Goal: Task Accomplishment & Management: Manage account settings

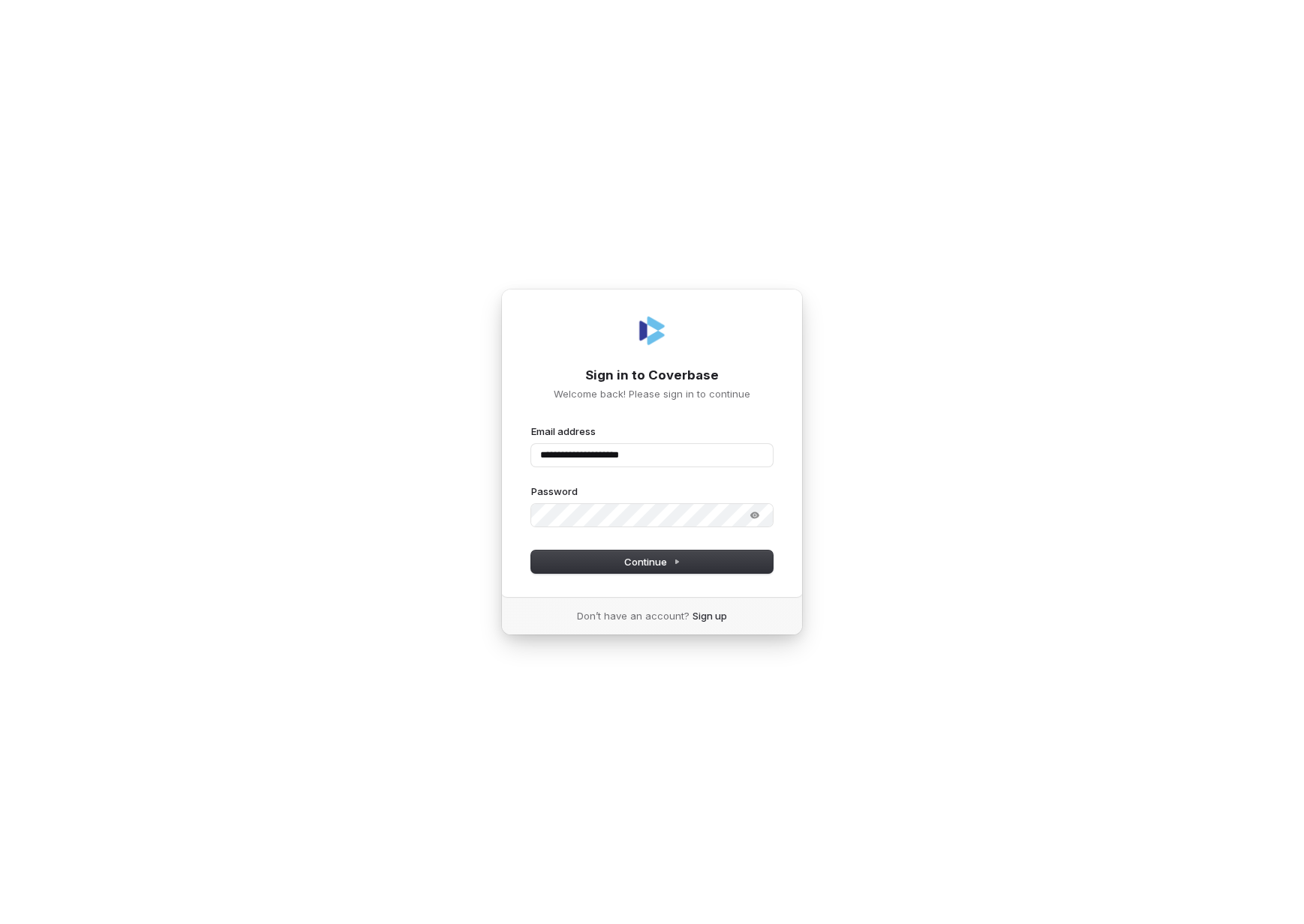
click at [679, 577] on div "**********" at bounding box center [652, 442] width 302 height 309
click at [679, 561] on icon at bounding box center [676, 561] width 7 height 7
type input "**********"
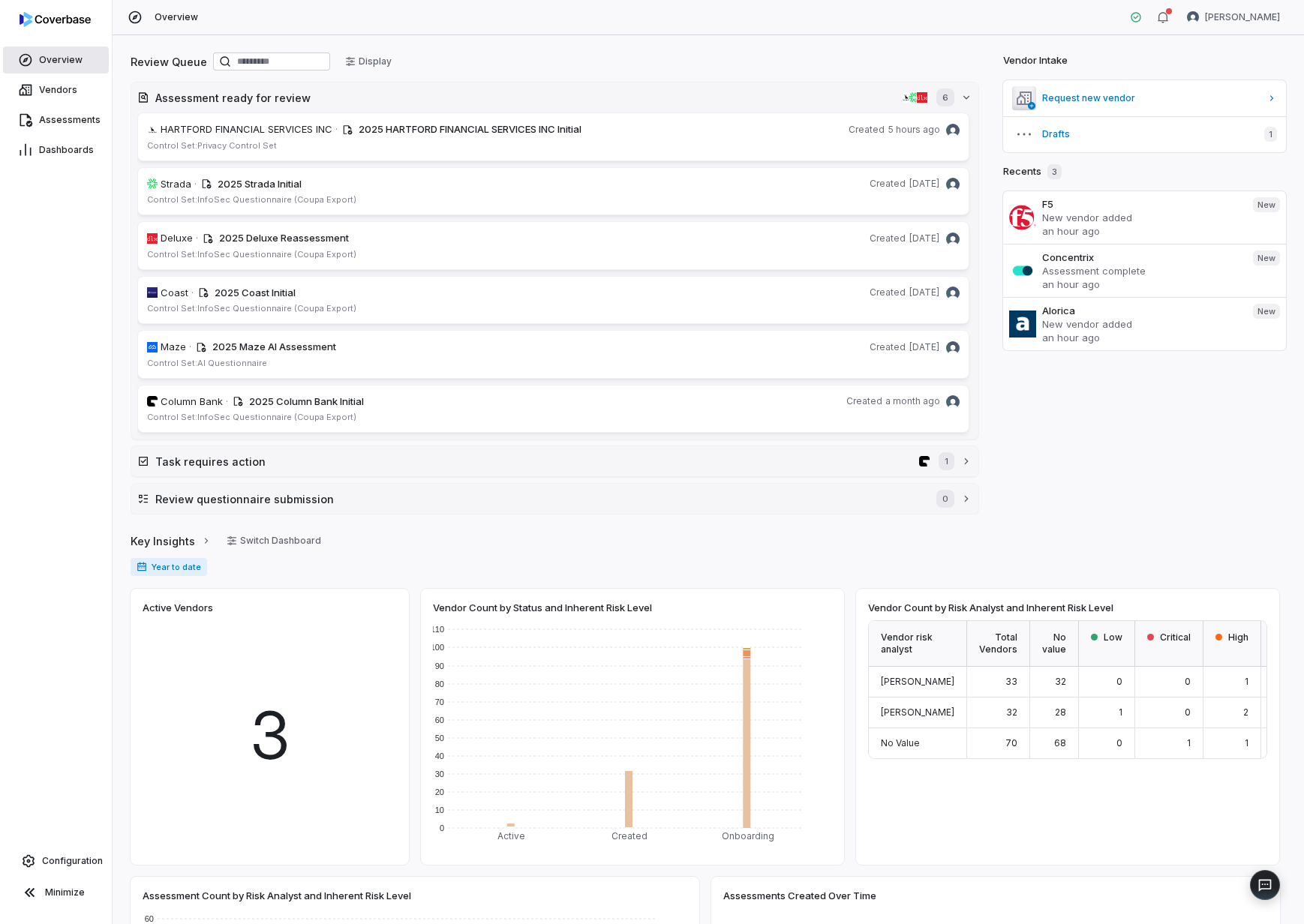
click at [50, 63] on span "Overview" at bounding box center [60, 59] width 43 height 12
click at [53, 82] on link "Vendors" at bounding box center [56, 90] width 106 height 27
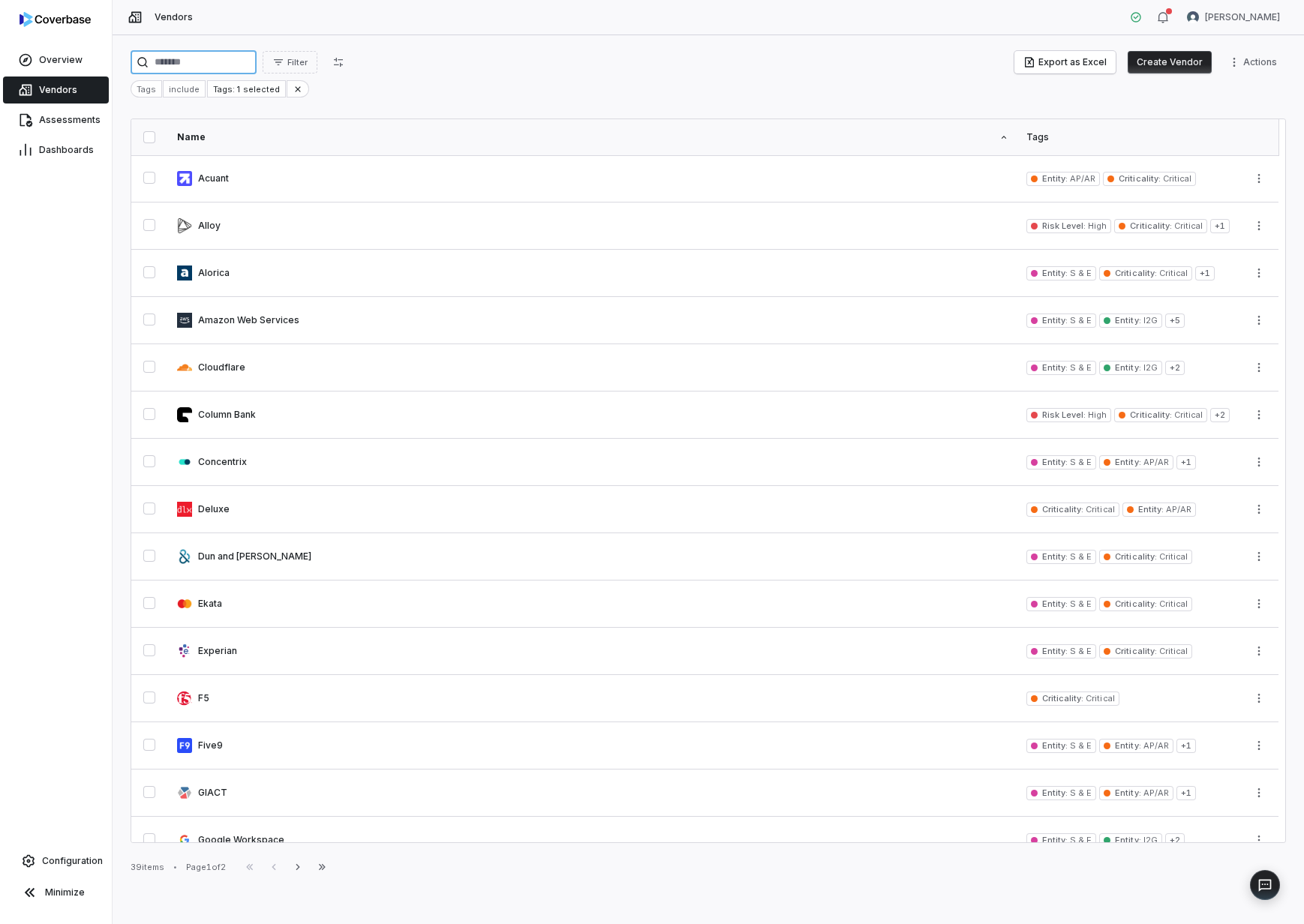
click at [195, 61] on input "search" at bounding box center [193, 62] width 126 height 24
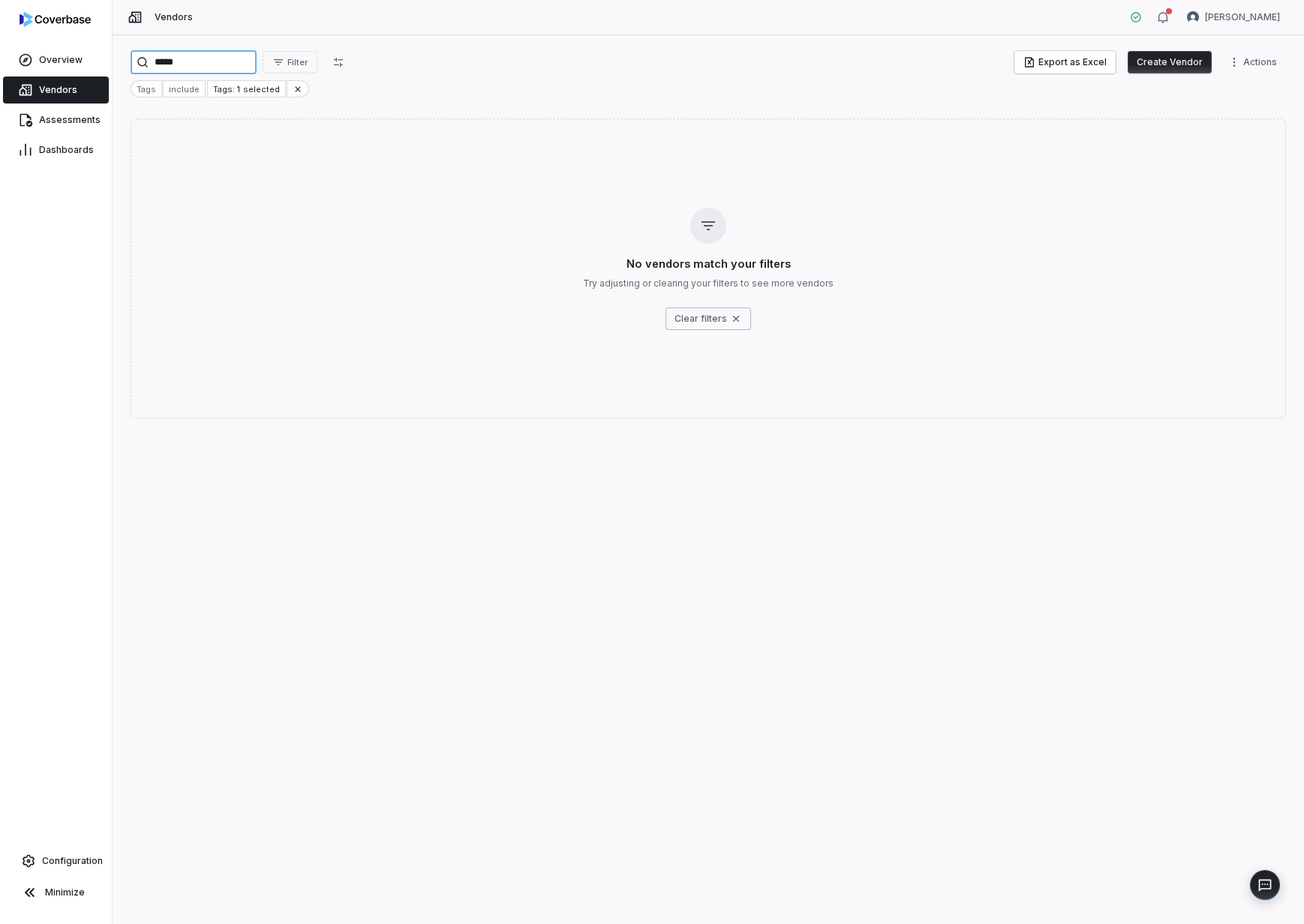
type input "*****"
click at [553, 58] on div "***** Filter Export as Excel Create Vendor Actions" at bounding box center [708, 62] width 1156 height 24
click at [62, 86] on span "Vendors" at bounding box center [58, 90] width 38 height 12
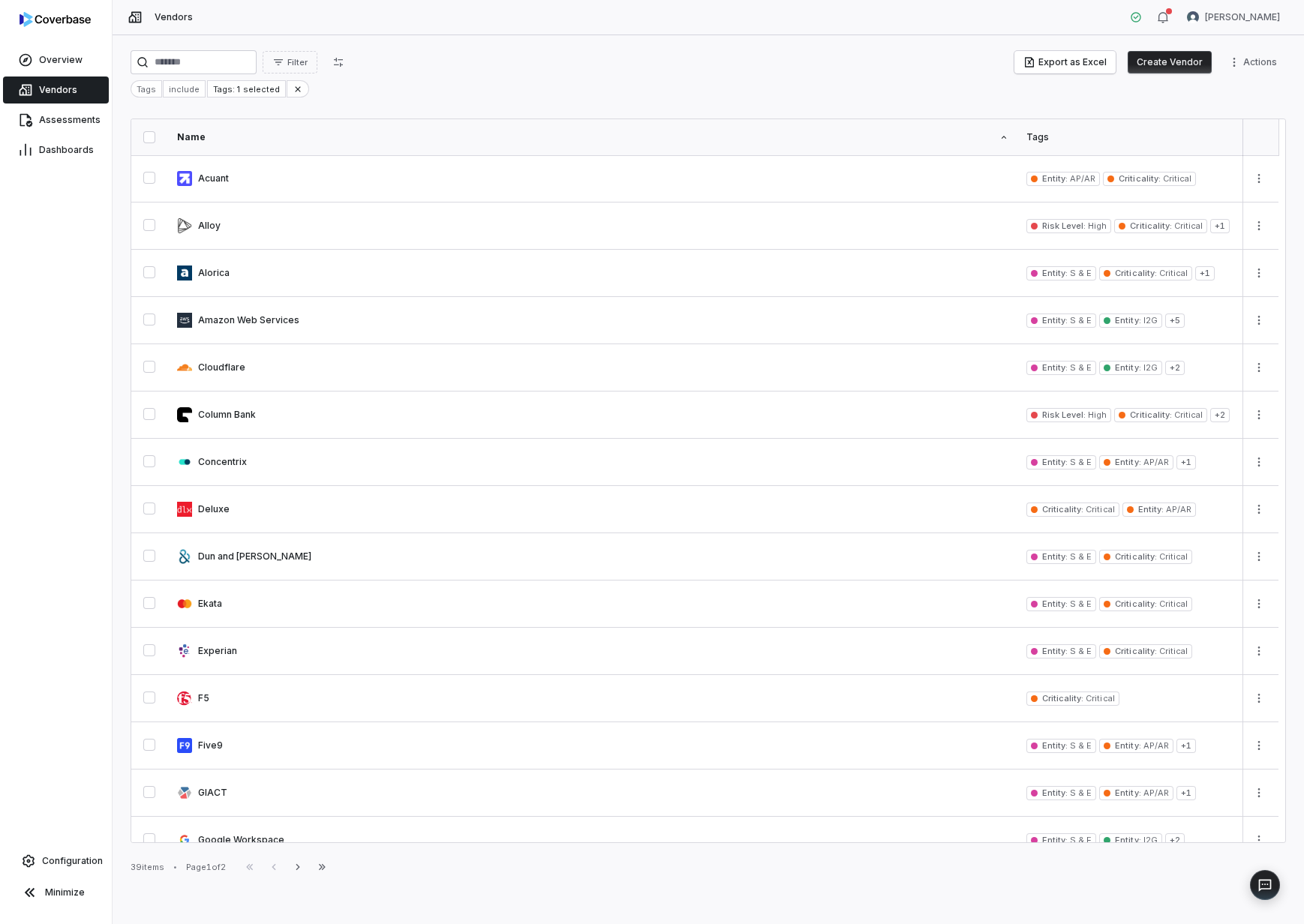
click at [55, 90] on span "Vendors" at bounding box center [58, 90] width 38 height 12
click at [1268, 73] on html "Overview Vendors Assessments Dashboards Configuration Minimize Vendors Daniel A…" at bounding box center [652, 462] width 1304 height 924
click at [1215, 95] on div "Bulk Create Vendors" at bounding box center [1187, 94] width 183 height 24
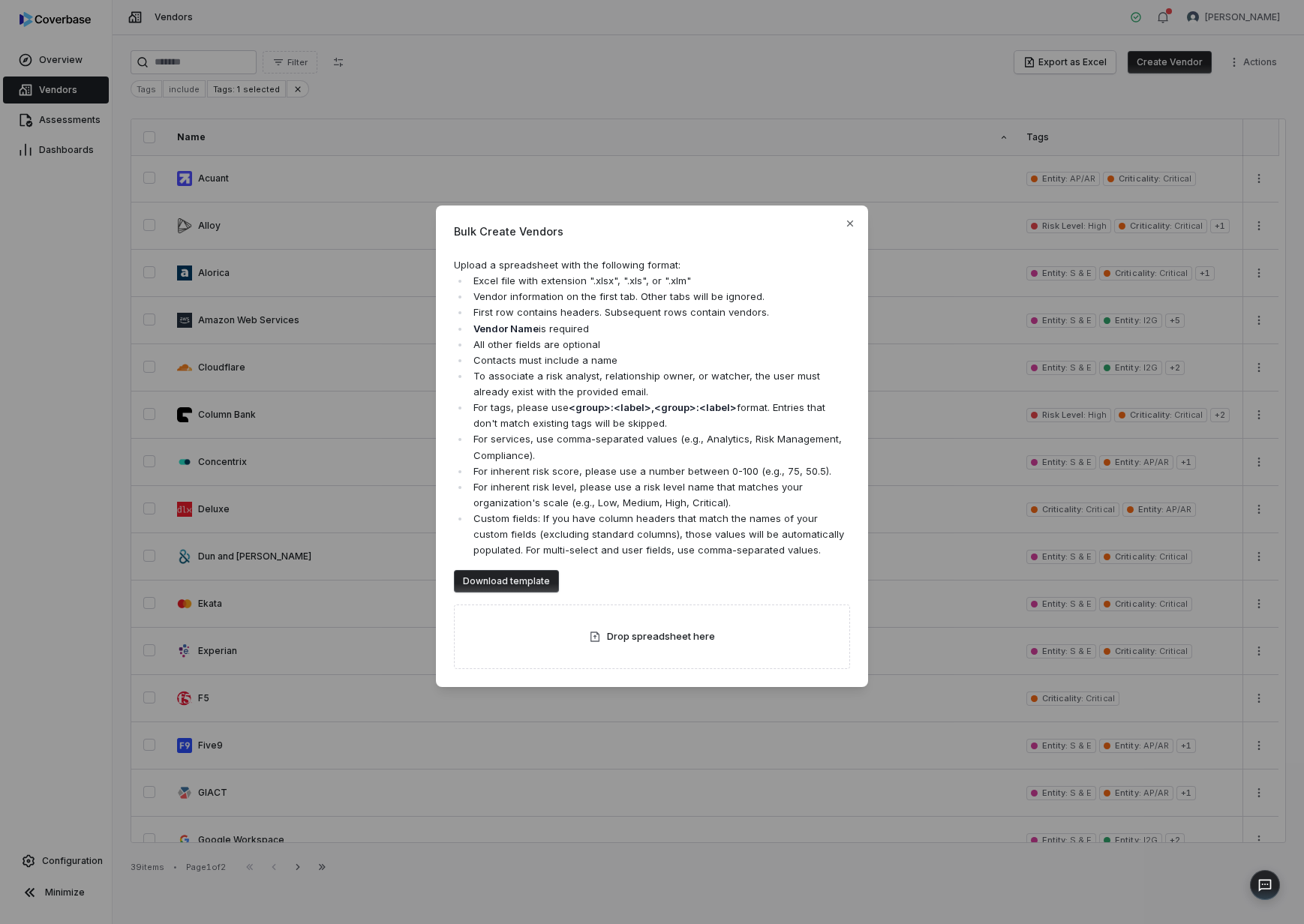
click at [515, 583] on button "Download template" at bounding box center [506, 582] width 105 height 23
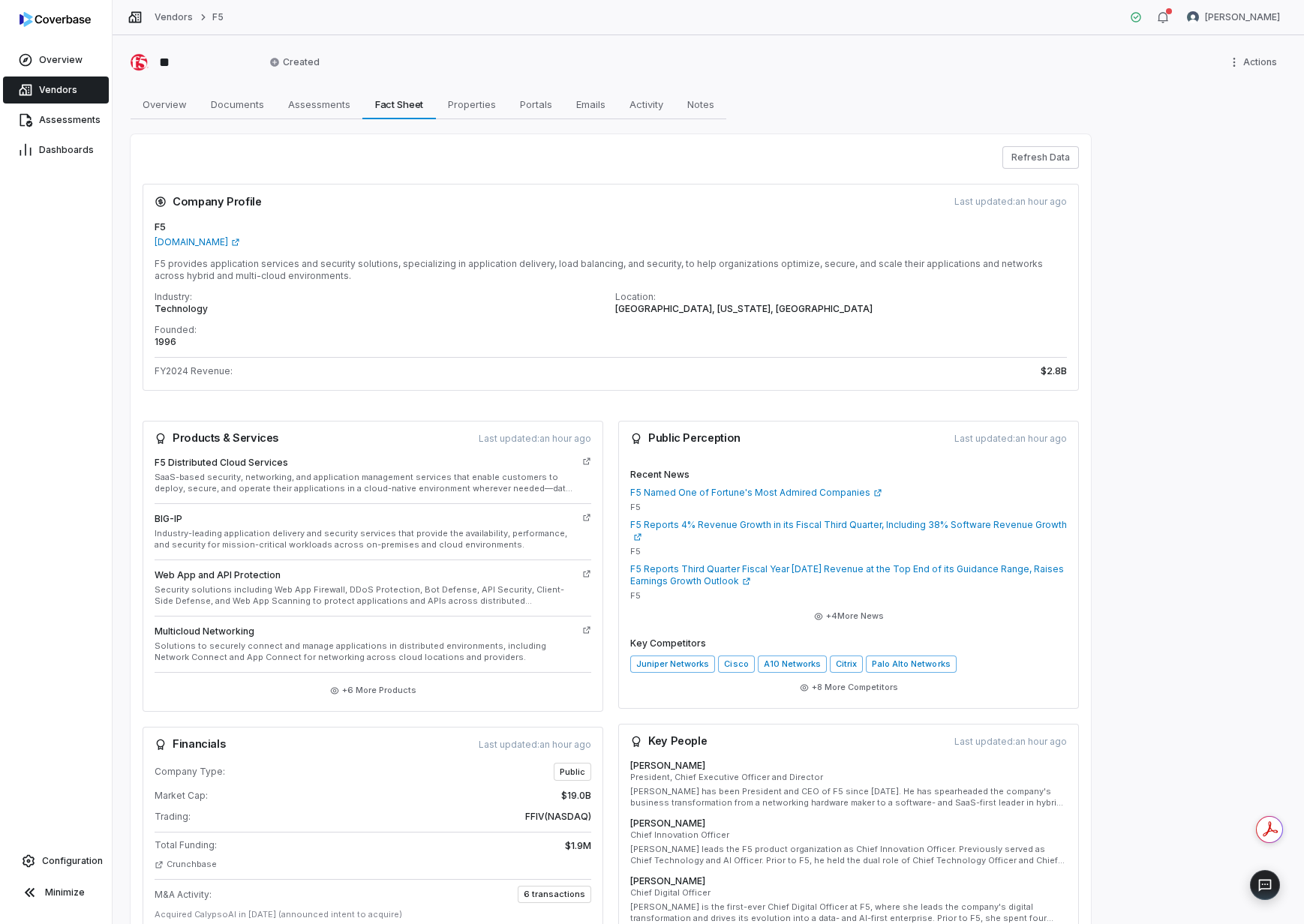
click at [55, 85] on span "Vendors" at bounding box center [58, 90] width 38 height 12
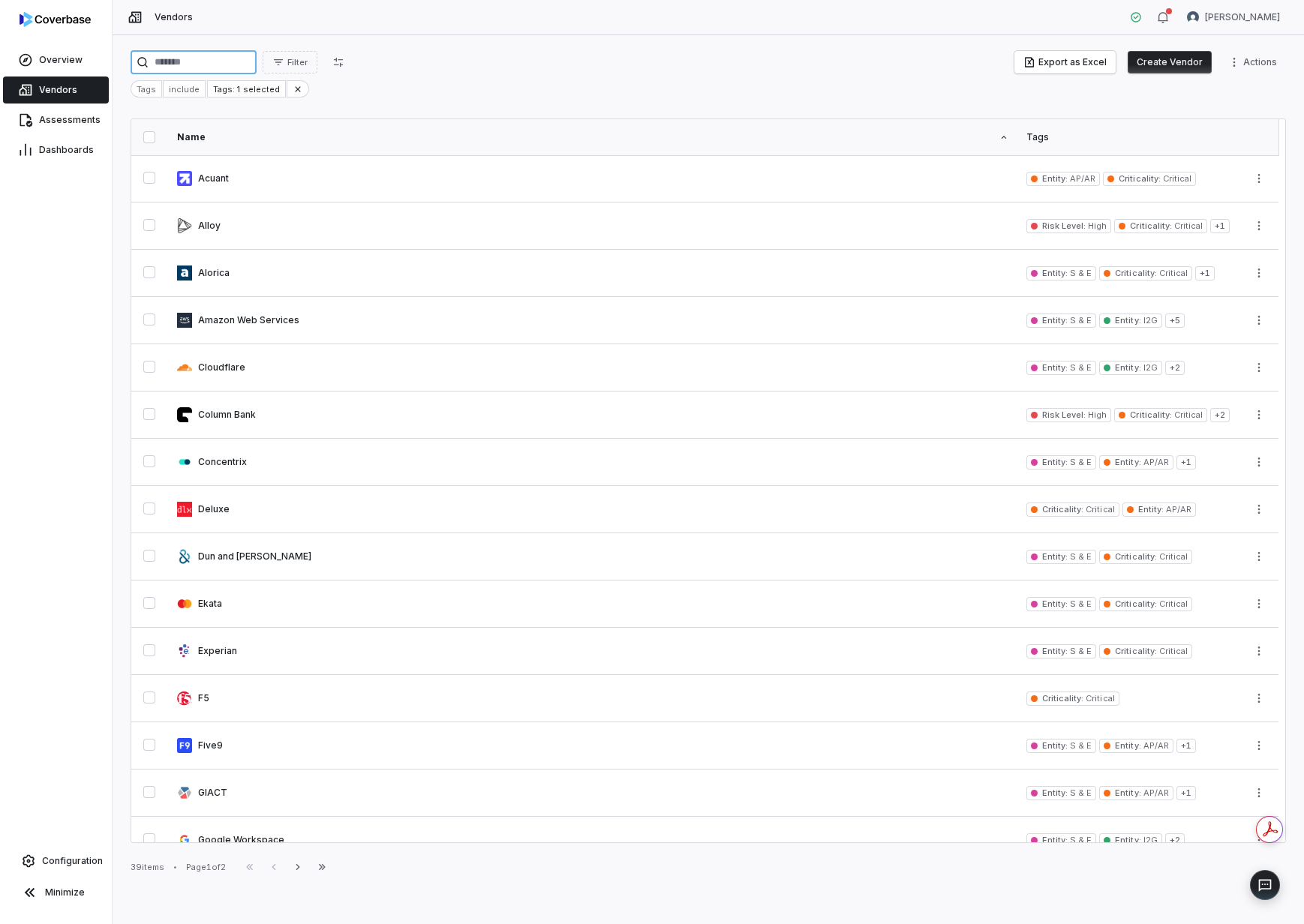
click at [178, 67] on input "search" at bounding box center [193, 62] width 126 height 24
type input "***"
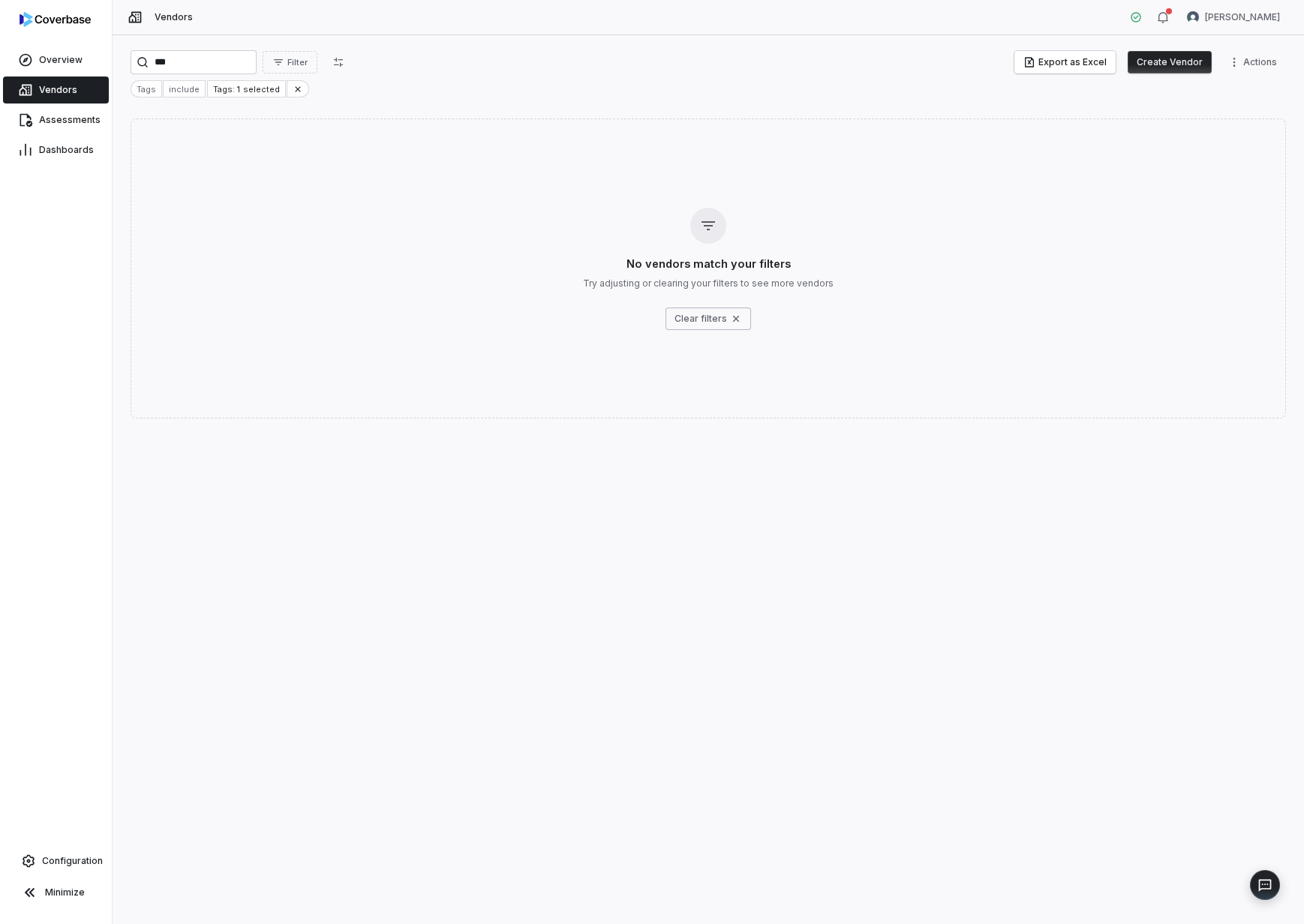
click at [1166, 71] on button "Create Vendor" at bounding box center [1170, 63] width 84 height 23
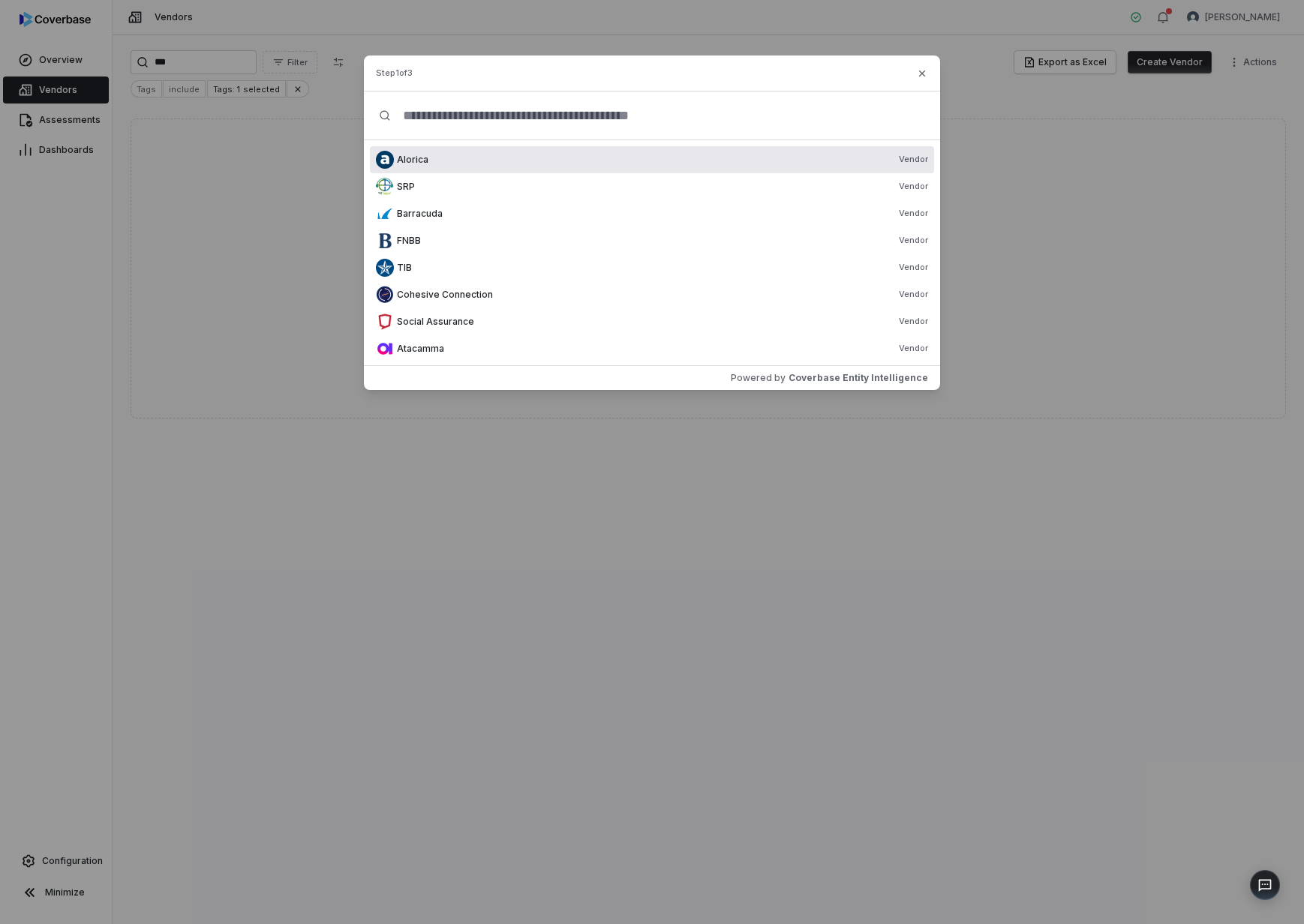
click at [744, 123] on input "text" at bounding box center [658, 115] width 534 height 48
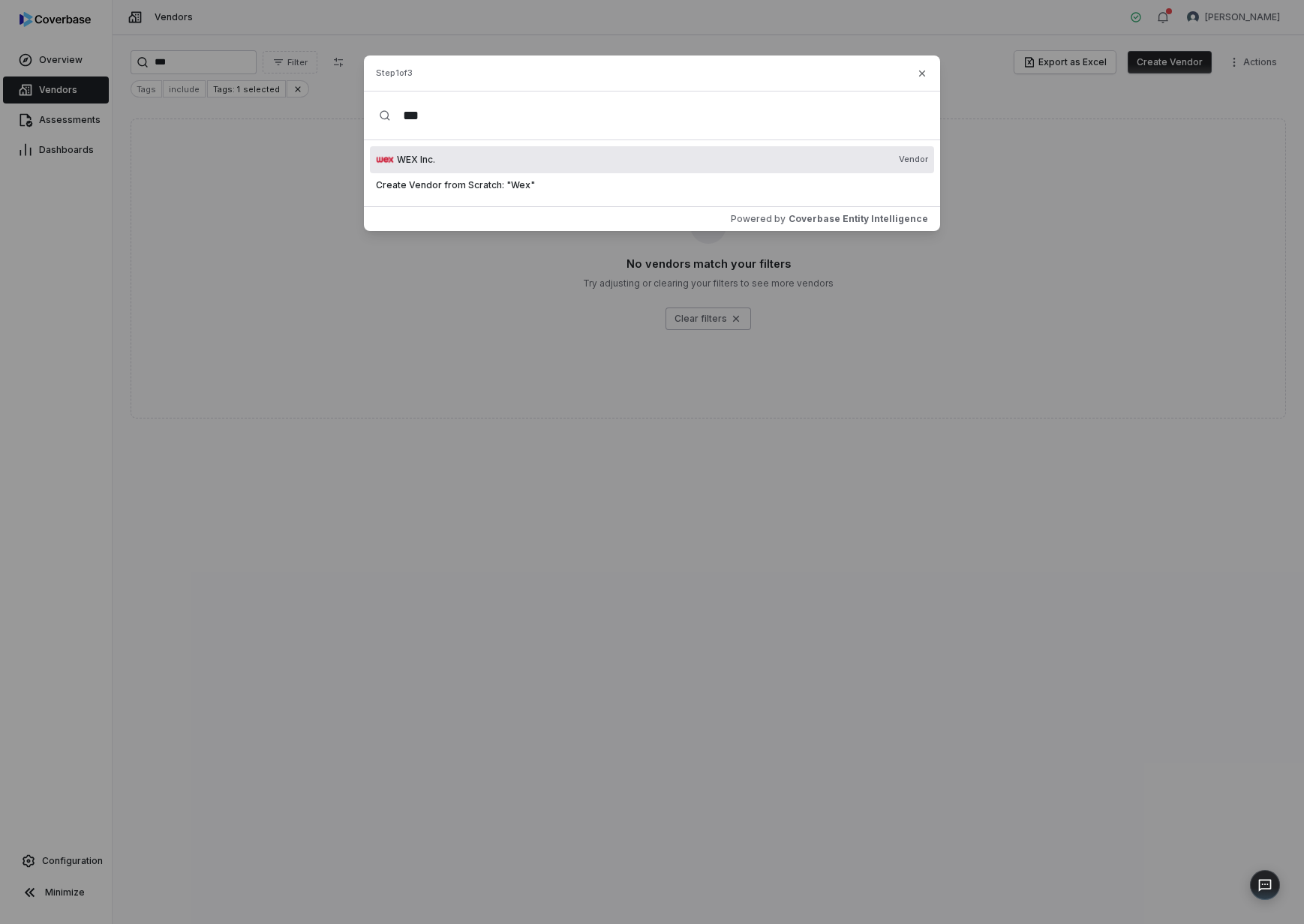
type input "***"
click at [602, 161] on div "WEX Inc. Vendor" at bounding box center [663, 160] width 531 height 12
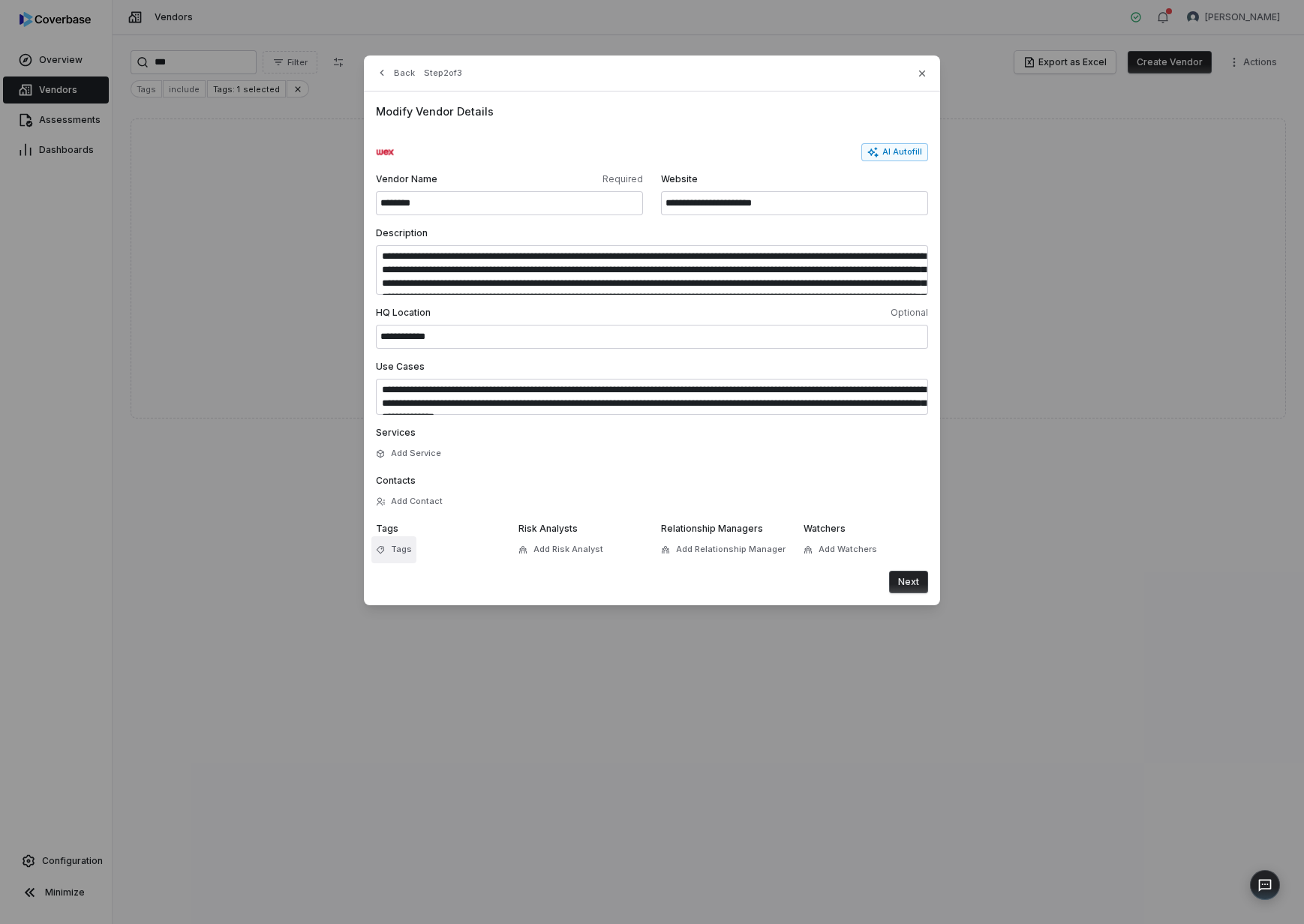
click at [410, 547] on span "Tags" at bounding box center [402, 549] width 21 height 11
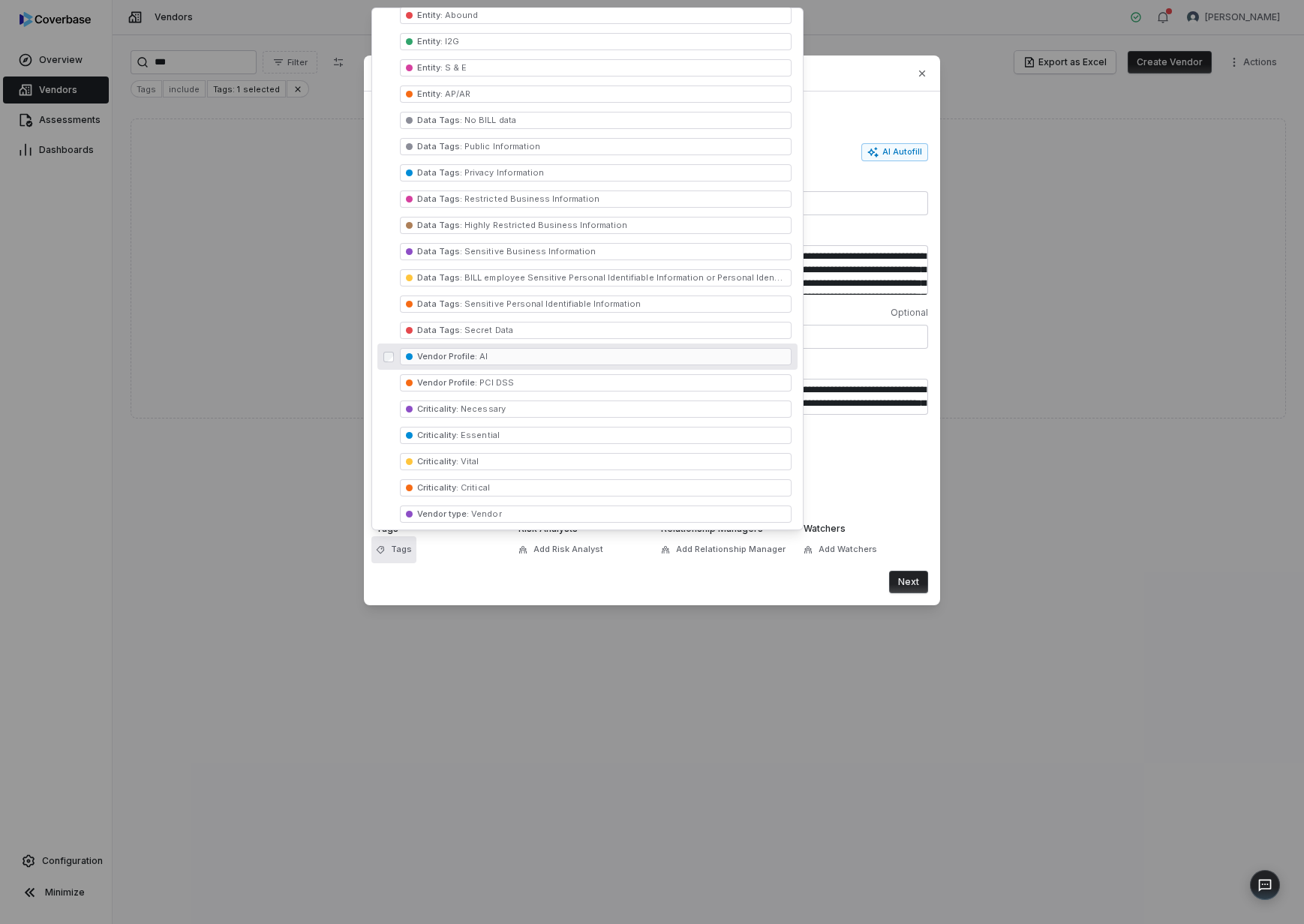
scroll to position [147, 0]
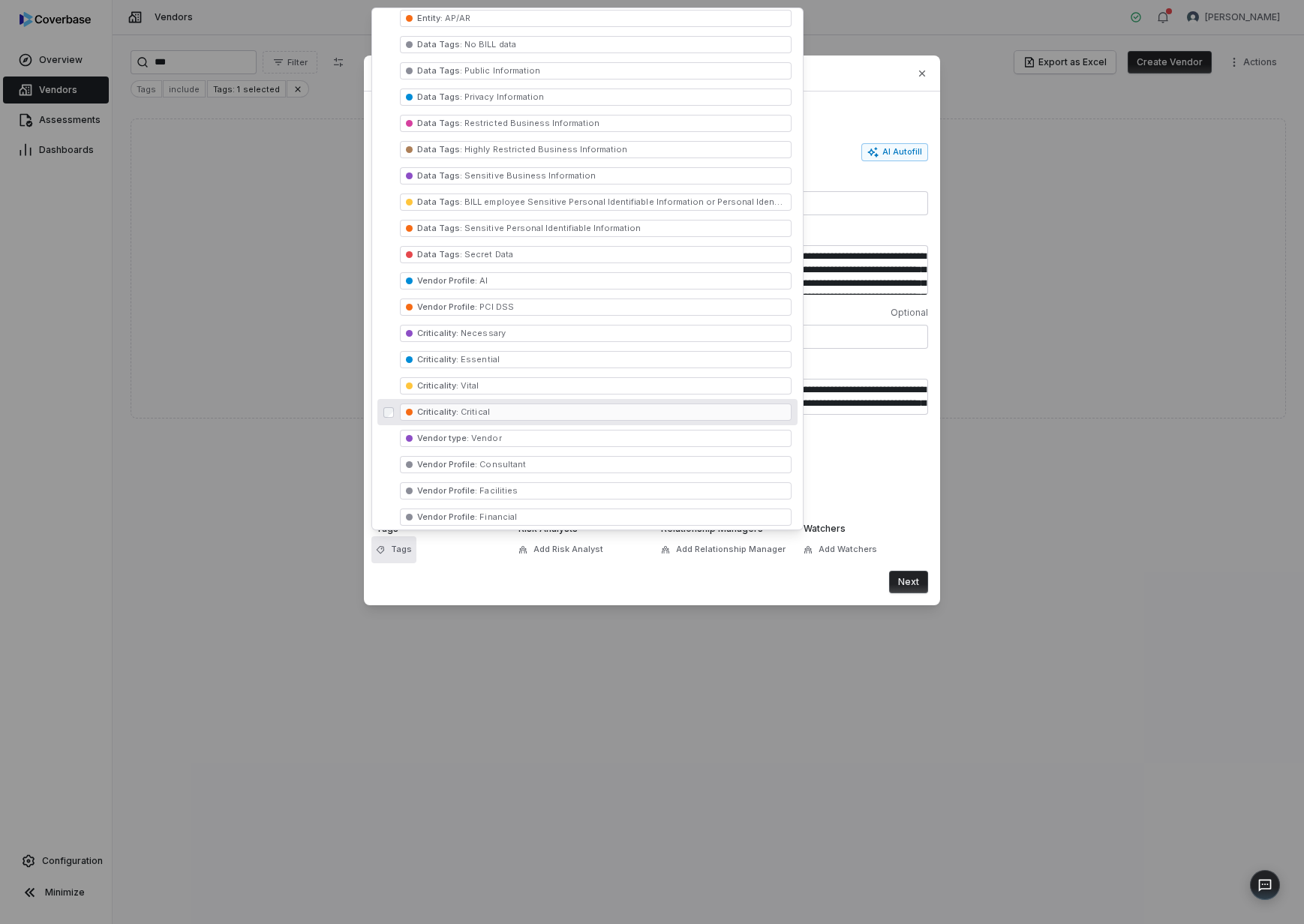
click at [571, 405] on span "Criticality : Critical" at bounding box center [596, 411] width 392 height 17
click at [831, 582] on div "Next" at bounding box center [652, 583] width 553 height 23
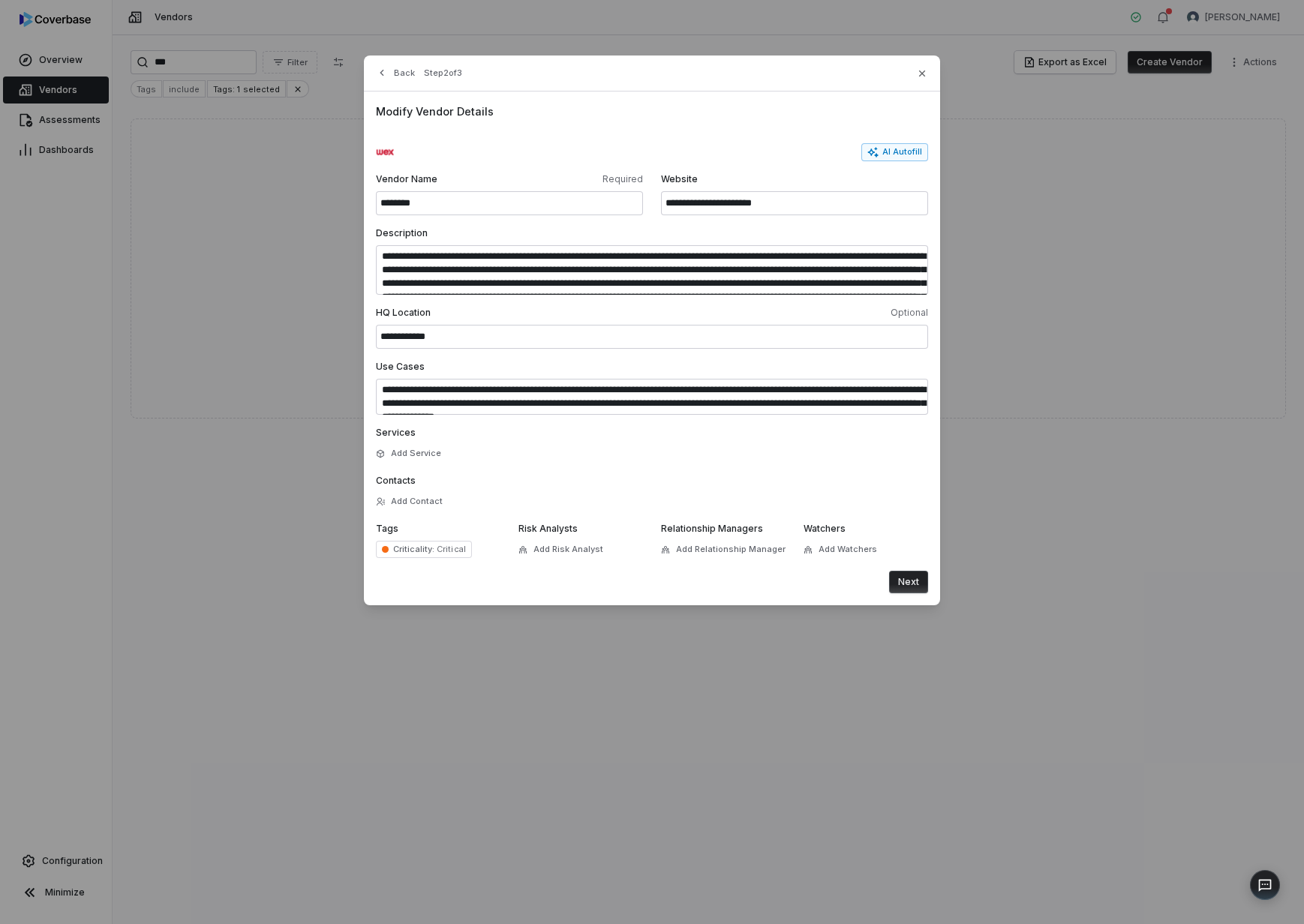
click at [903, 581] on button "Next" at bounding box center [909, 583] width 39 height 23
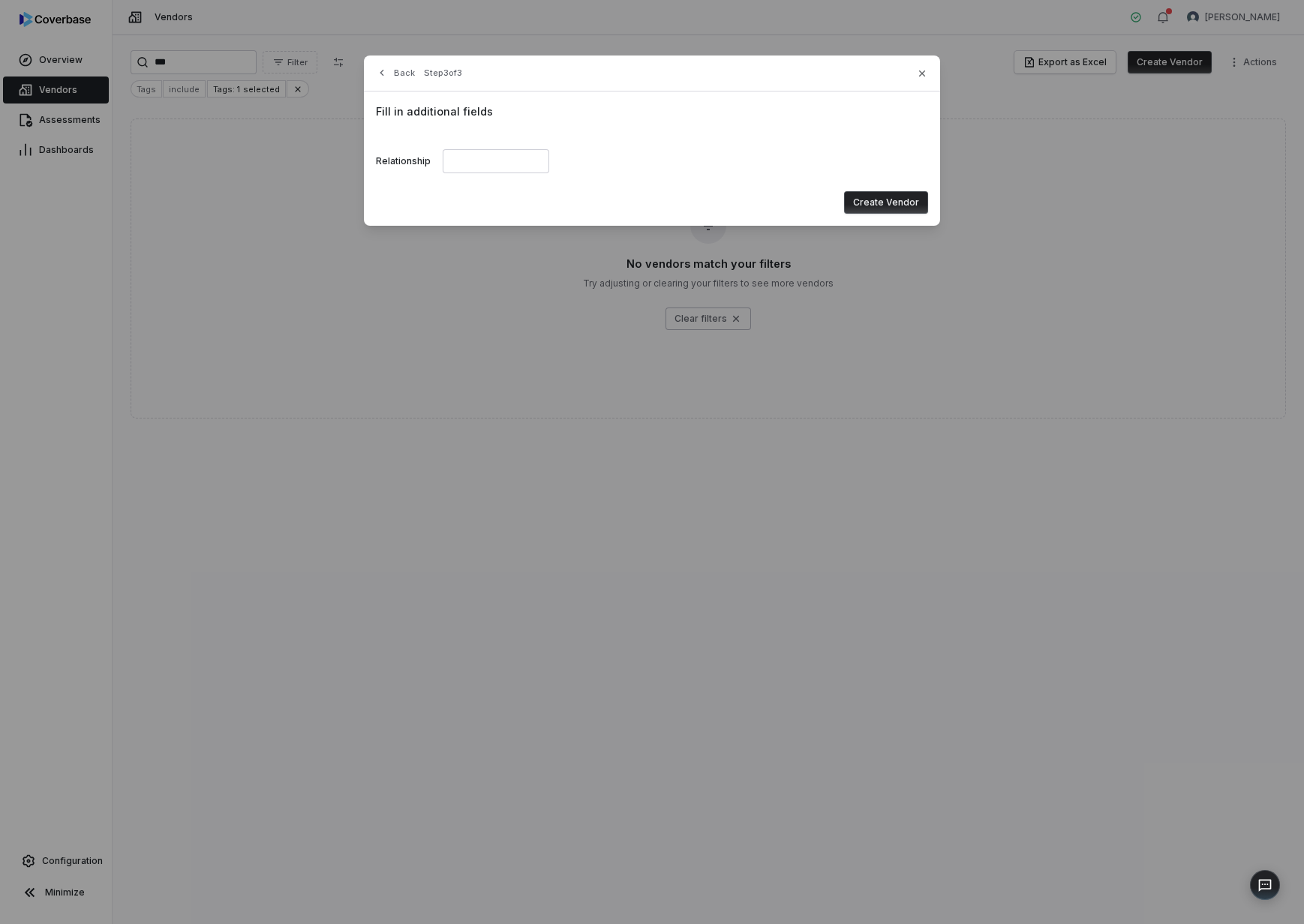
click at [882, 203] on button "Create Vendor" at bounding box center [886, 203] width 84 height 23
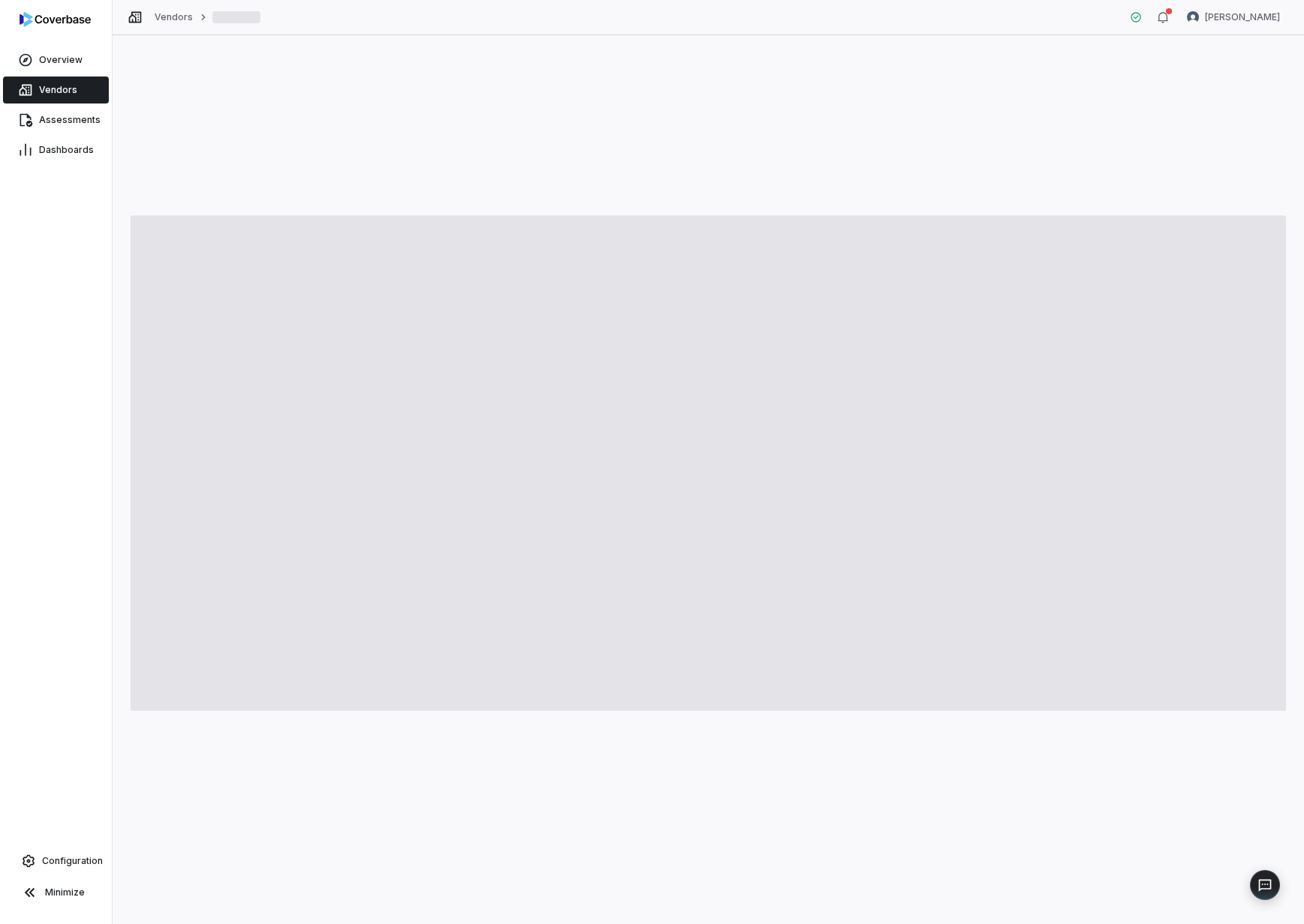
type textarea "*"
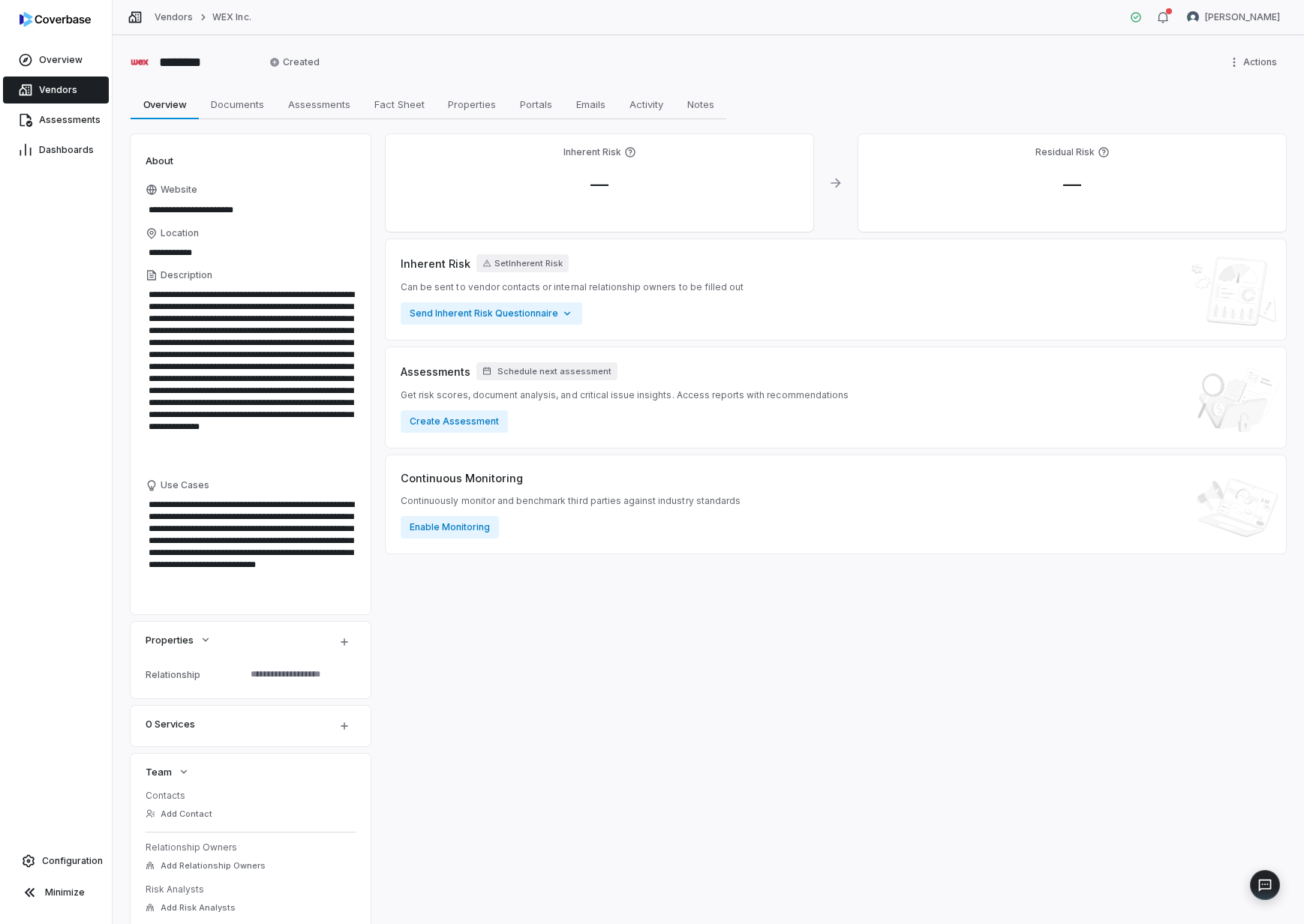
click at [65, 90] on span "Vendors" at bounding box center [58, 90] width 38 height 12
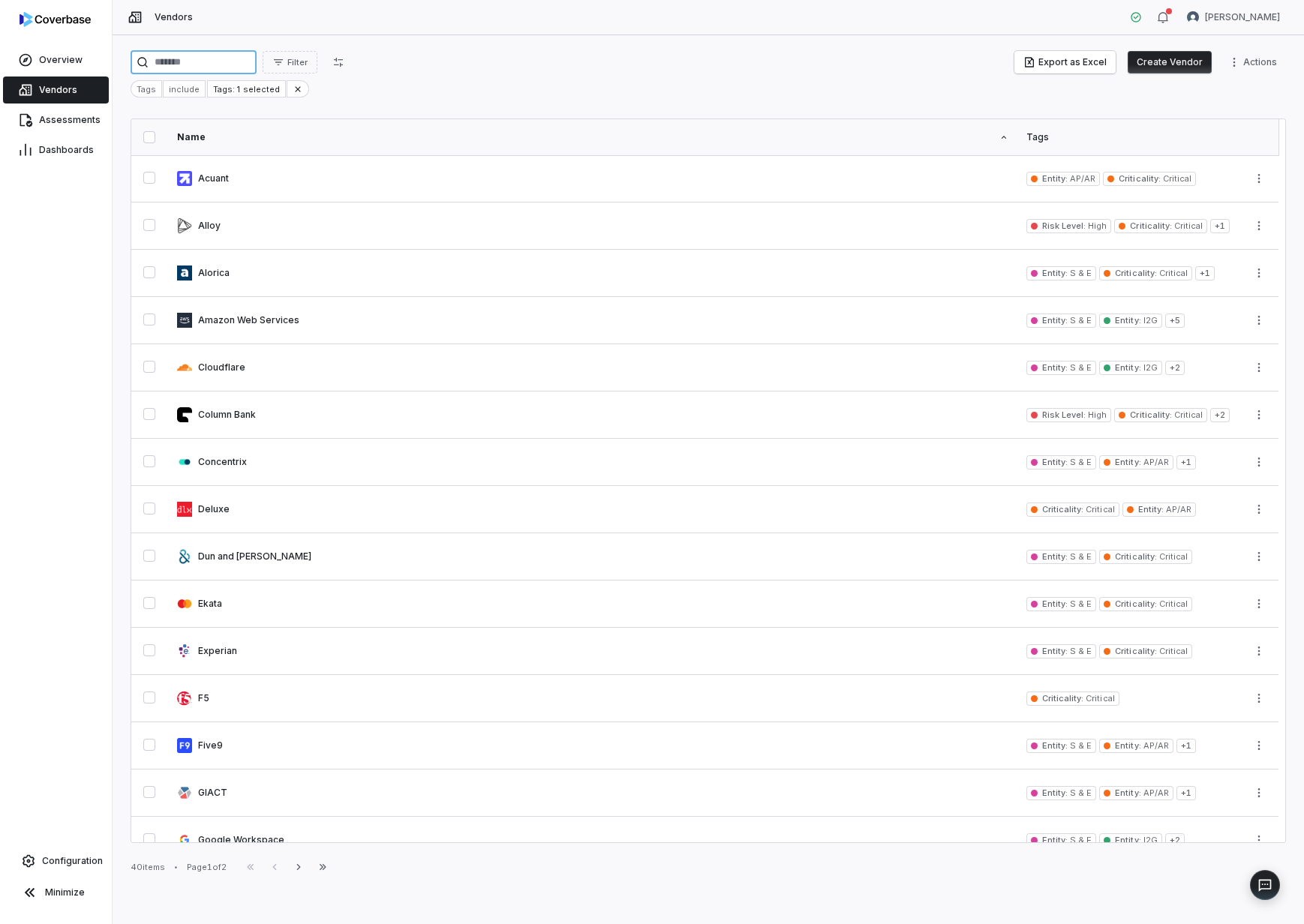
click at [183, 64] on input "search" at bounding box center [193, 62] width 126 height 24
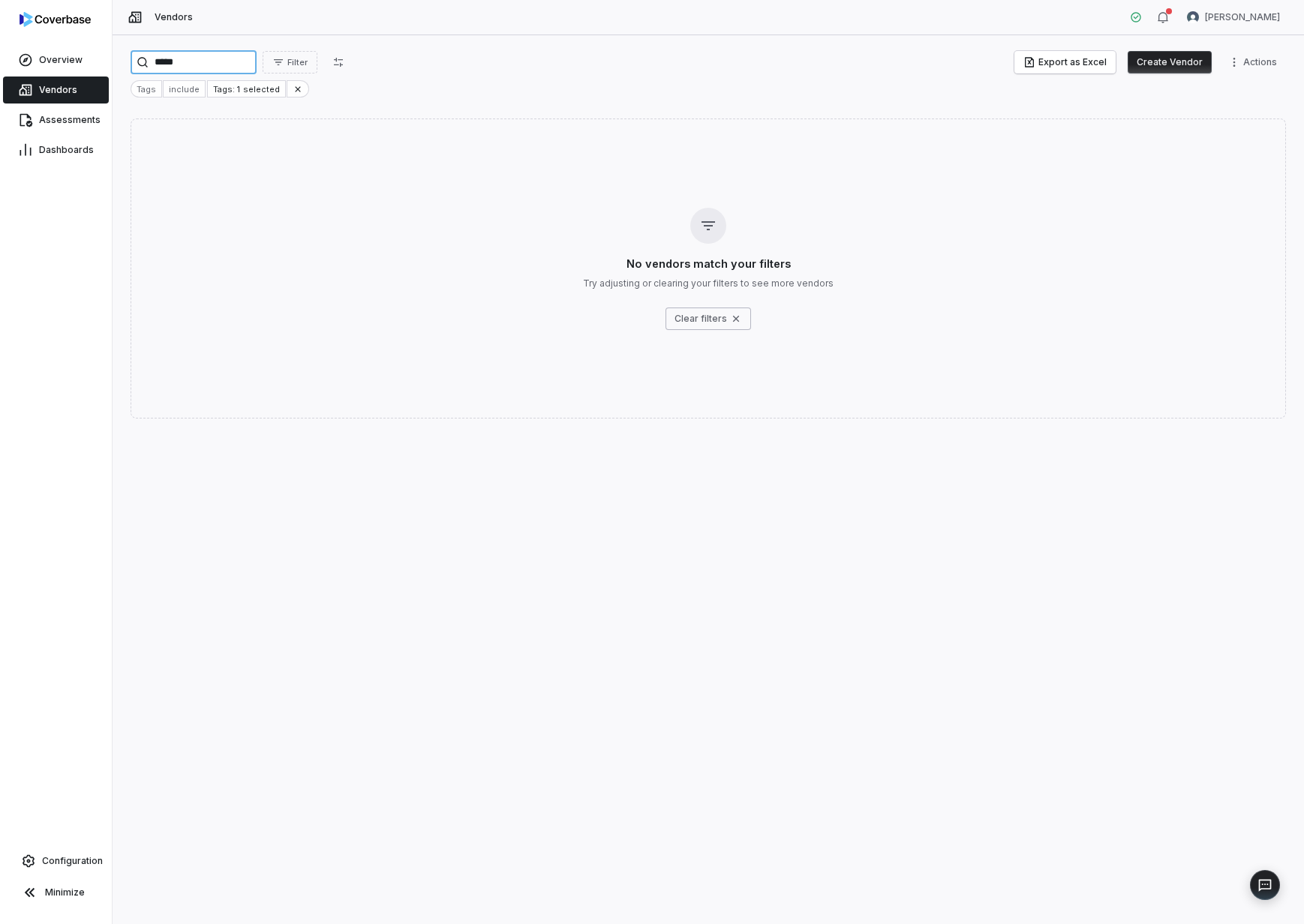
type input "*****"
click at [1194, 64] on button "Create Vendor" at bounding box center [1170, 63] width 84 height 23
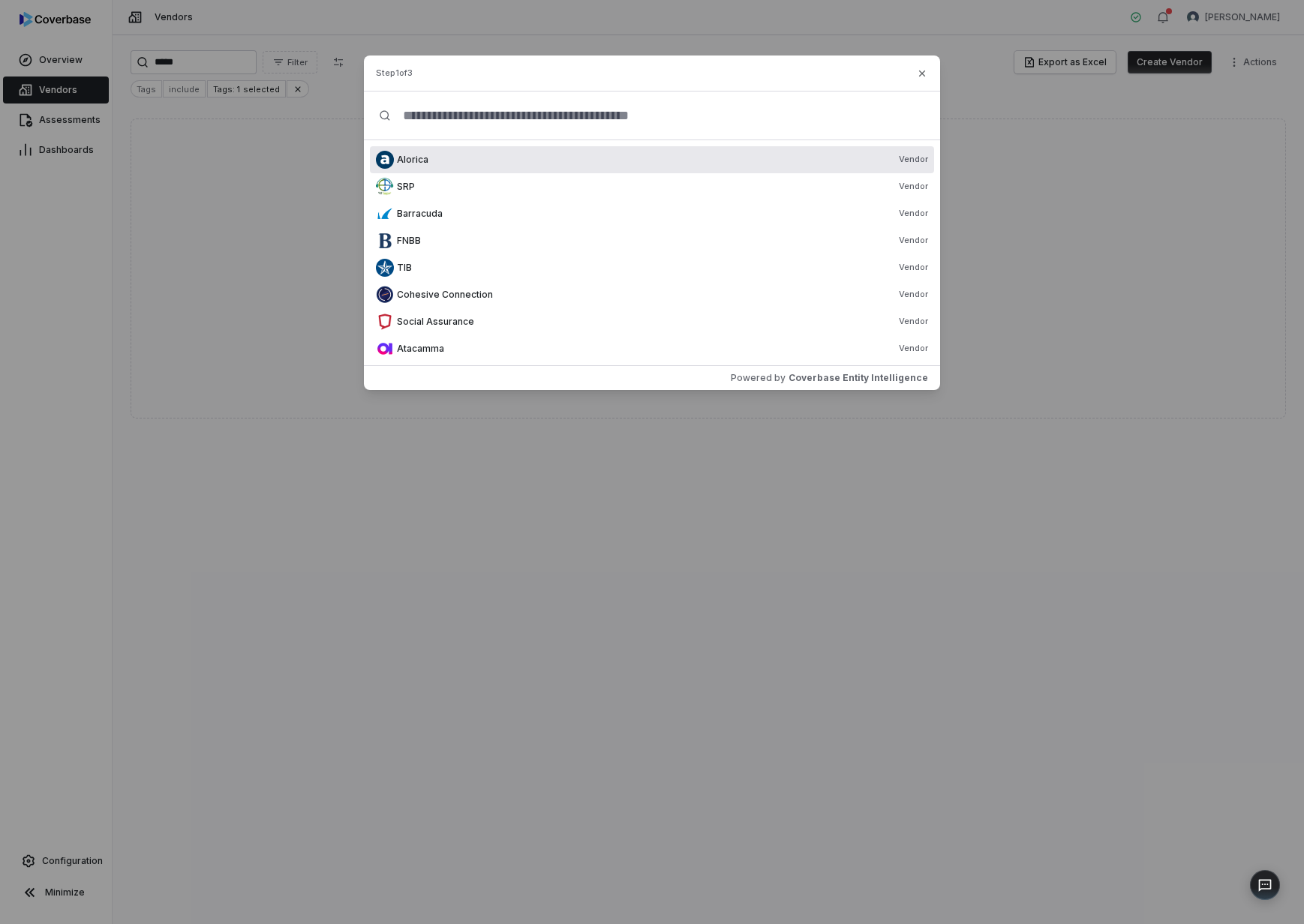
click at [540, 121] on input "text" at bounding box center [658, 115] width 534 height 48
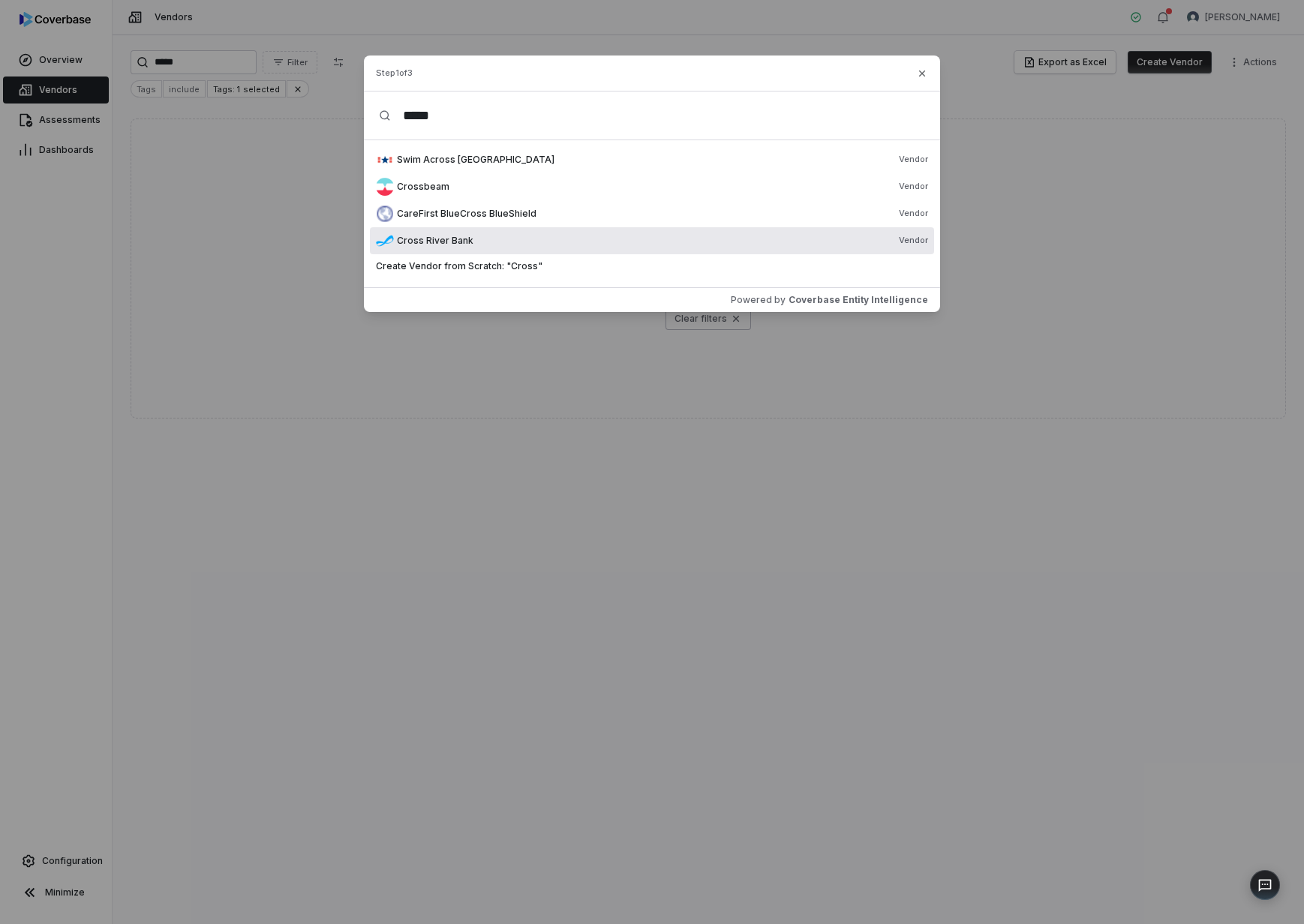
type input "*****"
click at [450, 231] on div "Cross River Bank Vendor" at bounding box center [652, 240] width 564 height 27
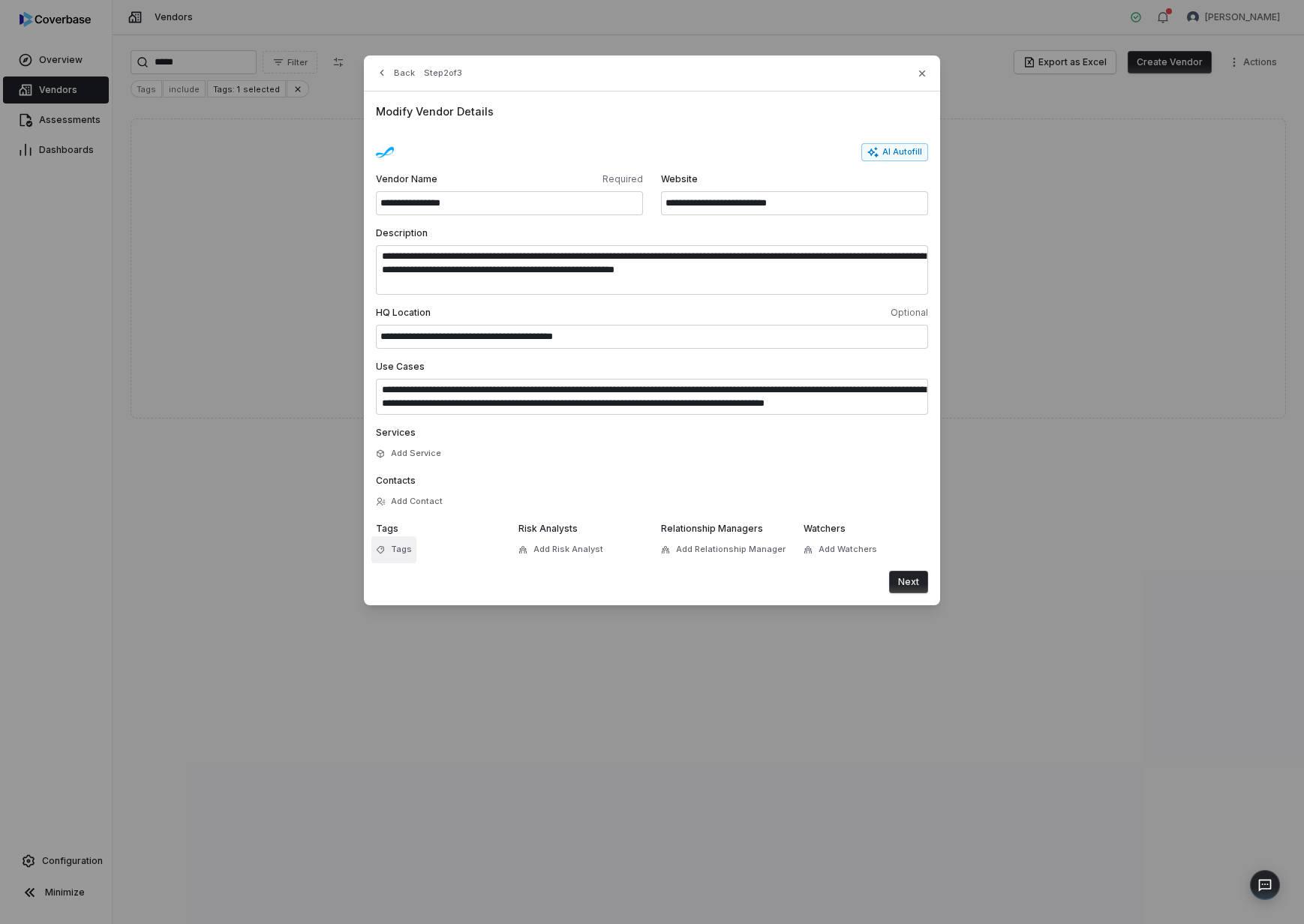
click at [394, 546] on span "Tags" at bounding box center [402, 549] width 21 height 11
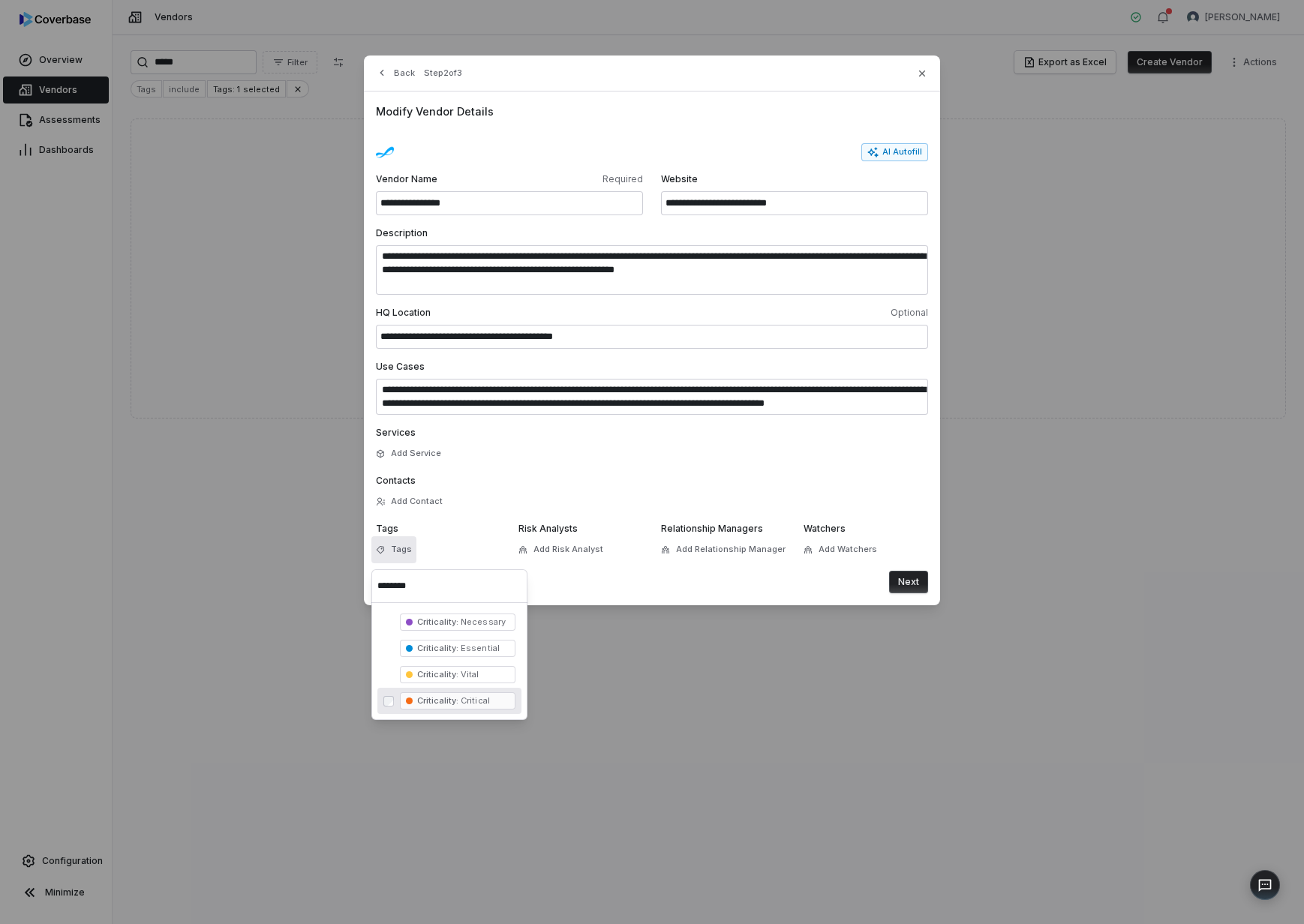
type input "********"
click at [452, 697] on span "Criticality :" at bounding box center [438, 700] width 42 height 11
click at [903, 579] on button "Next" at bounding box center [909, 583] width 39 height 23
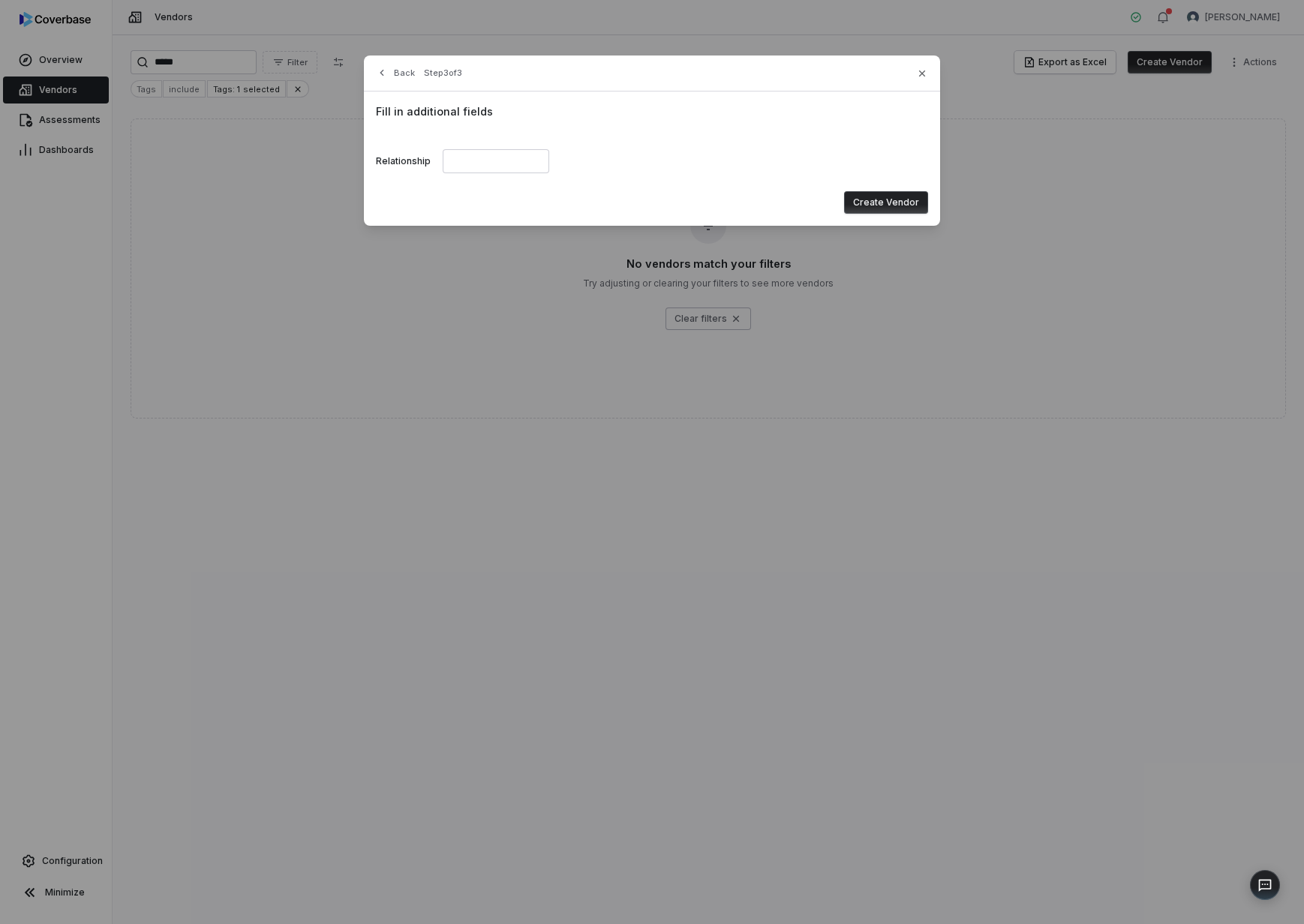
click at [883, 213] on button "Create Vendor" at bounding box center [886, 203] width 84 height 23
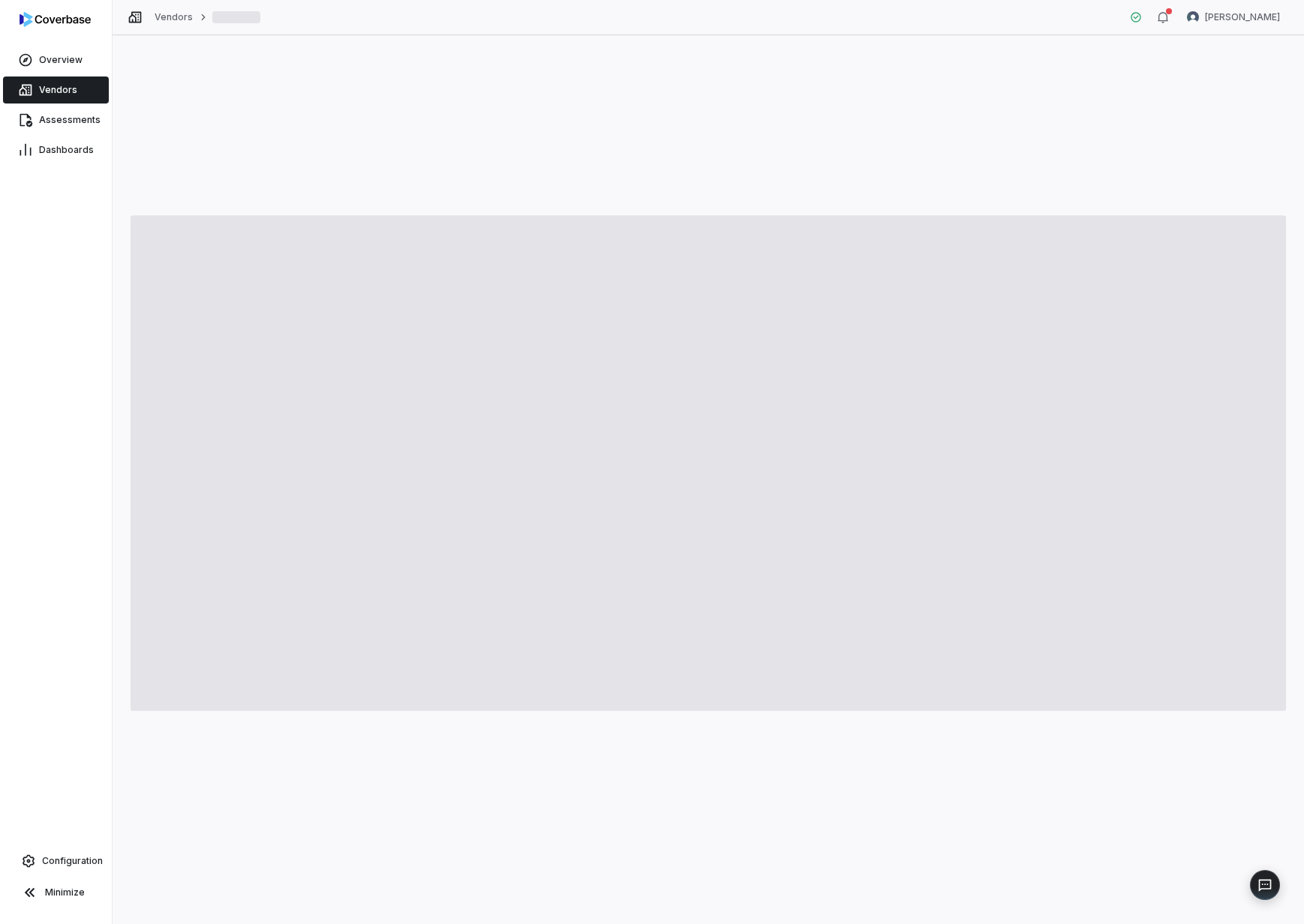
type textarea "*"
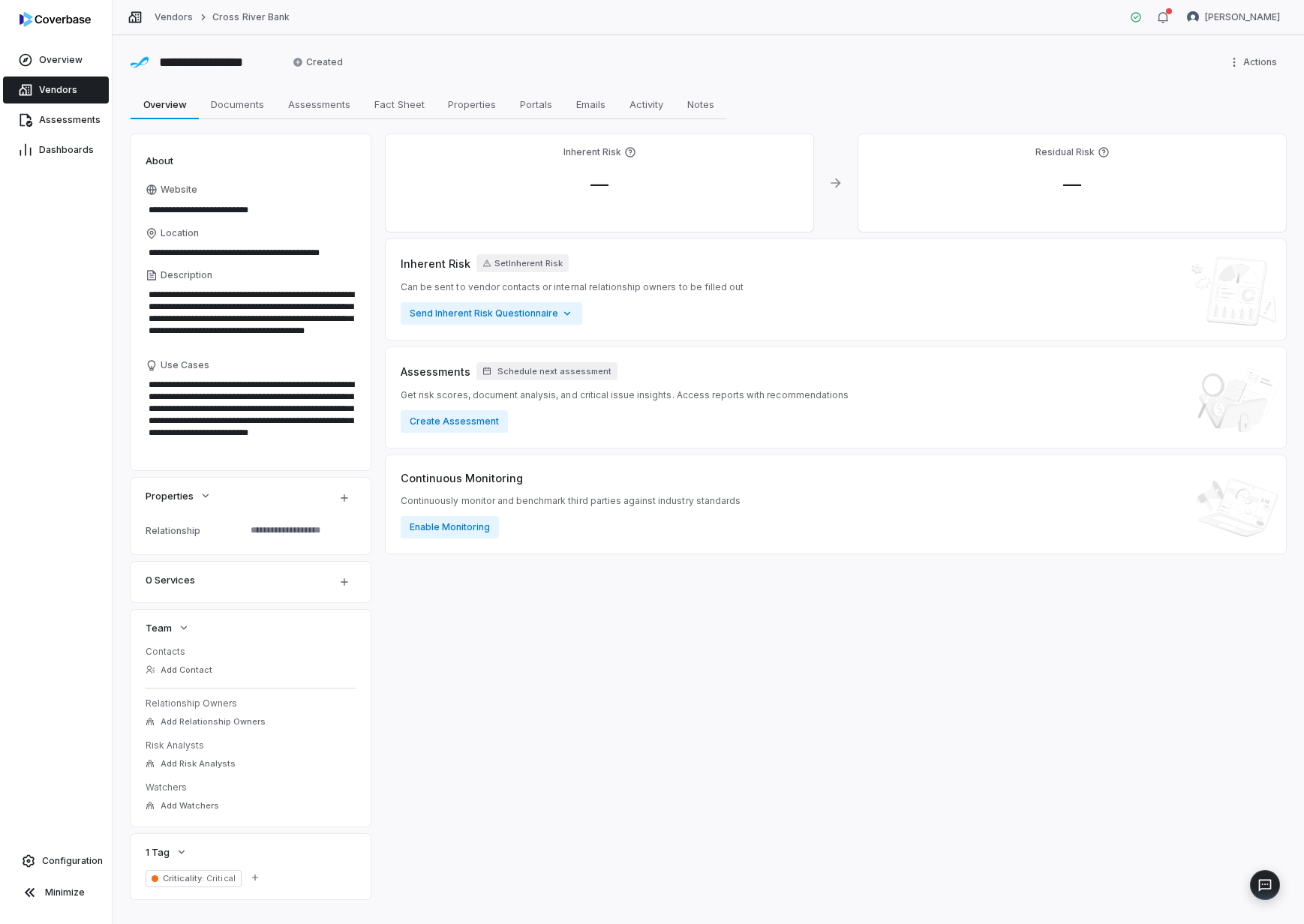
click at [152, 17] on div "Vendors Cross River Bank" at bounding box center [209, 17] width 162 height 15
click at [166, 16] on link "Vendors" at bounding box center [174, 17] width 38 height 12
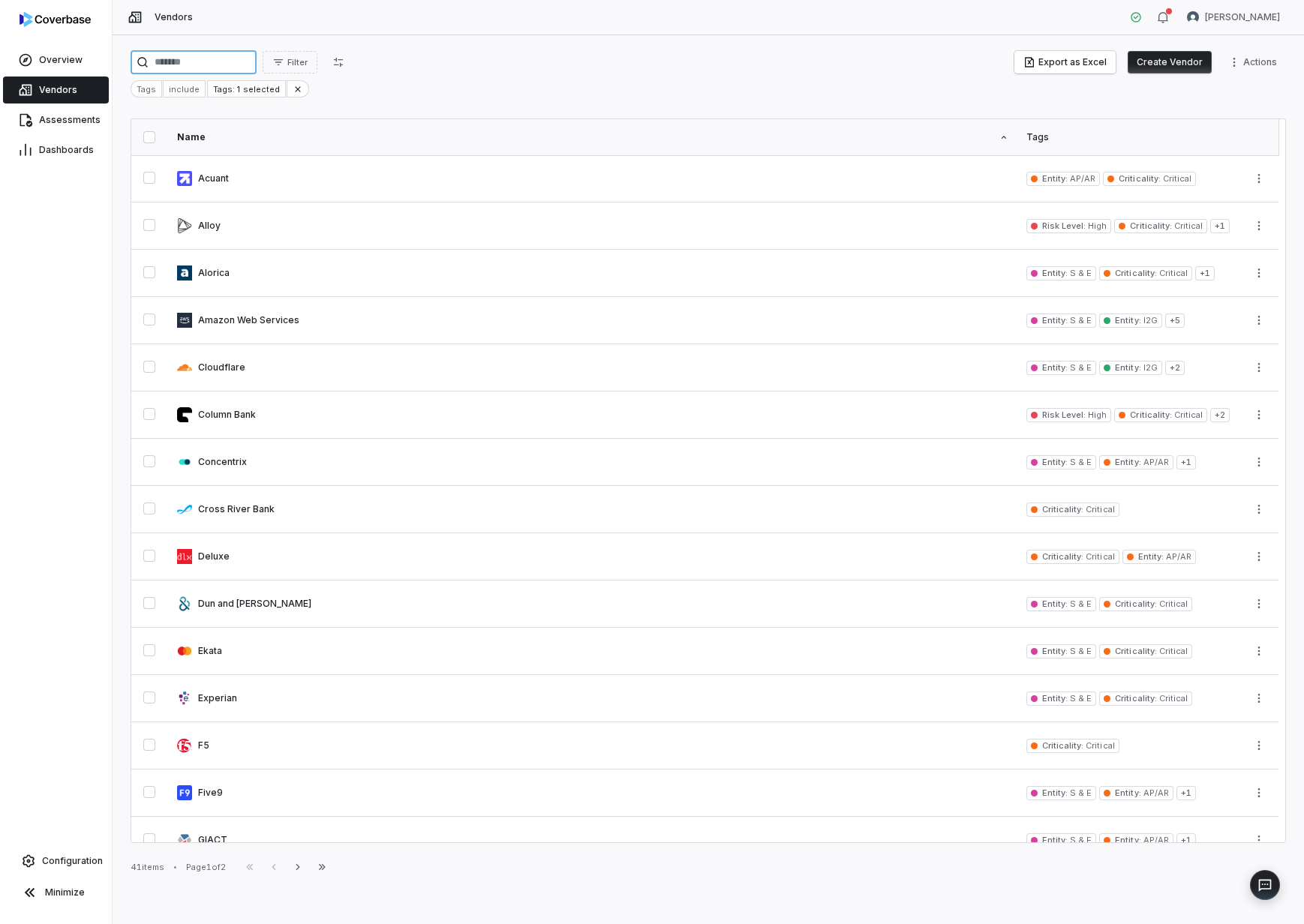
click at [208, 57] on input "search" at bounding box center [193, 62] width 126 height 24
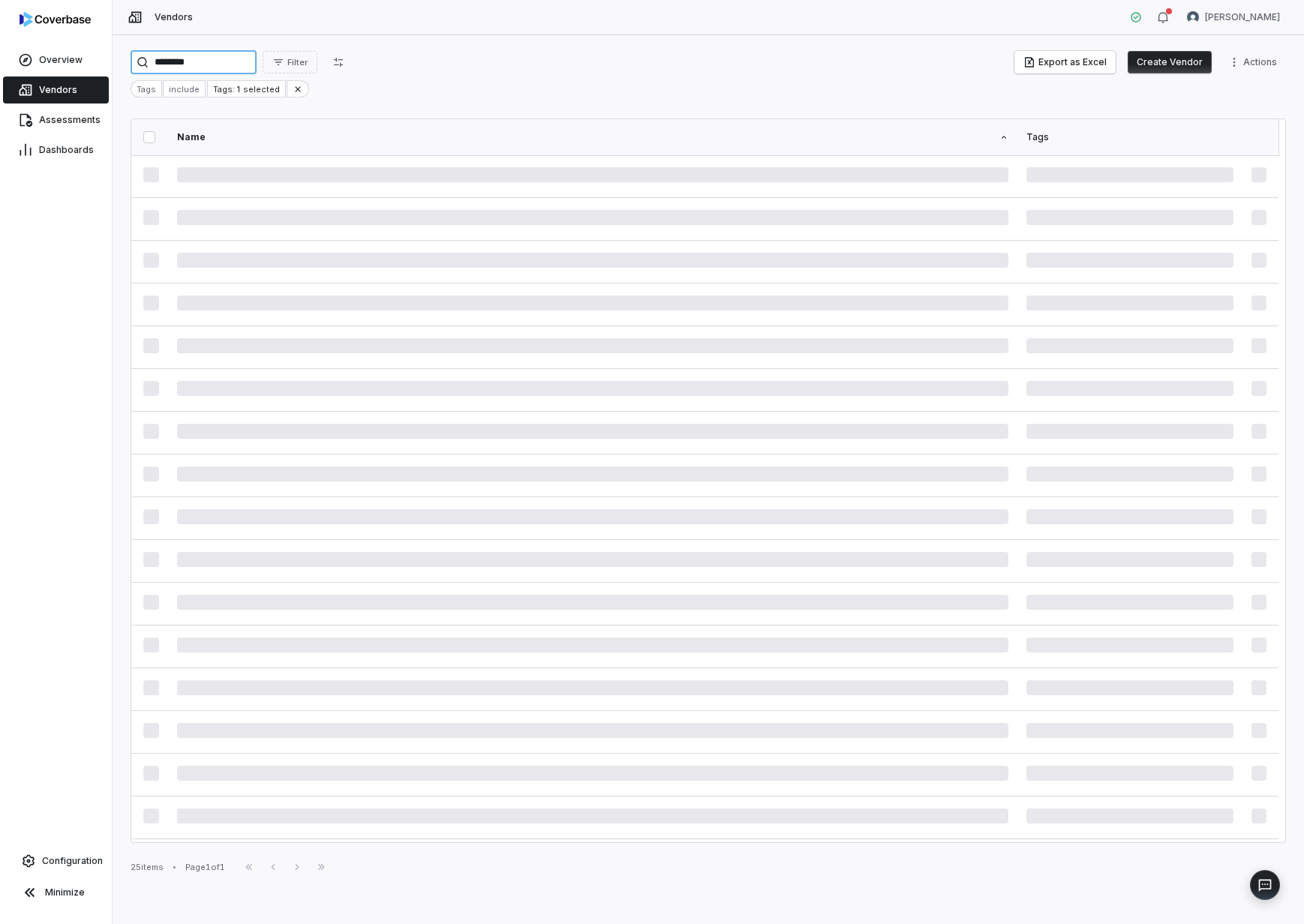
type input "*********"
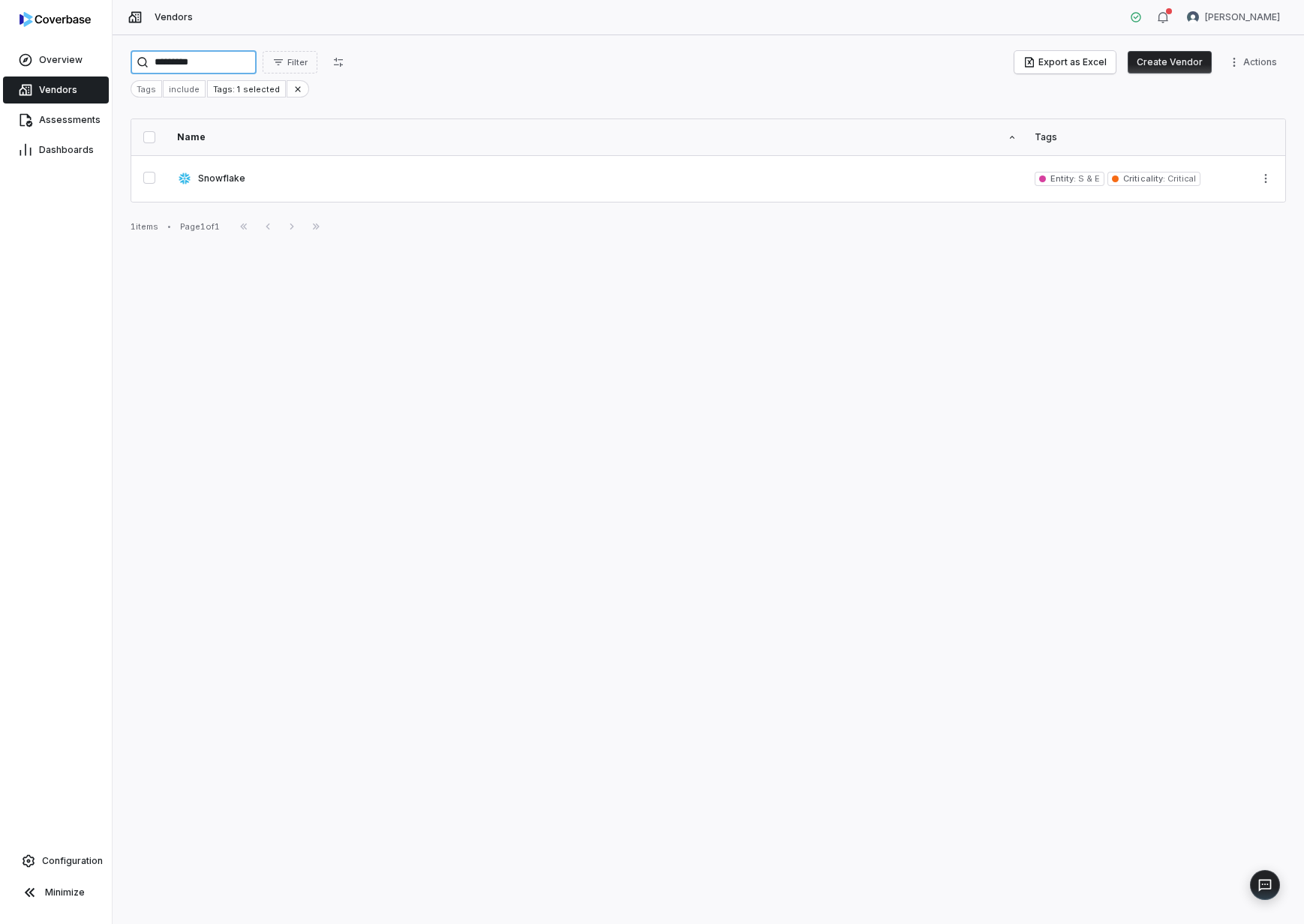
drag, startPoint x: 214, startPoint y: 64, endPoint x: 128, endPoint y: 59, distance: 86.1
click at [130, 59] on div "*********" at bounding box center [193, 62] width 126 height 24
type input "*"
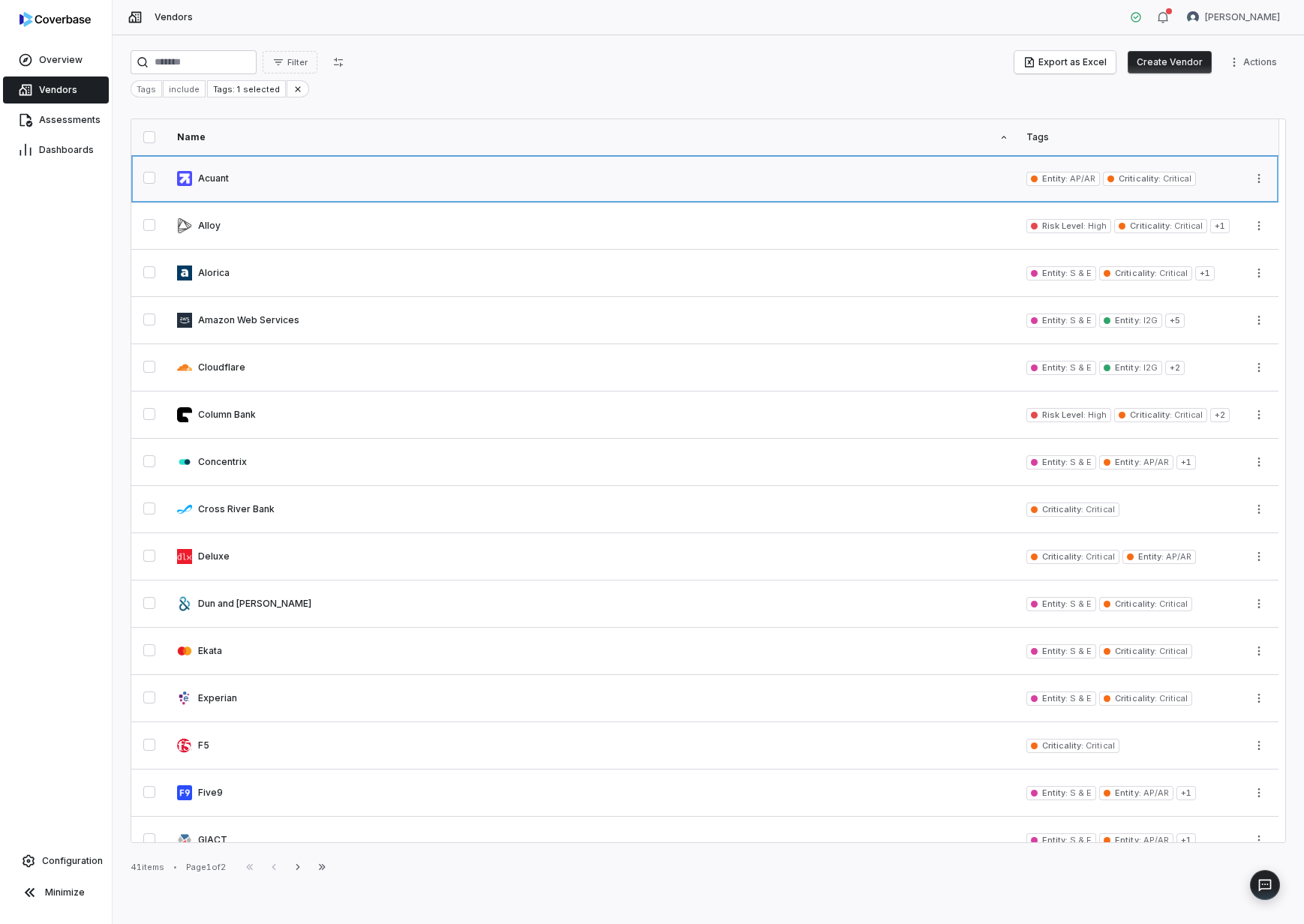
click at [212, 182] on link at bounding box center [593, 178] width 849 height 46
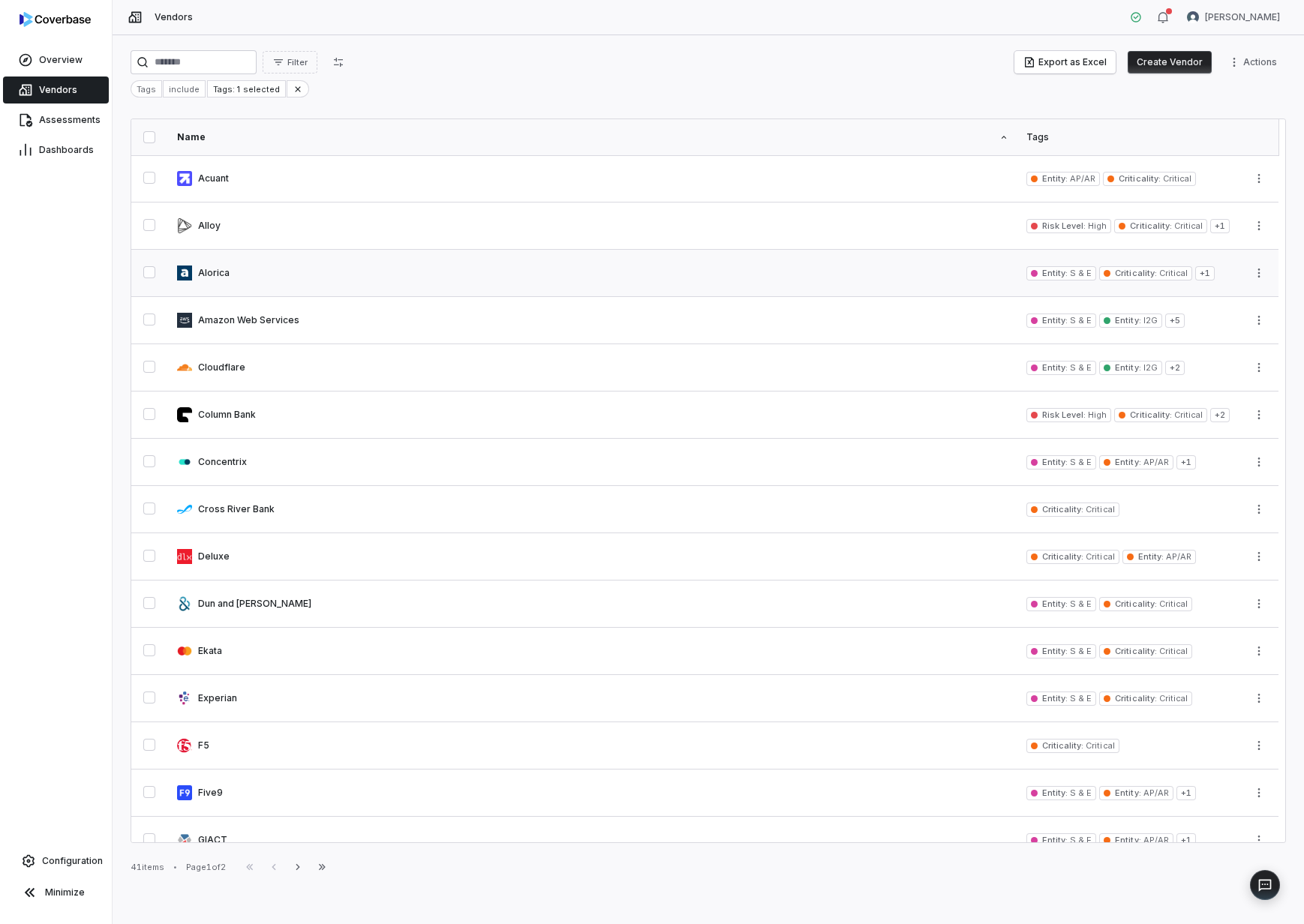
click at [214, 266] on link at bounding box center [593, 273] width 849 height 46
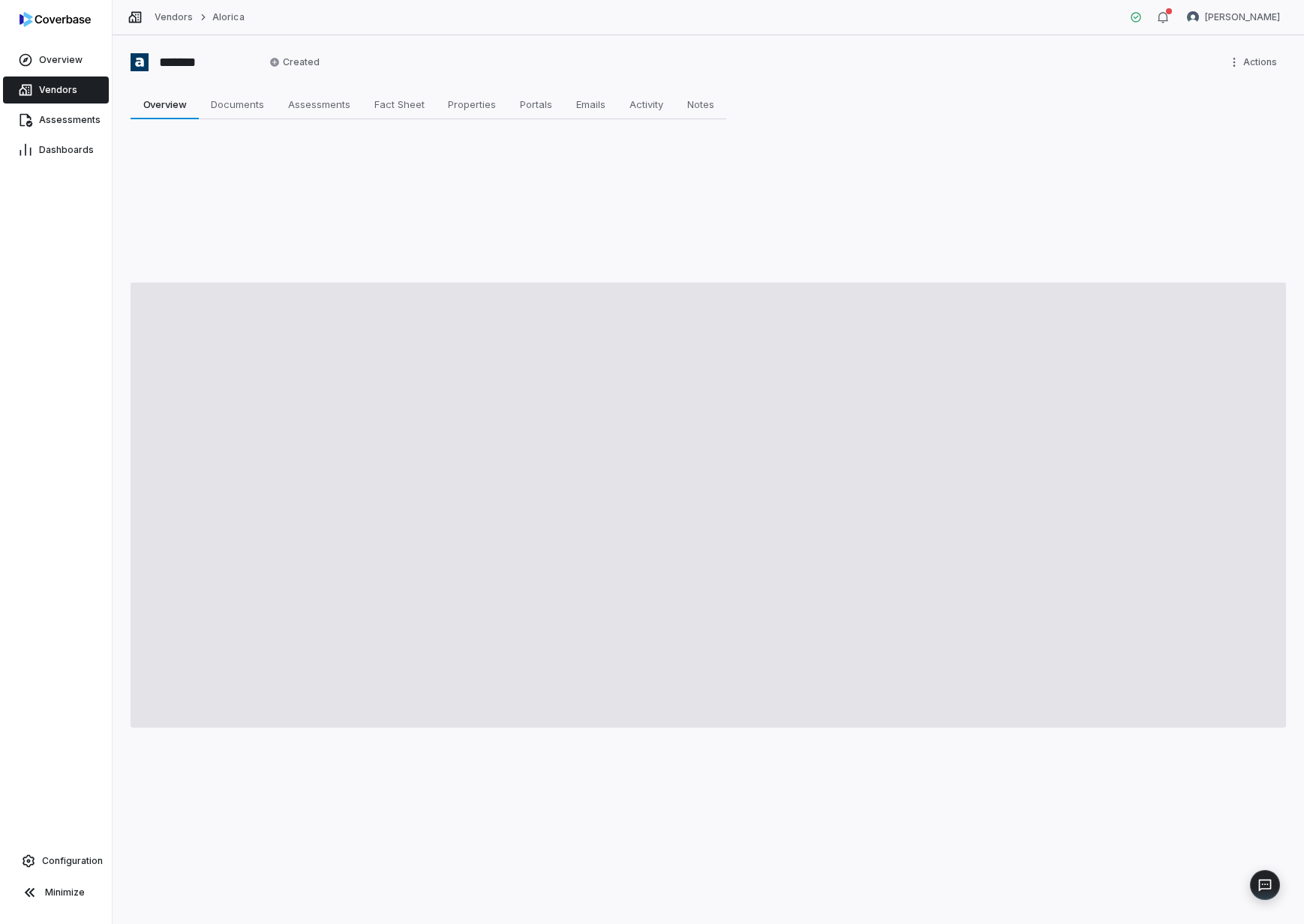
type textarea "*"
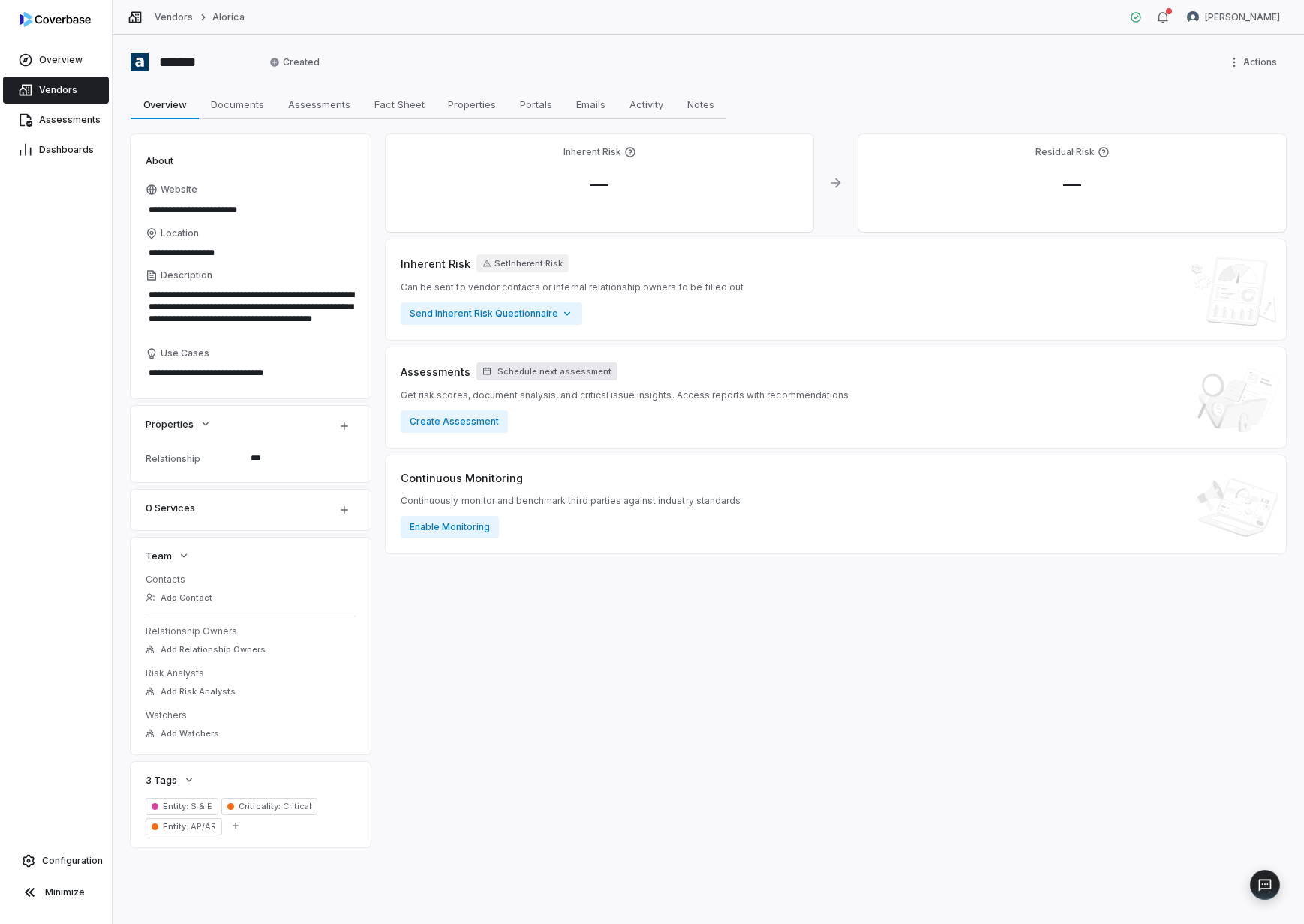
click at [526, 375] on span "Schedule next assessment" at bounding box center [554, 372] width 114 height 11
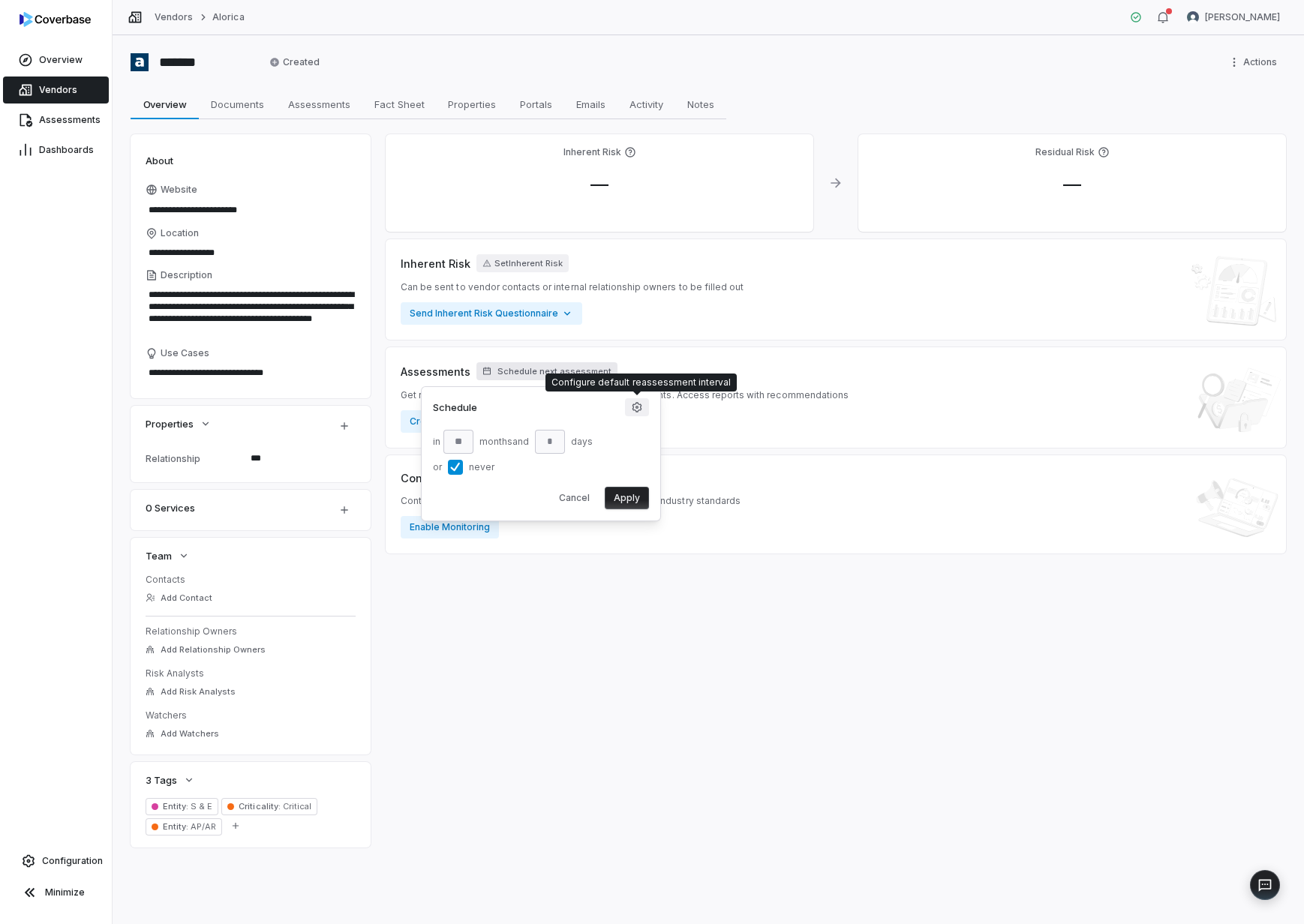
click at [637, 414] on button "button" at bounding box center [637, 407] width 24 height 18
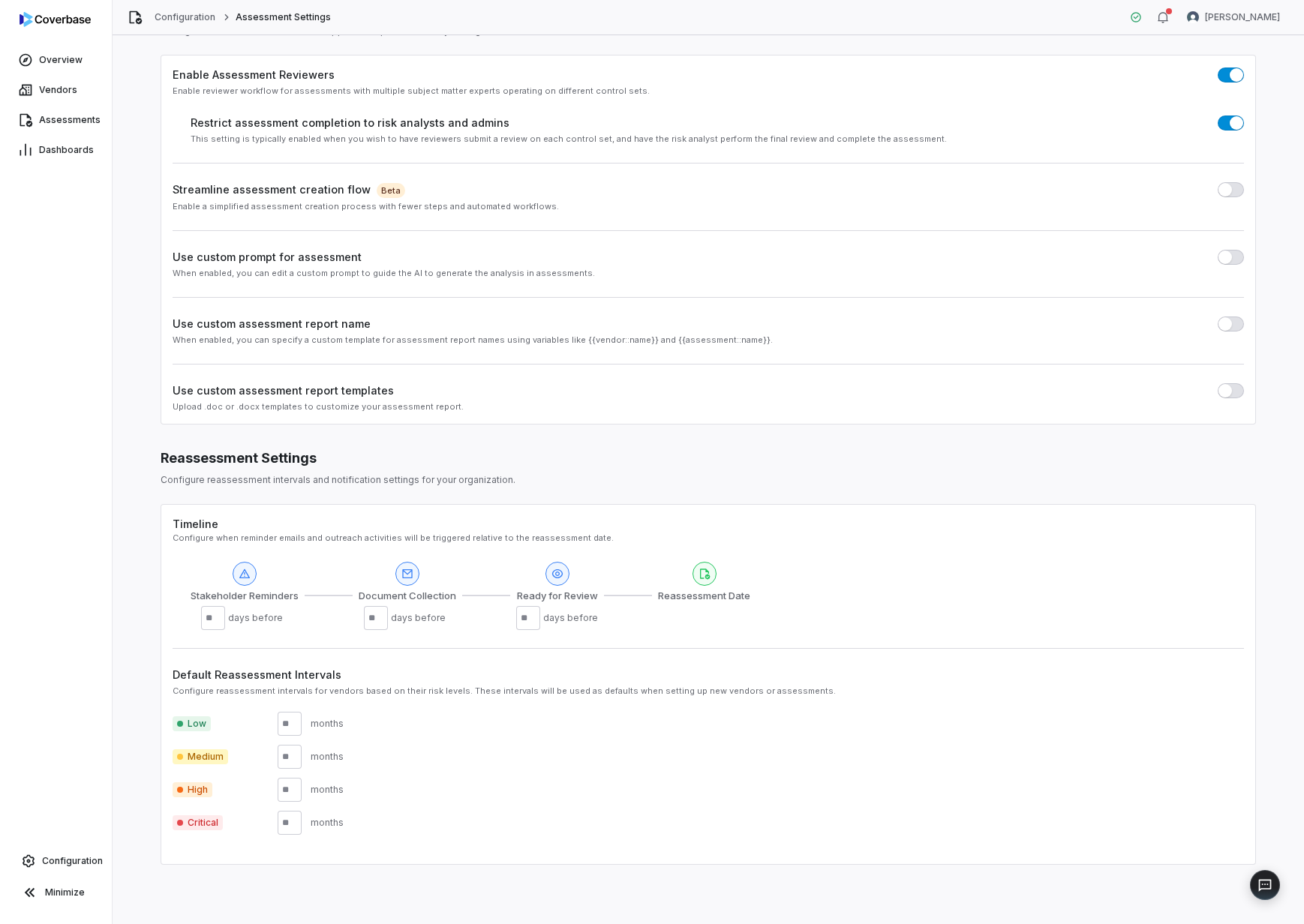
scroll to position [70, 0]
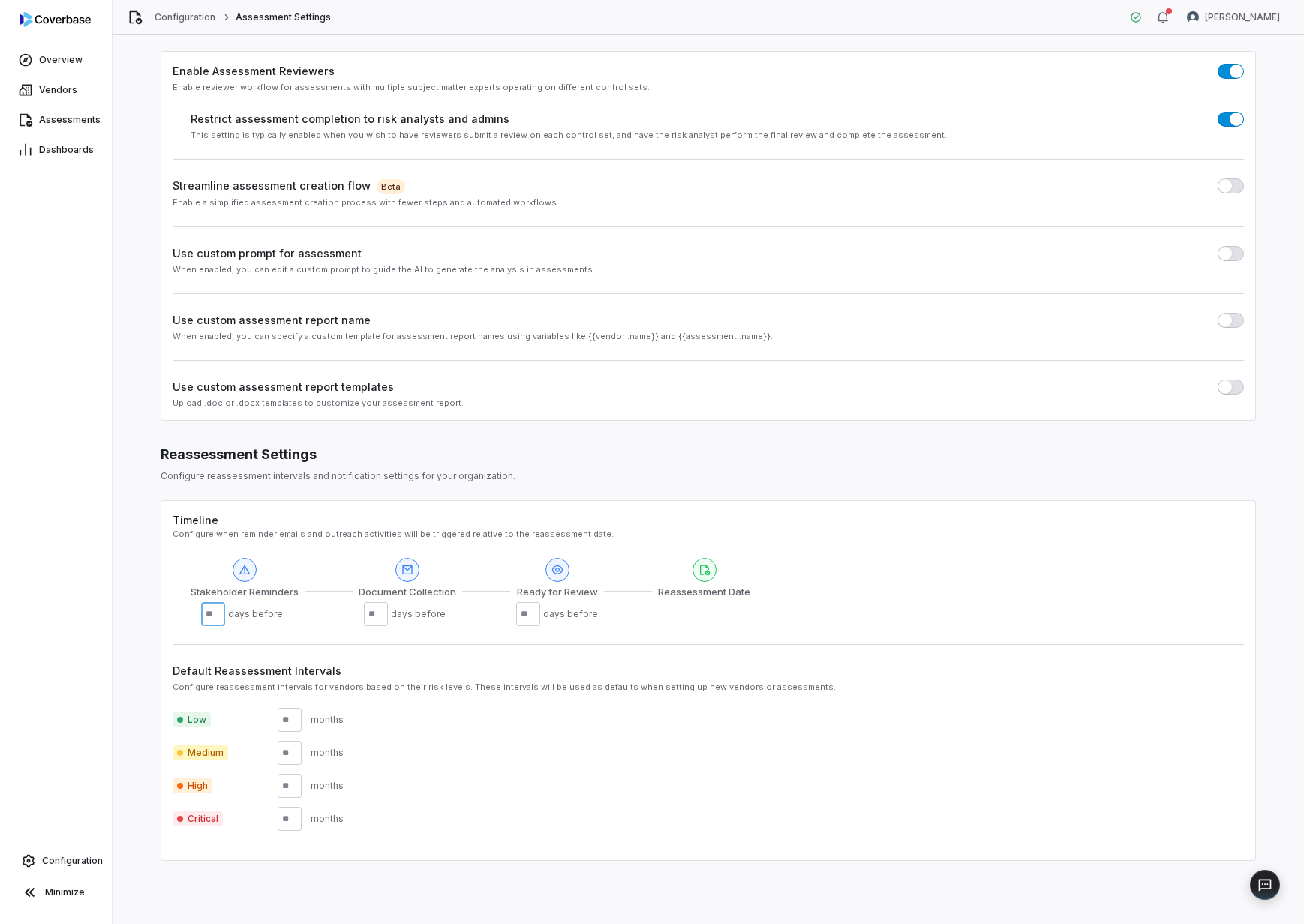
drag, startPoint x: 217, startPoint y: 614, endPoint x: 192, endPoint y: 614, distance: 25.0
click at [192, 614] on div "Stakeholder Reminders ** days before" at bounding box center [244, 592] width 108 height 69
type input "**"
click at [742, 704] on div "Low ** months Medium ** months High ** months Critical months" at bounding box center [708, 763] width 1072 height 135
click at [290, 822] on input "number" at bounding box center [289, 819] width 24 height 24
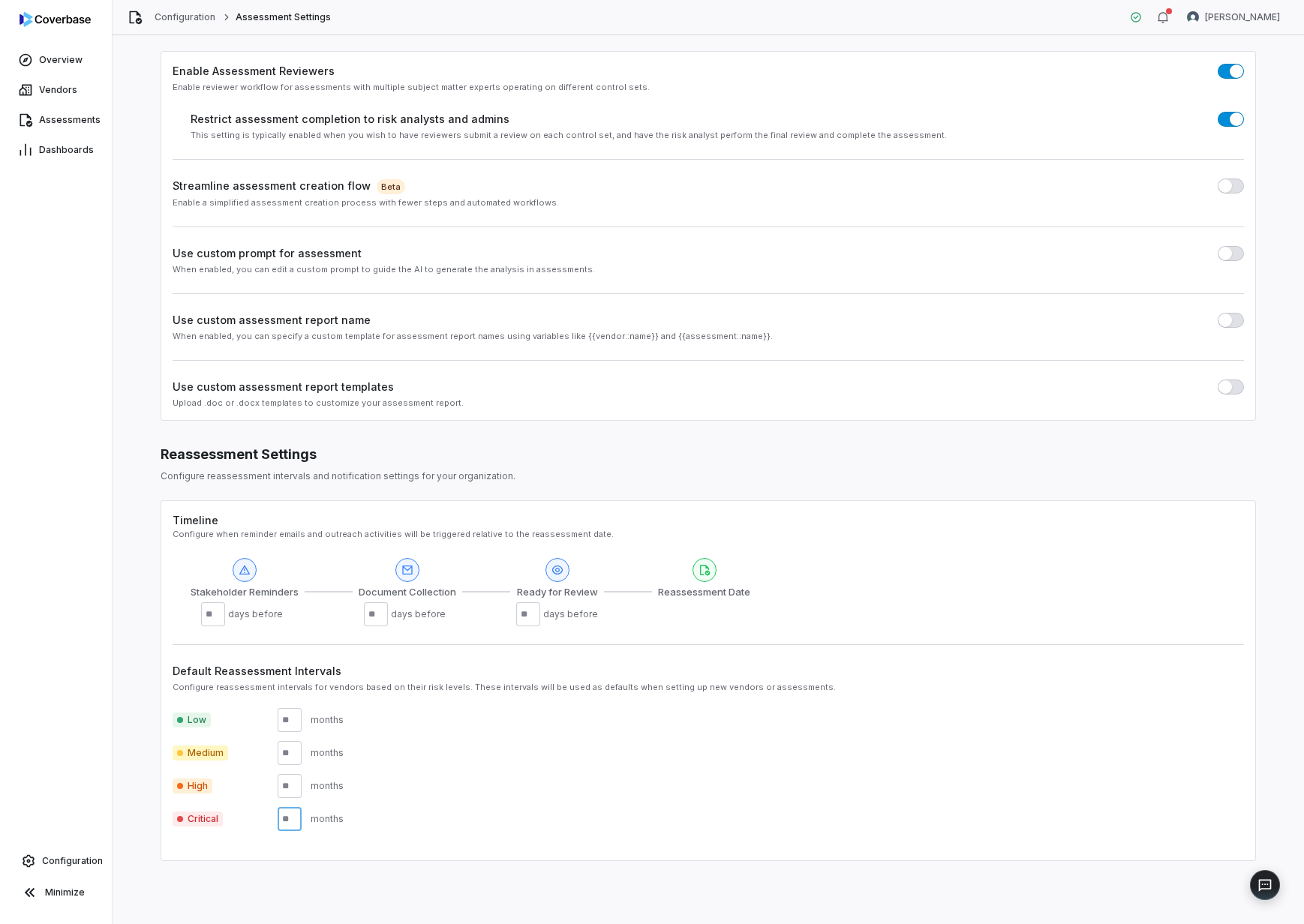
type input "**"
click at [562, 843] on div "Default Reassessment Intervals Configure reassessment intervals for vendors bas…" at bounding box center [708, 746] width 1072 height 205
click at [1223, 253] on span "button" at bounding box center [1225, 253] width 14 height 14
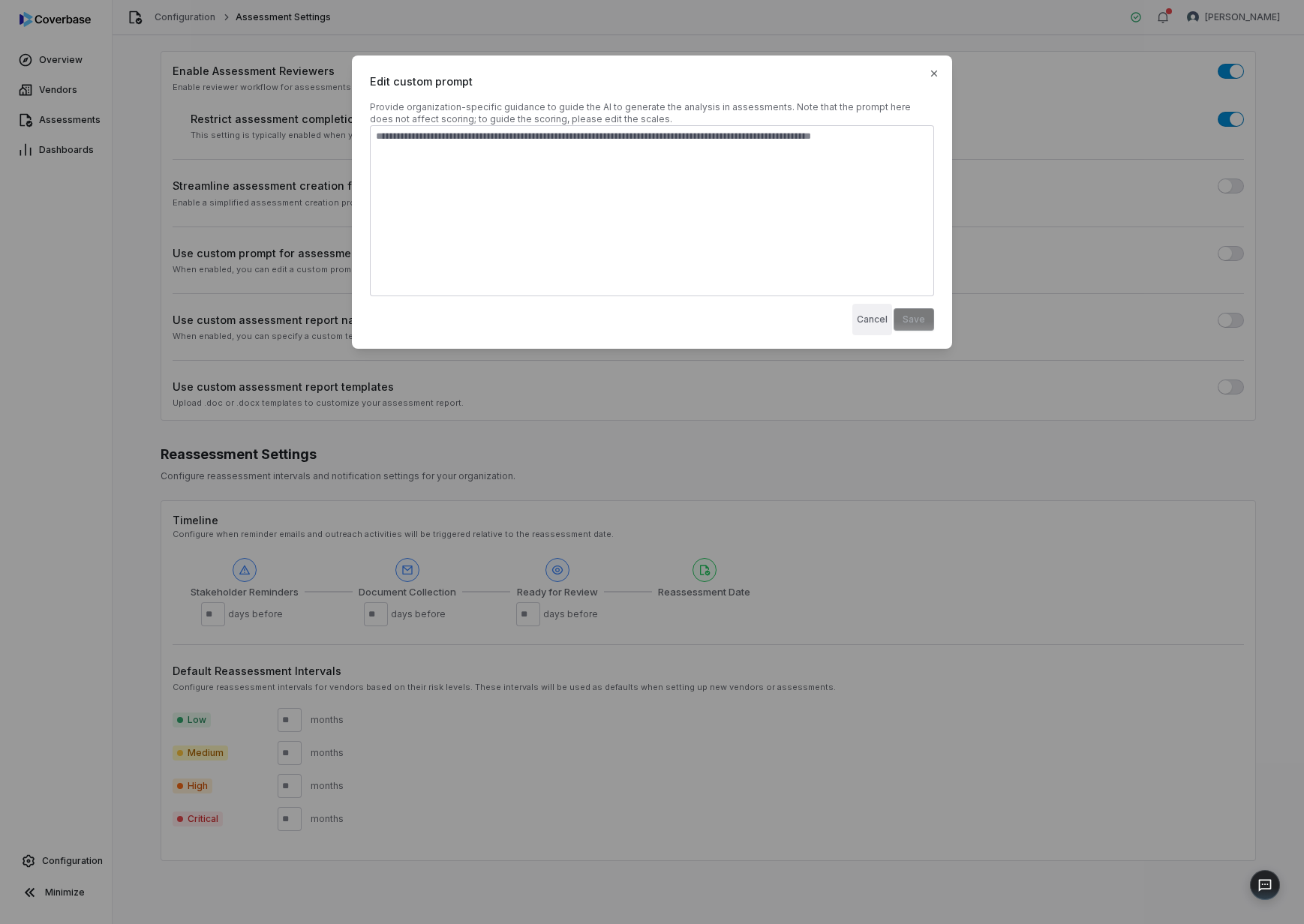
click at [861, 317] on button "Cancel" at bounding box center [872, 319] width 40 height 32
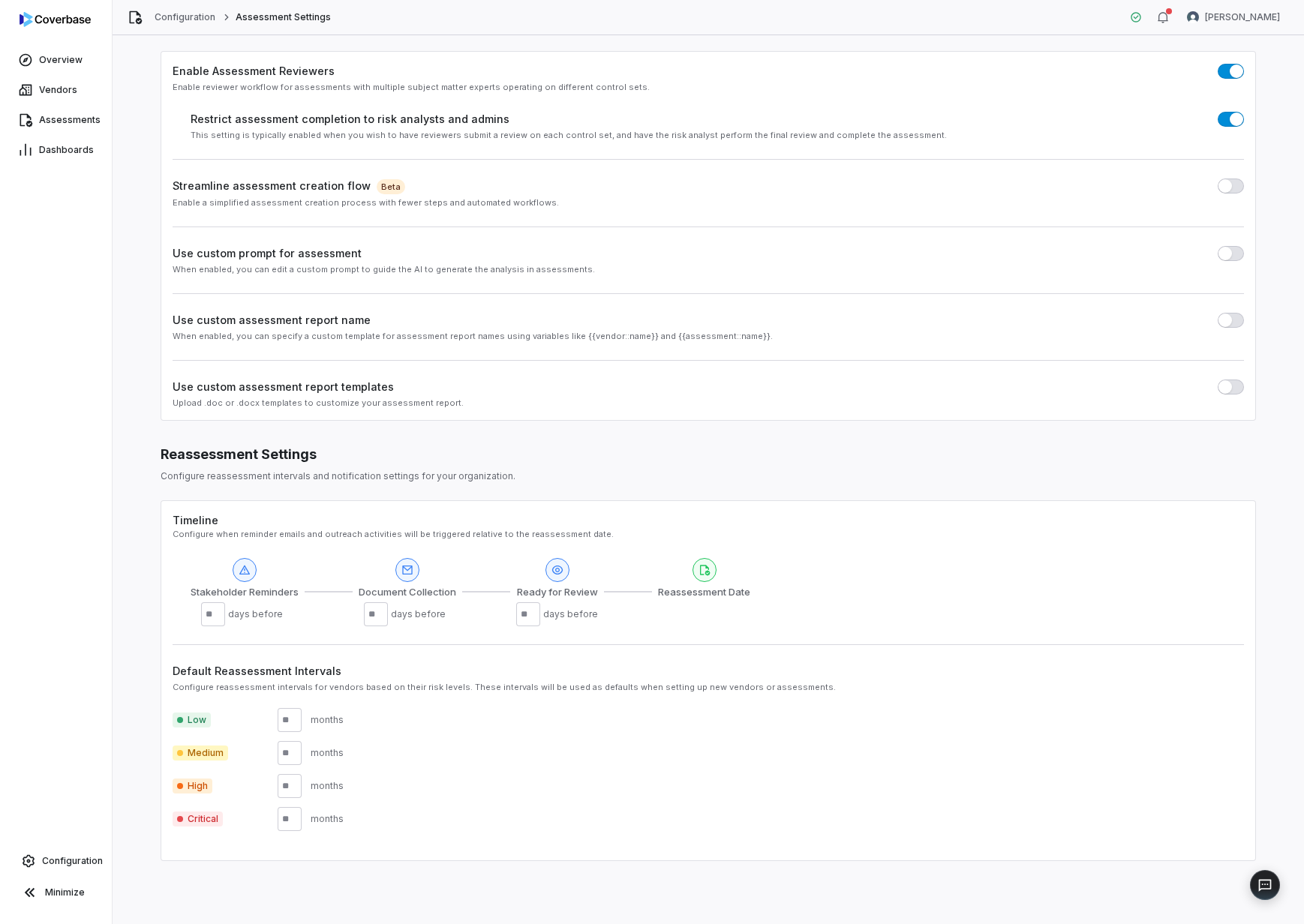
click at [1224, 323] on button "button" at bounding box center [1231, 320] width 26 height 15
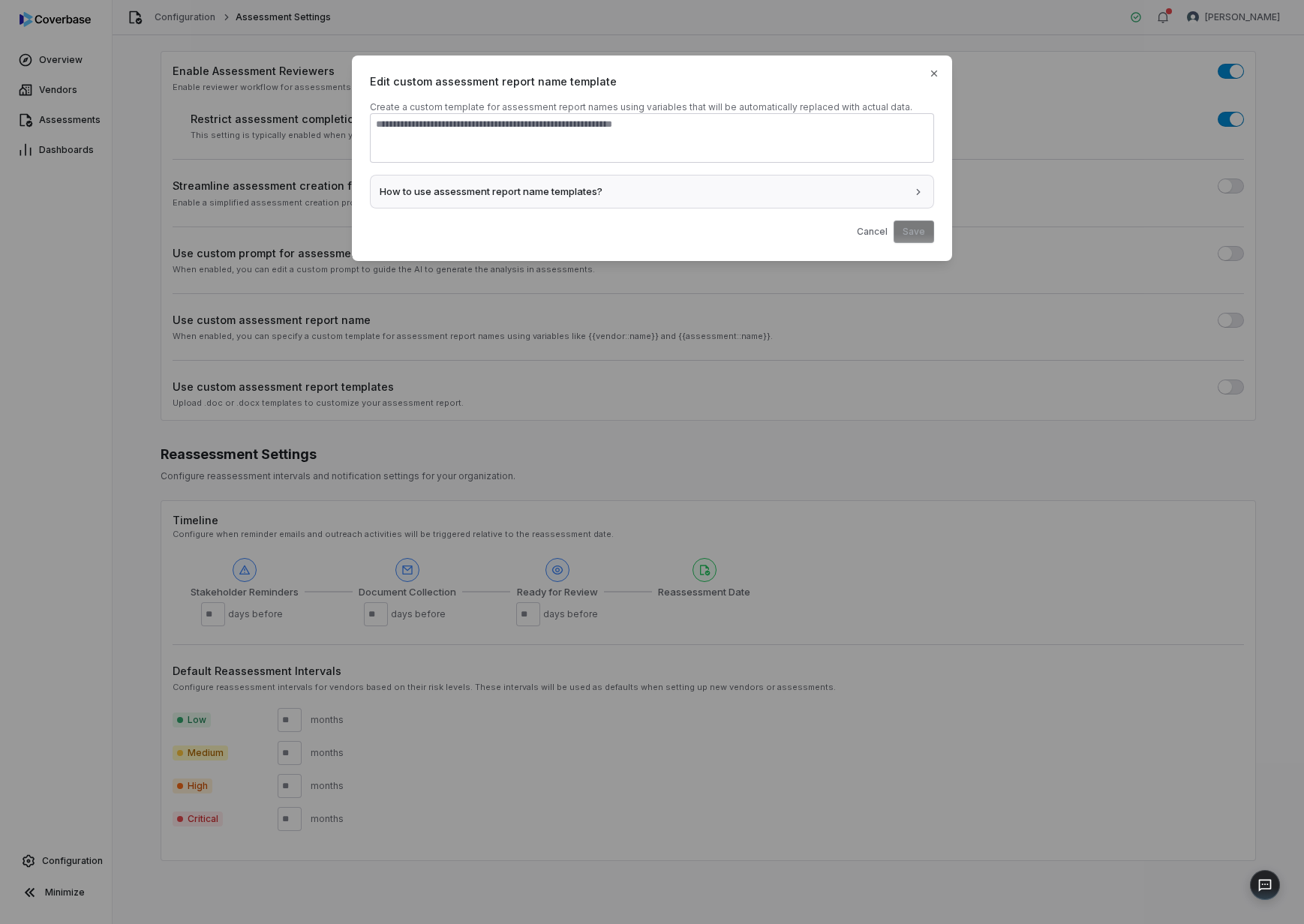
click at [859, 203] on button "How to use assessment report name templates?" at bounding box center [652, 191] width 562 height 33
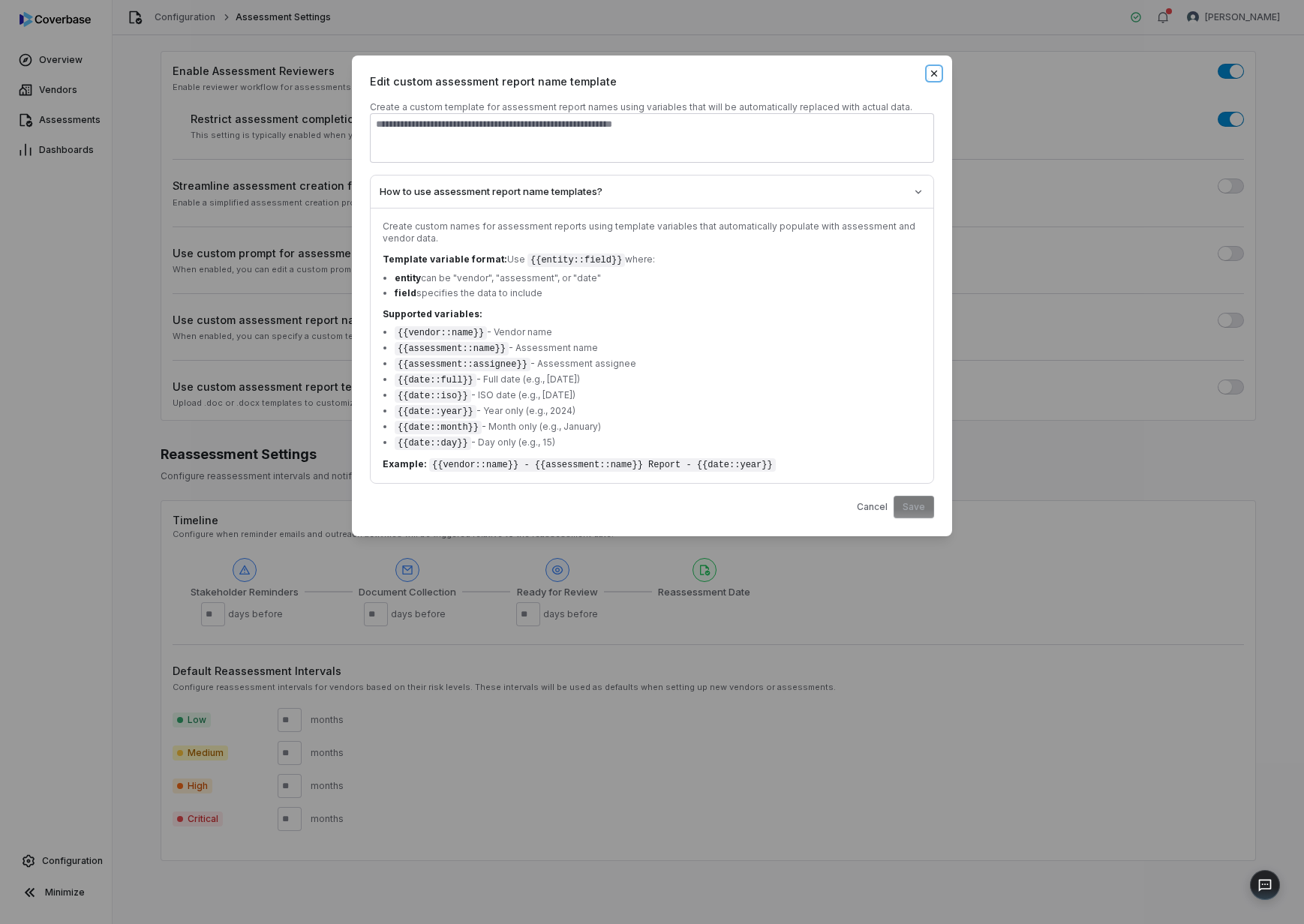
click at [934, 77] on icon "button" at bounding box center [934, 73] width 12 height 12
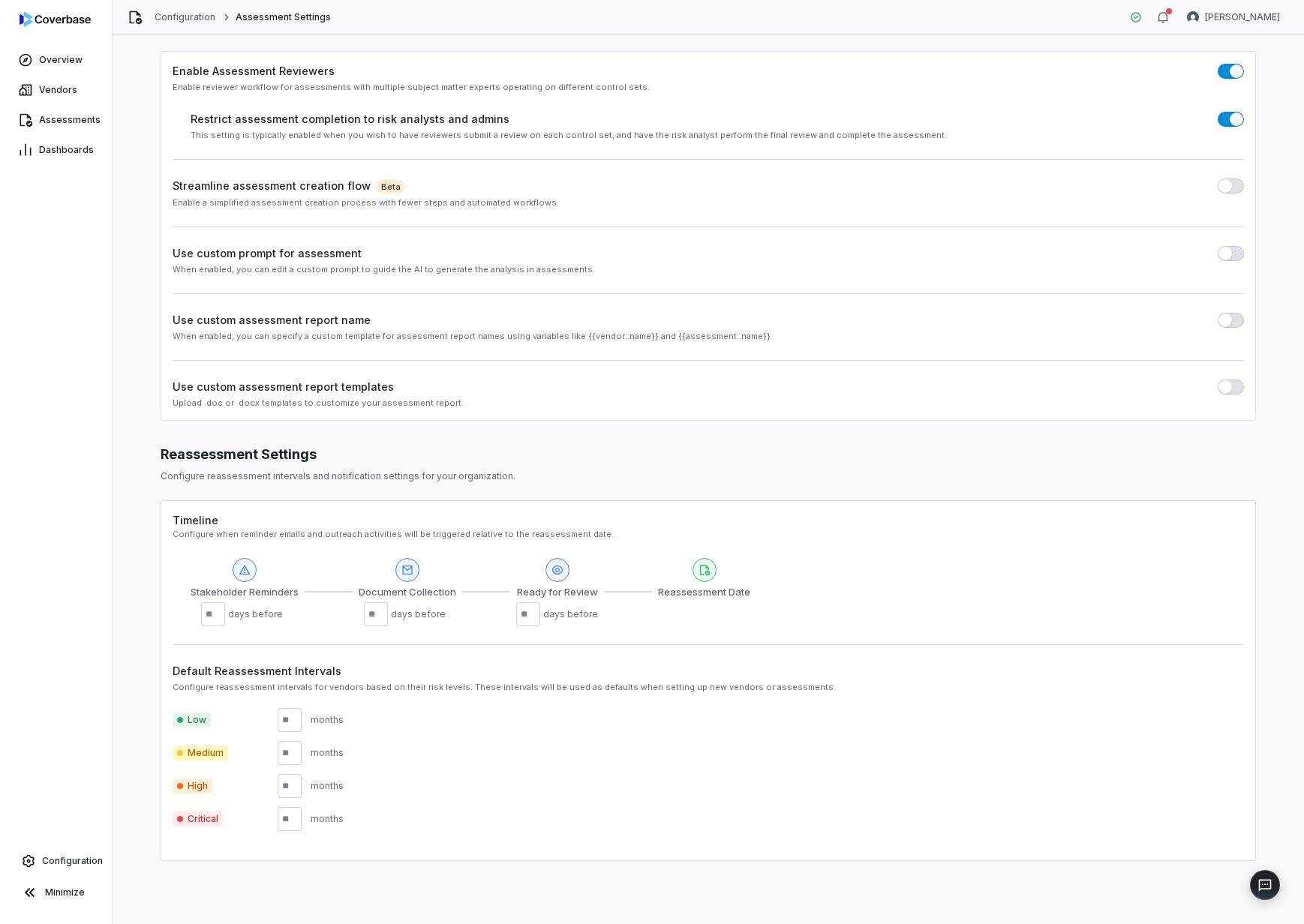
click at [870, 391] on div "Use custom assessment report templates" at bounding box center [708, 386] width 1072 height 15
click at [1224, 386] on button "button" at bounding box center [1231, 387] width 26 height 15
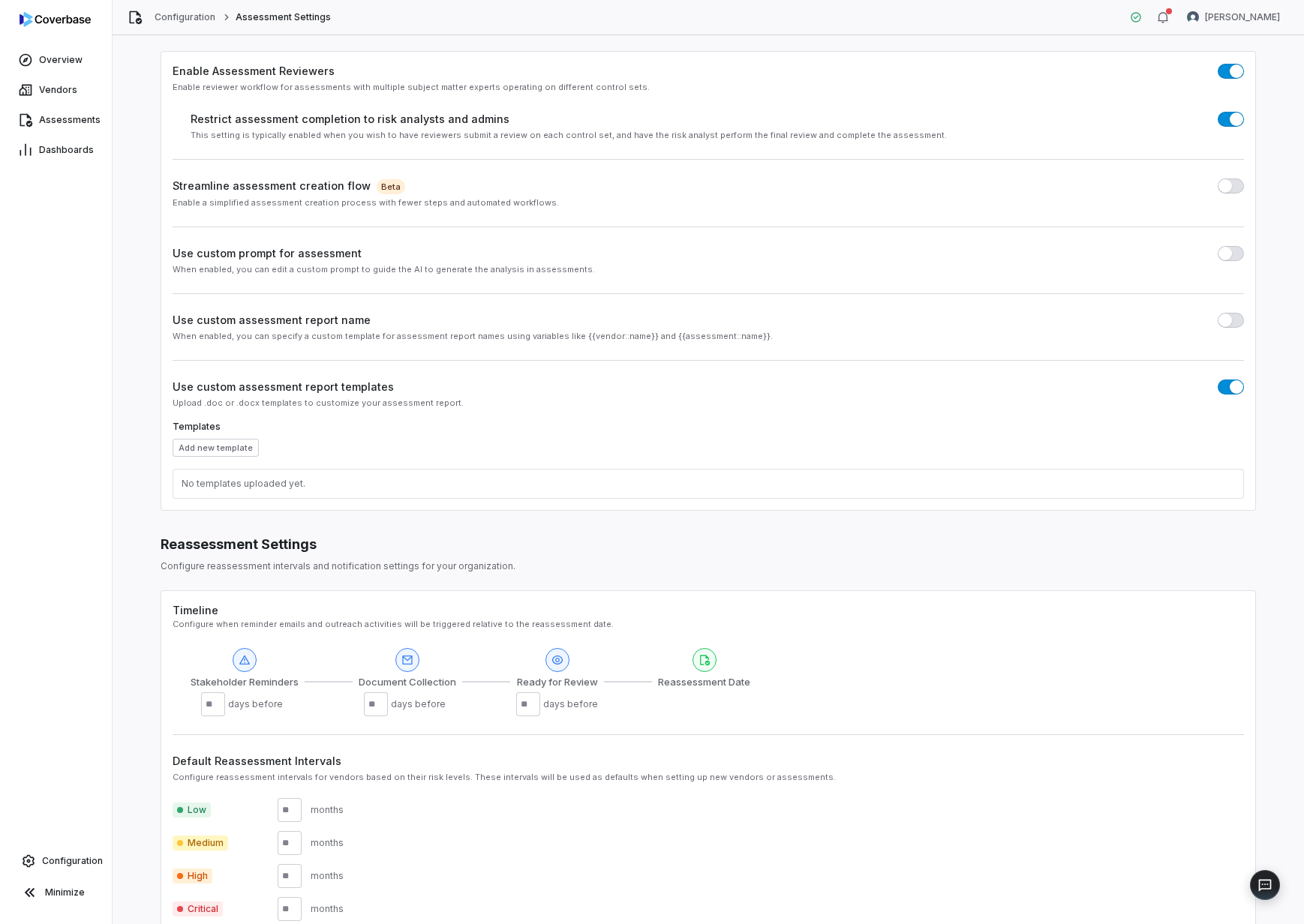
click at [1230, 389] on span "button" at bounding box center [1236, 387] width 14 height 14
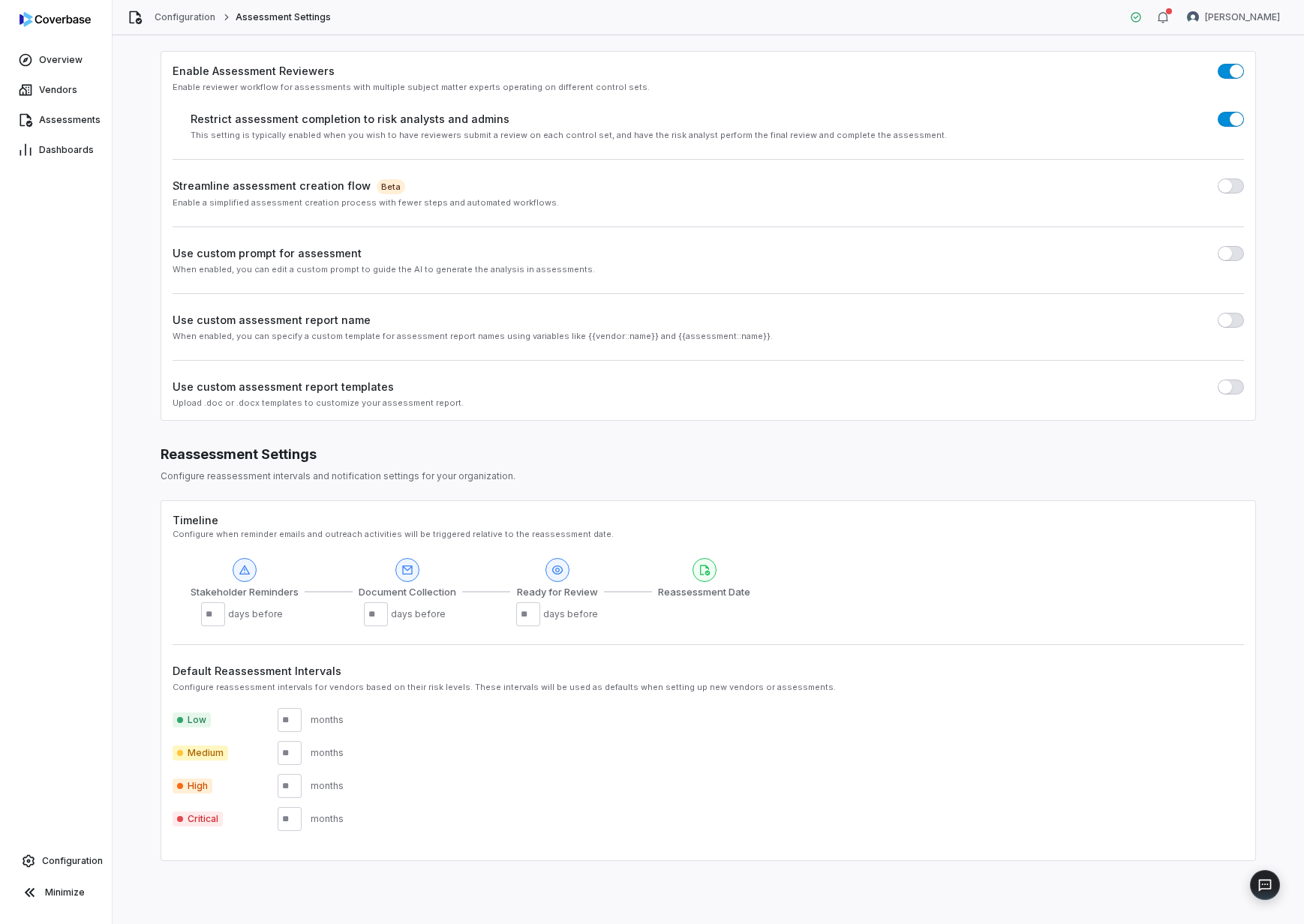
click at [1218, 186] on span "button" at bounding box center [1225, 186] width 14 height 14
click at [1218, 186] on button "button" at bounding box center [1231, 186] width 26 height 15
click at [1218, 186] on span "button" at bounding box center [1225, 186] width 14 height 14
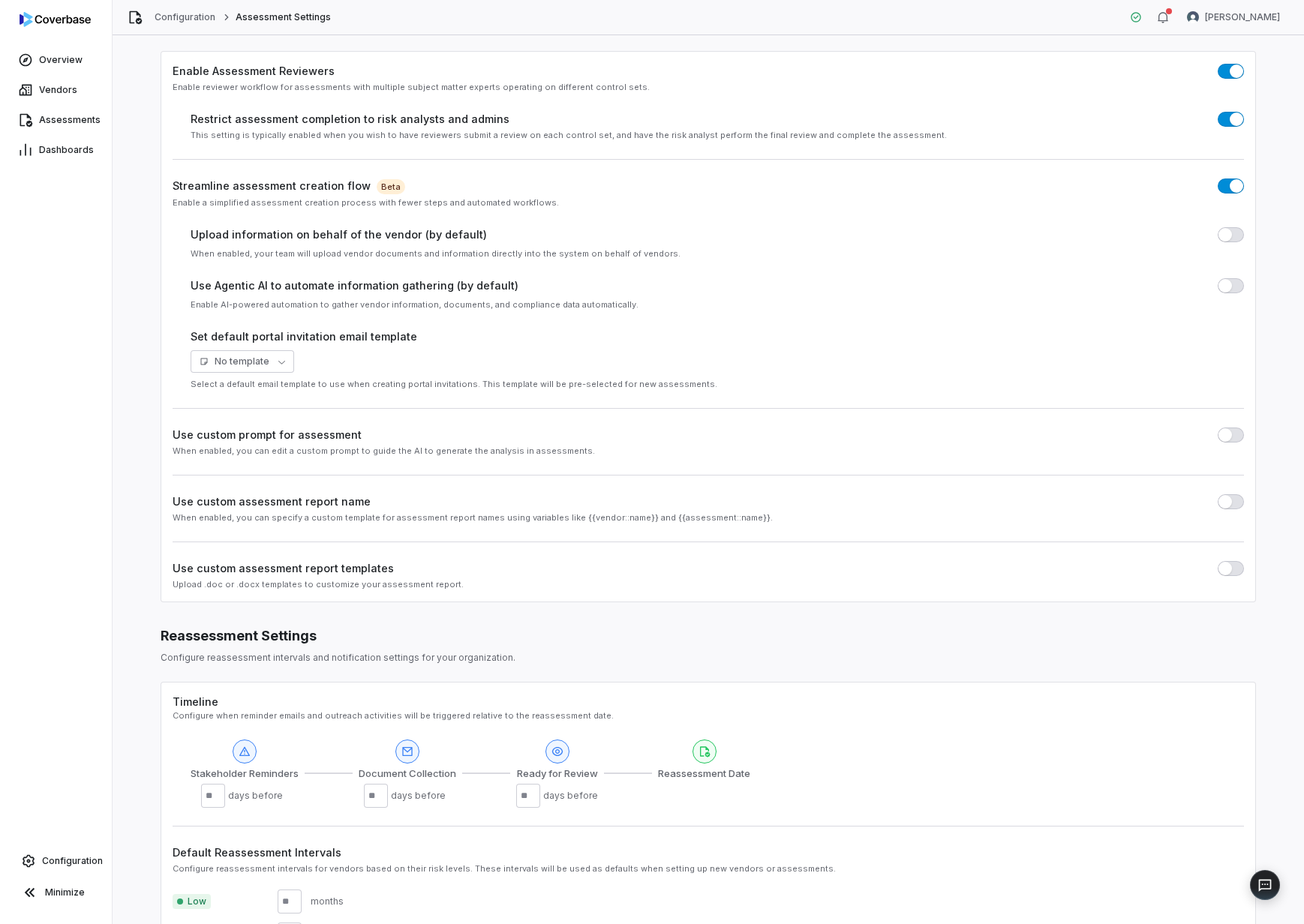
click at [1218, 288] on span "button" at bounding box center [1225, 285] width 14 height 14
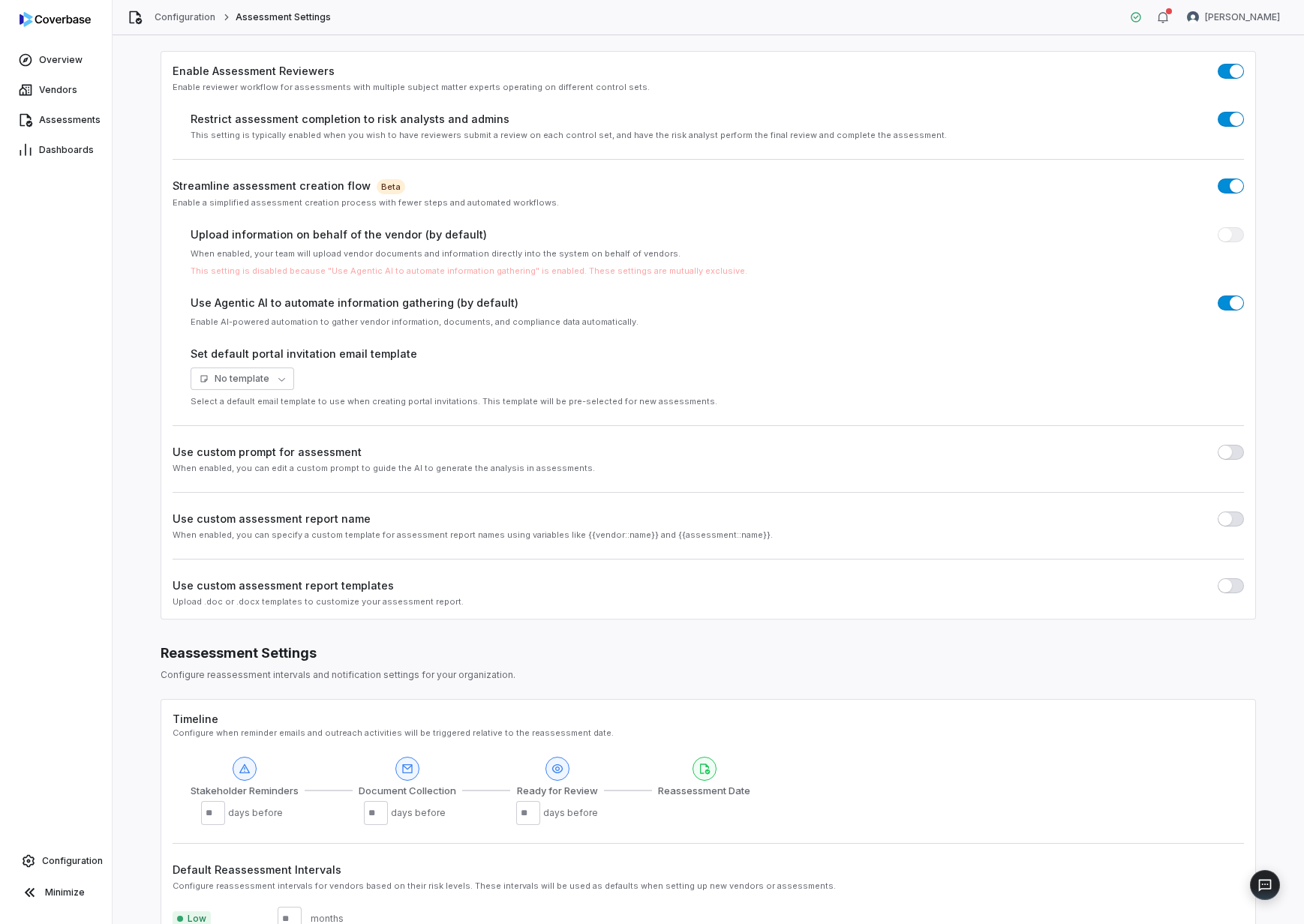
drag, startPoint x: 1225, startPoint y: 288, endPoint x: 969, endPoint y: 315, distance: 257.4
click at [984, 310] on div "Enable Assessment Reviewers Enable reviewer workflow for assessments with multi…" at bounding box center [708, 336] width 1095 height 569
click at [286, 380] on body "Overview Vendors Assessments Dashboards Configuration Minimize Configuration As…" at bounding box center [652, 462] width 1304 height 924
click at [475, 368] on html "Overview Vendors Assessments Dashboards Configuration Minimize Configuration As…" at bounding box center [652, 462] width 1304 height 924
click at [280, 385] on body "Overview Vendors Assessments Dashboards Configuration Minimize Configuration As…" at bounding box center [652, 462] width 1304 height 924
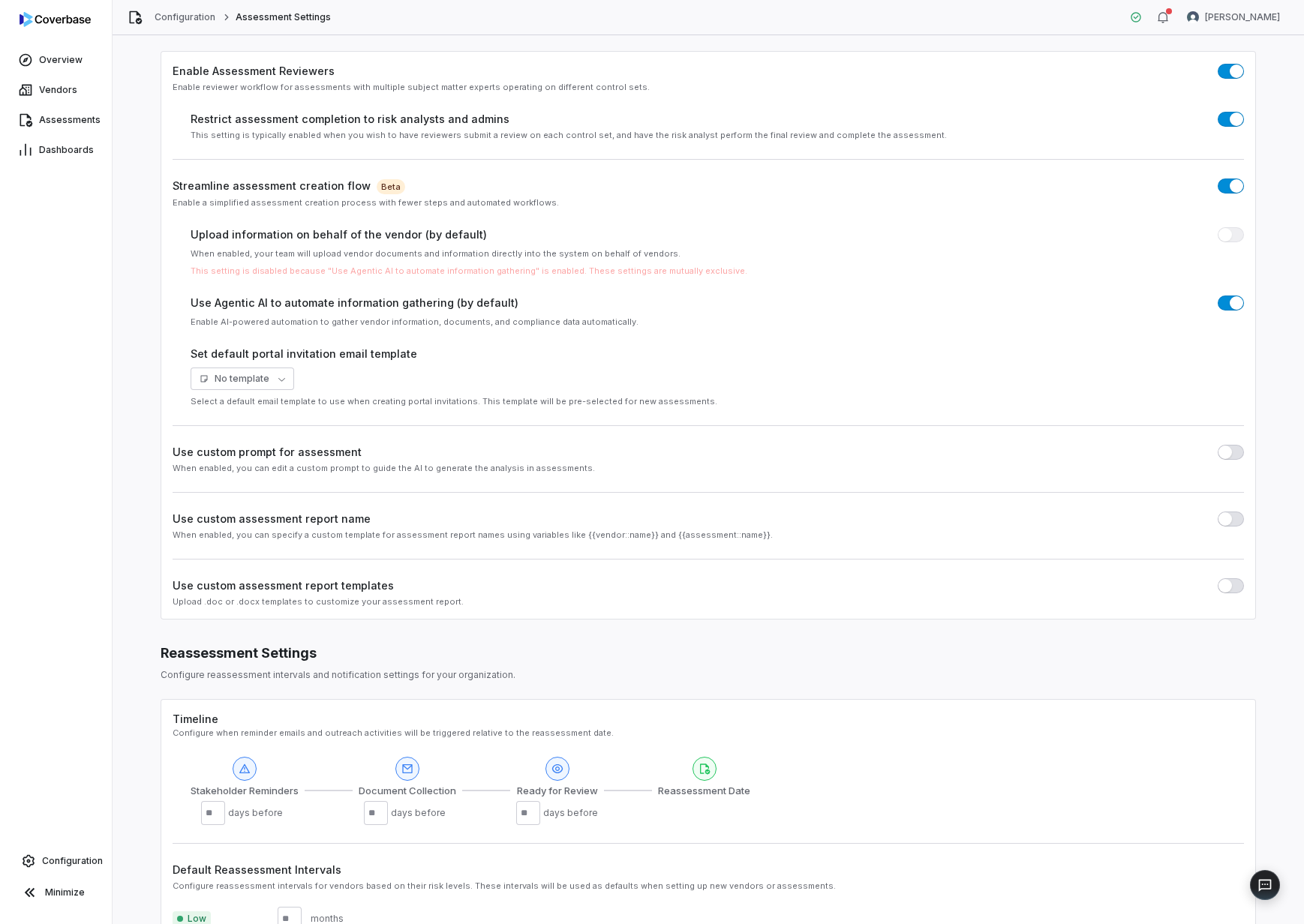
click at [475, 373] on html "Overview Vendors Assessments Dashboards Configuration Minimize Configuration As…" at bounding box center [652, 462] width 1304 height 924
click at [287, 372] on body "Overview Vendors Assessments Dashboards Configuration Minimize Configuration As…" at bounding box center [652, 462] width 1304 height 924
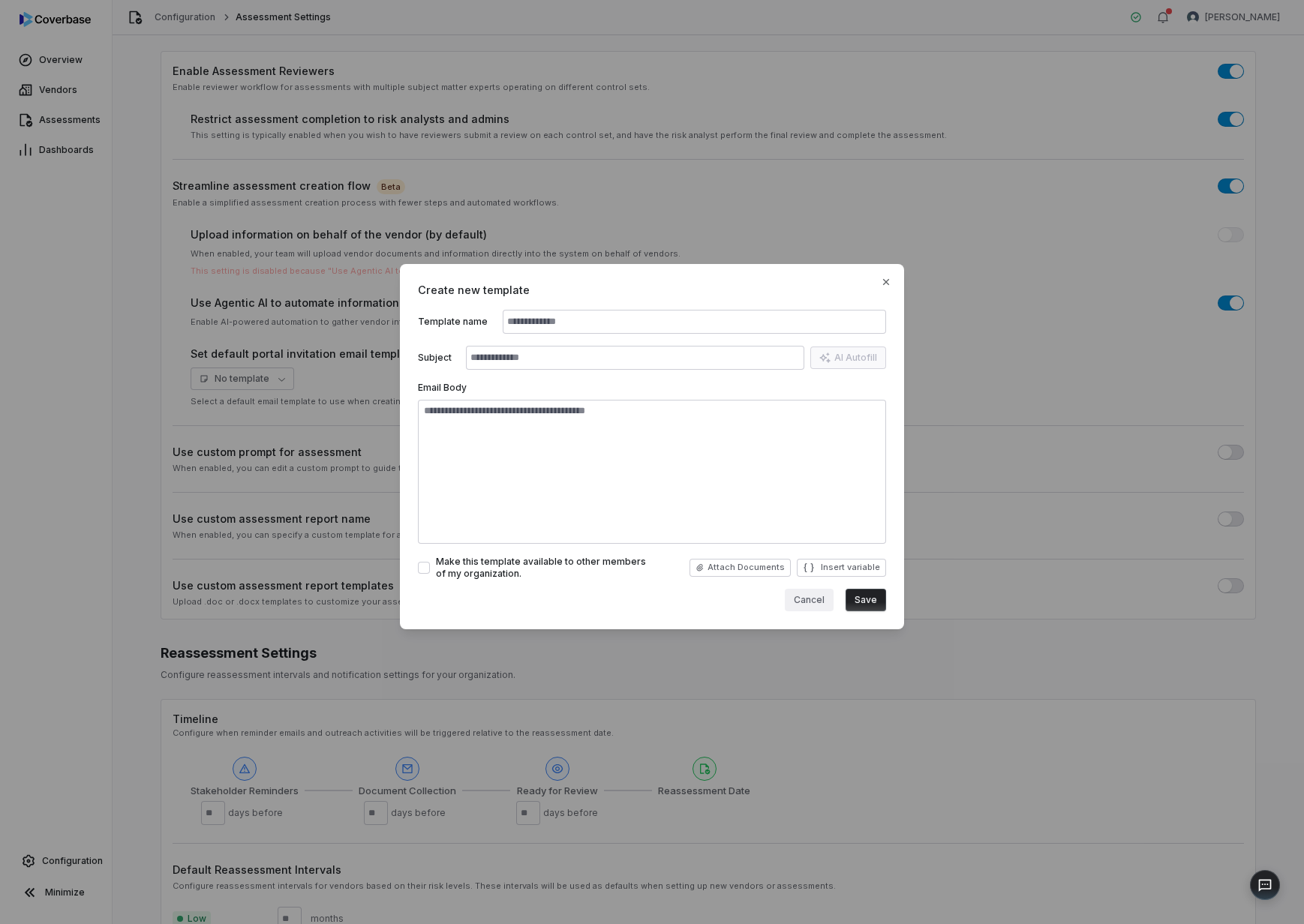
click at [811, 600] on button "Cancel" at bounding box center [809, 601] width 49 height 23
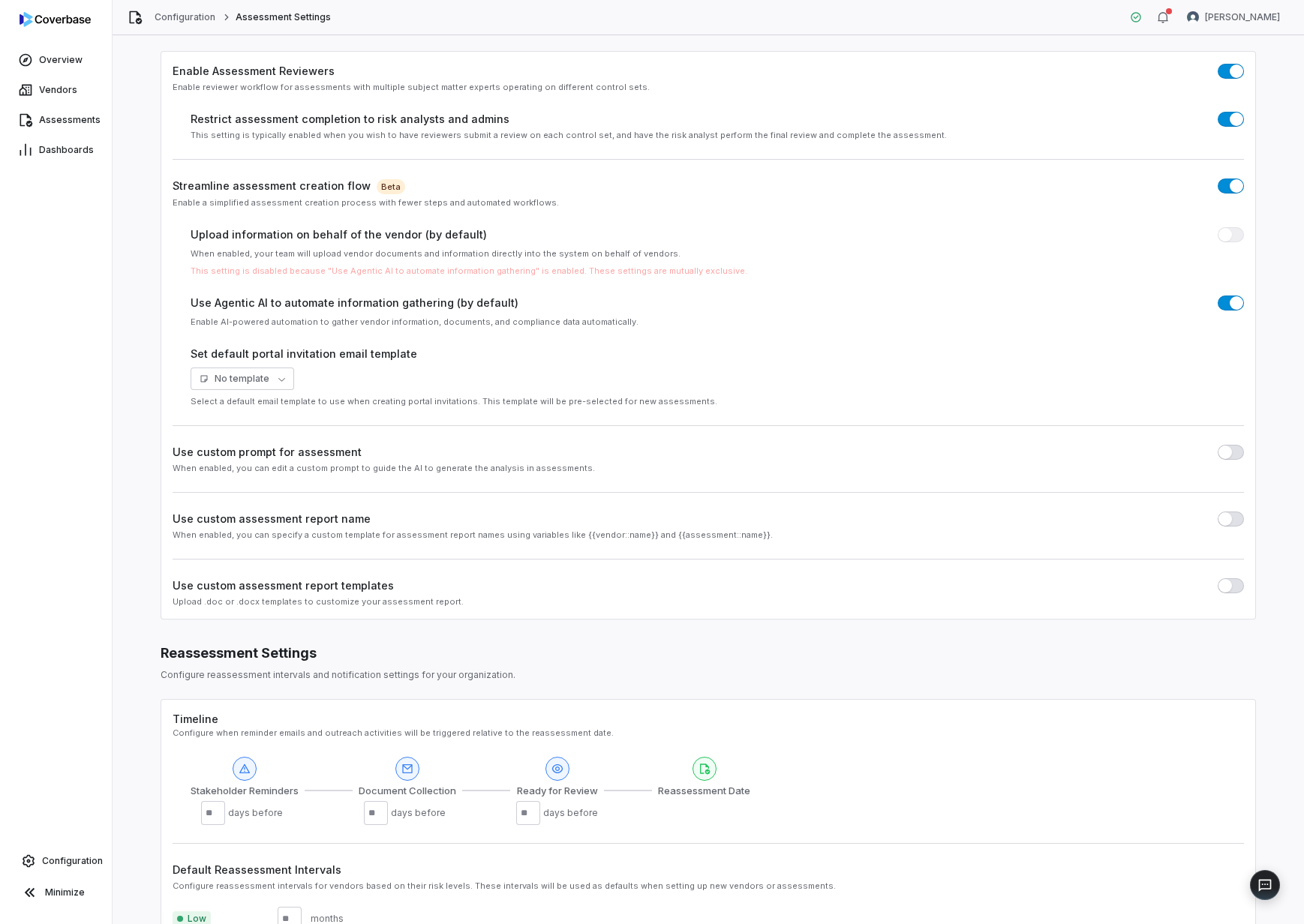
click at [1218, 187] on button "button" at bounding box center [1231, 186] width 26 height 15
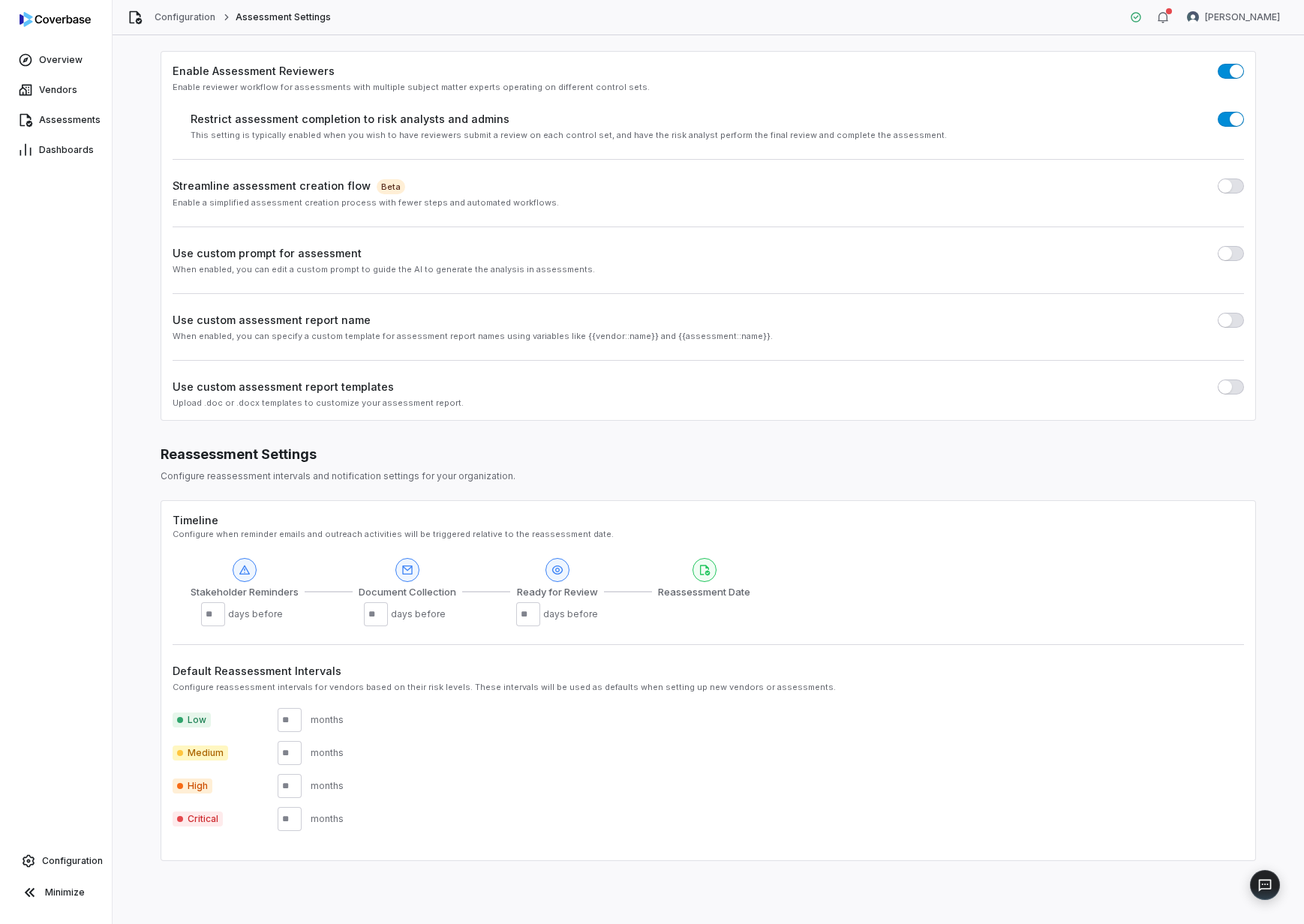
click at [739, 203] on div "Enable a simplified assessment creation process with fewer steps and automated …" at bounding box center [708, 203] width 1072 height 11
click at [1218, 187] on span "button" at bounding box center [1225, 186] width 14 height 14
click at [1220, 190] on button "button" at bounding box center [1231, 186] width 26 height 15
click at [1220, 190] on span "button" at bounding box center [1225, 186] width 14 height 14
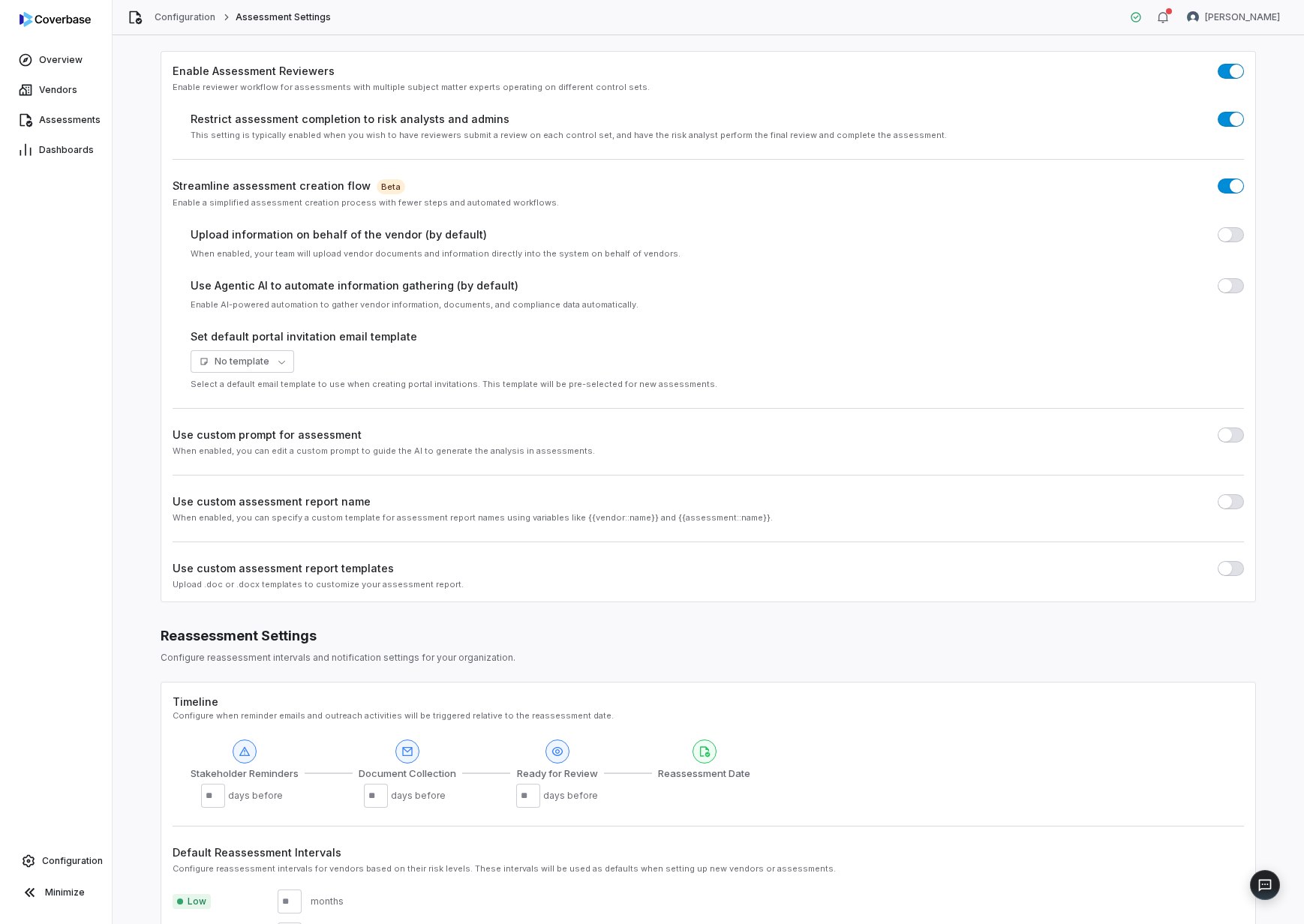
click at [1223, 287] on button "button" at bounding box center [1231, 286] width 26 height 15
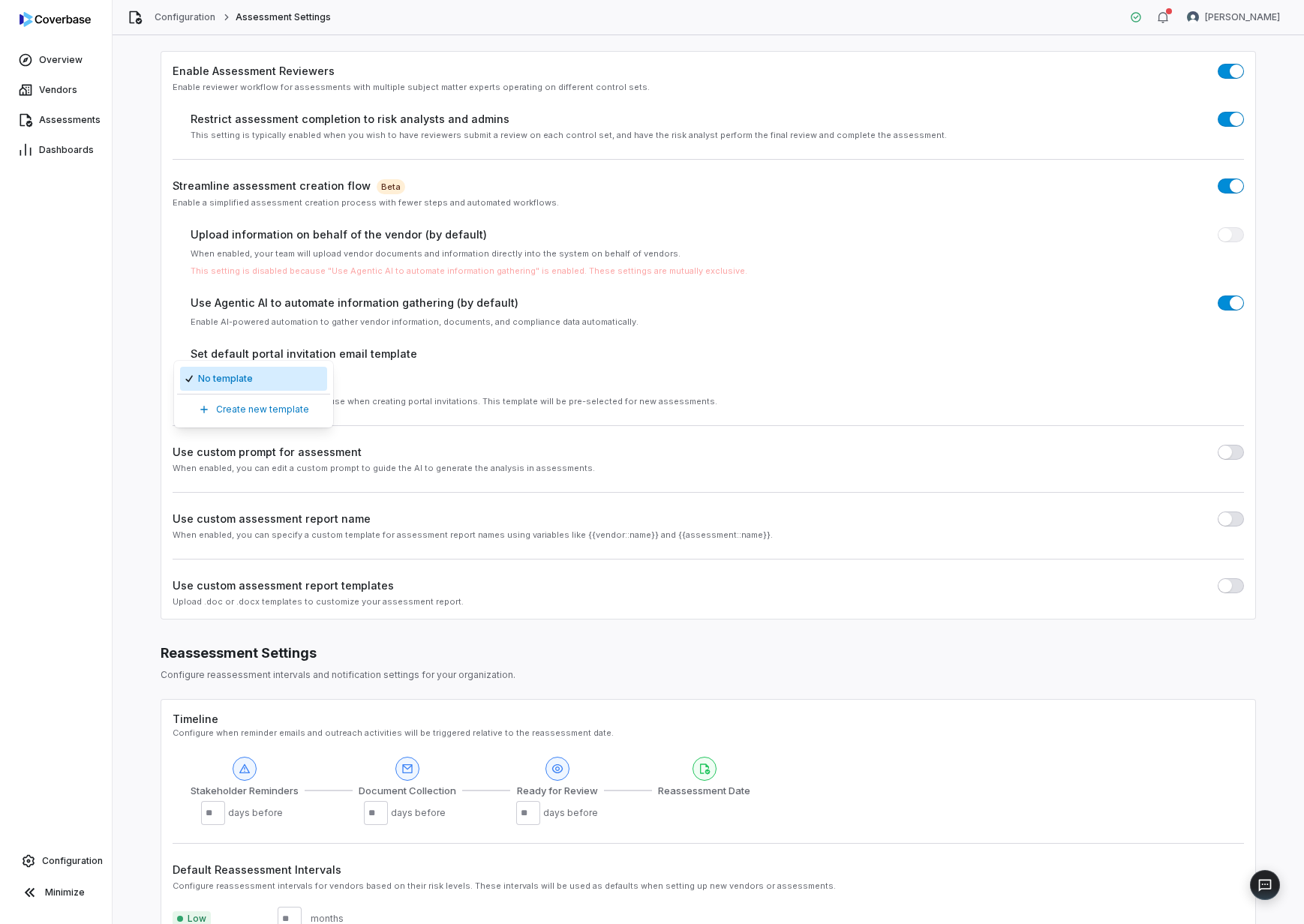
click at [277, 376] on body "Overview Vendors Assessments Dashboards Configuration Minimize Configuration As…" at bounding box center [652, 462] width 1304 height 924
click at [451, 360] on html "Overview Vendors Assessments Dashboards Configuration Minimize Configuration As…" at bounding box center [652, 462] width 1304 height 924
click at [267, 381] on body "Overview Vendors Assessments Dashboards Configuration Minimize Configuration As…" at bounding box center [652, 462] width 1304 height 924
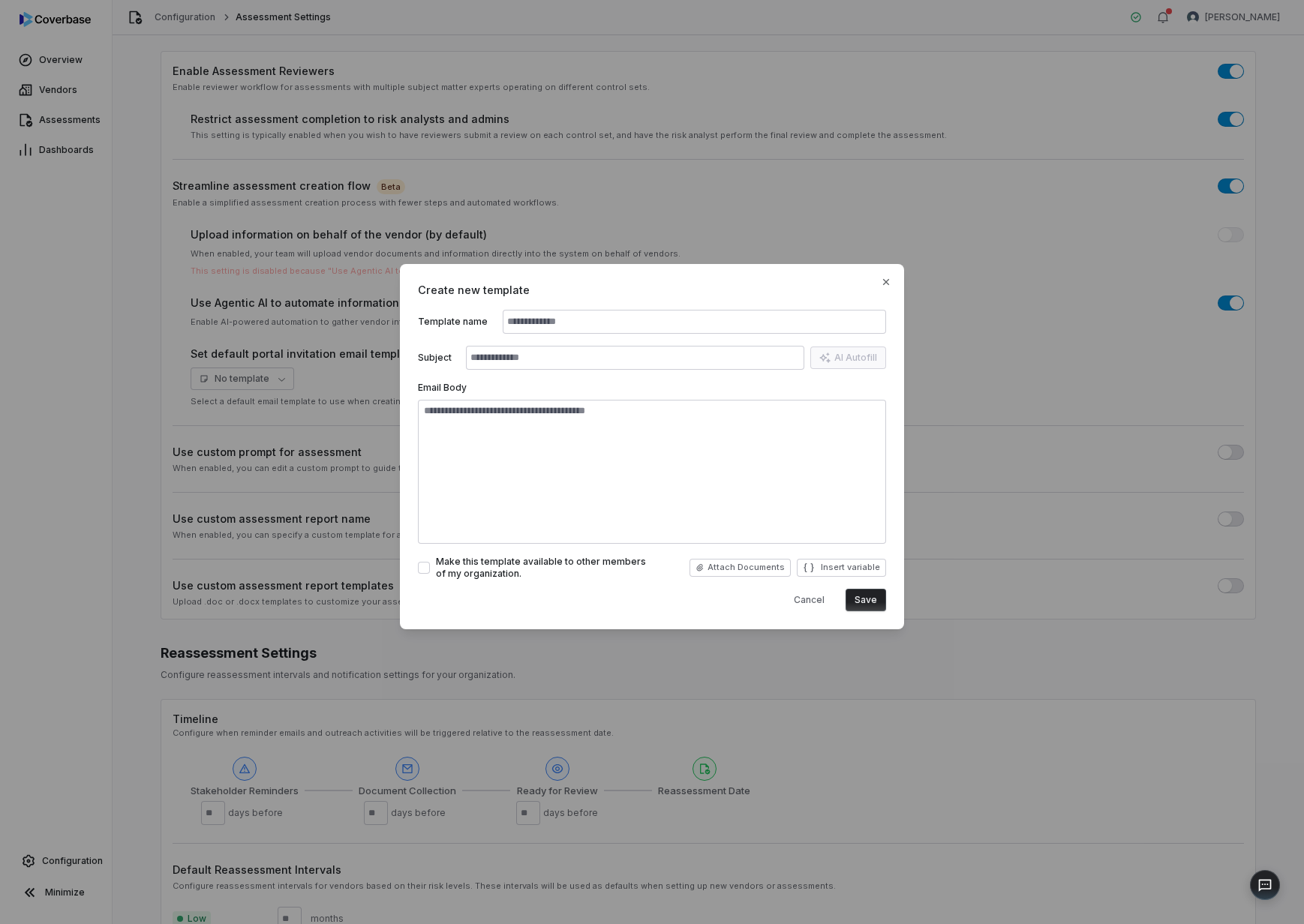
click at [636, 320] on input "text" at bounding box center [694, 321] width 383 height 24
click at [817, 599] on button "Cancel" at bounding box center [809, 601] width 49 height 23
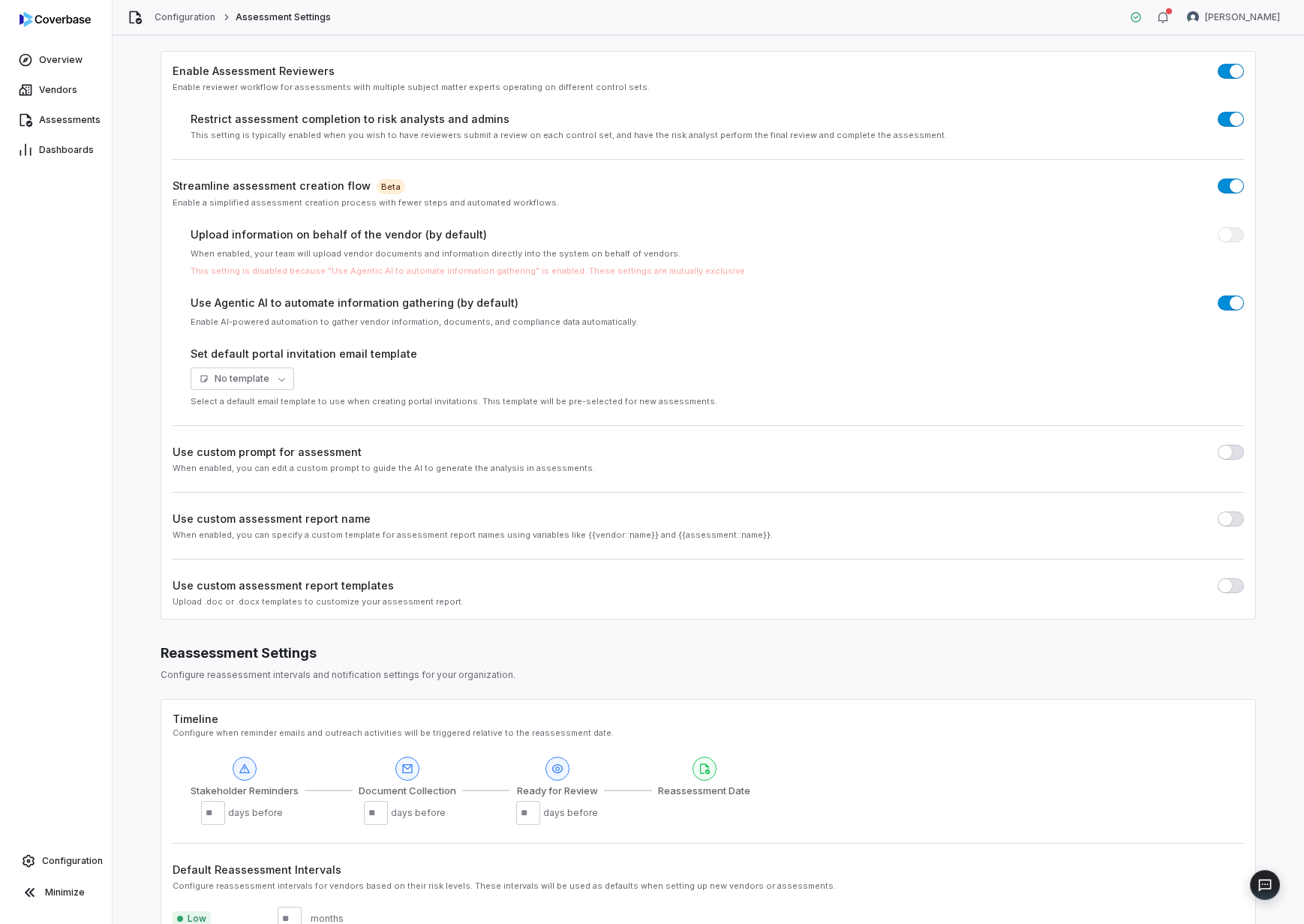
click at [1230, 184] on span "button" at bounding box center [1236, 186] width 14 height 14
click at [1218, 184] on button "button" at bounding box center [1231, 186] width 26 height 15
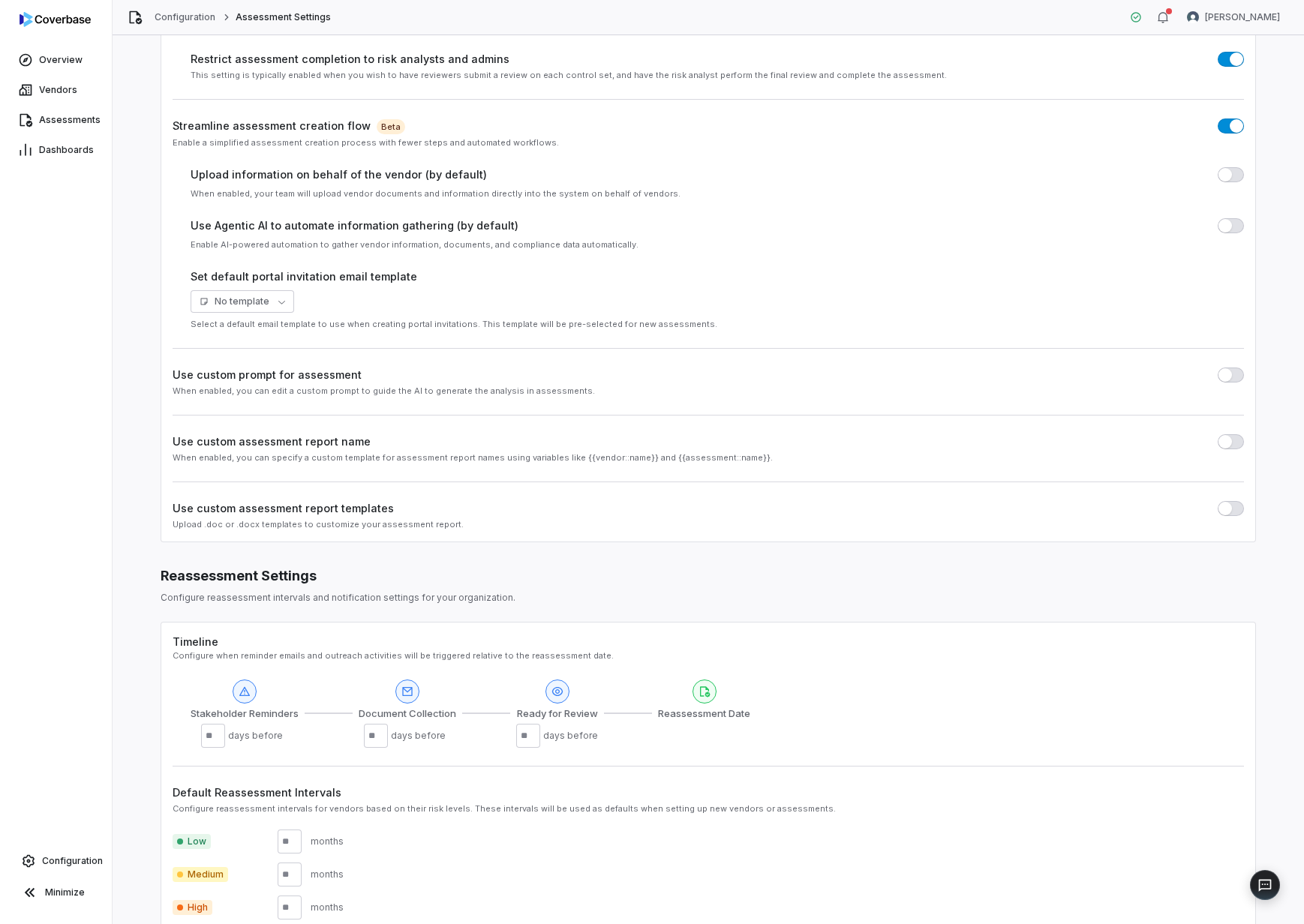
scroll to position [0, 0]
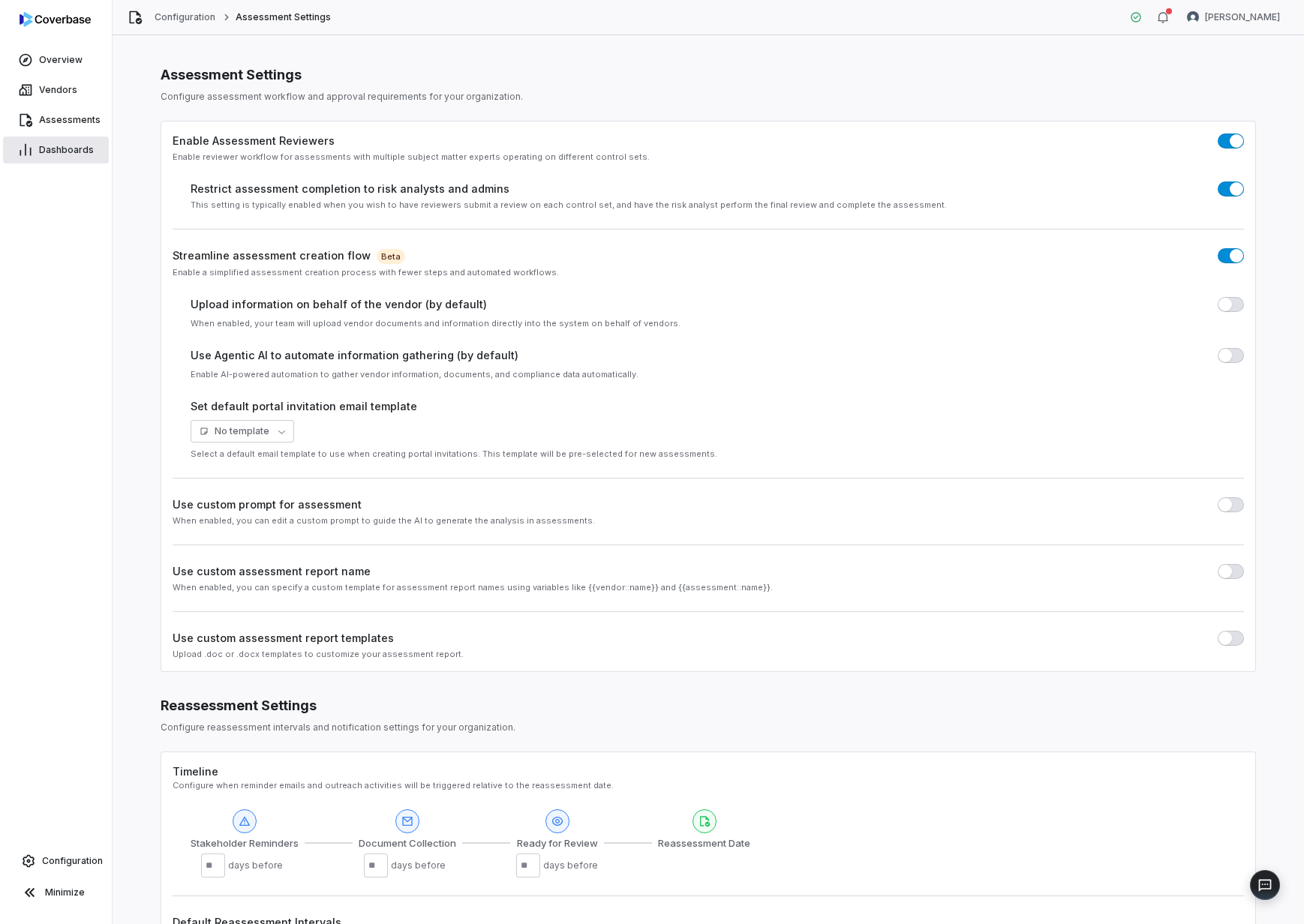
click at [55, 151] on span "Dashboards" at bounding box center [66, 150] width 55 height 12
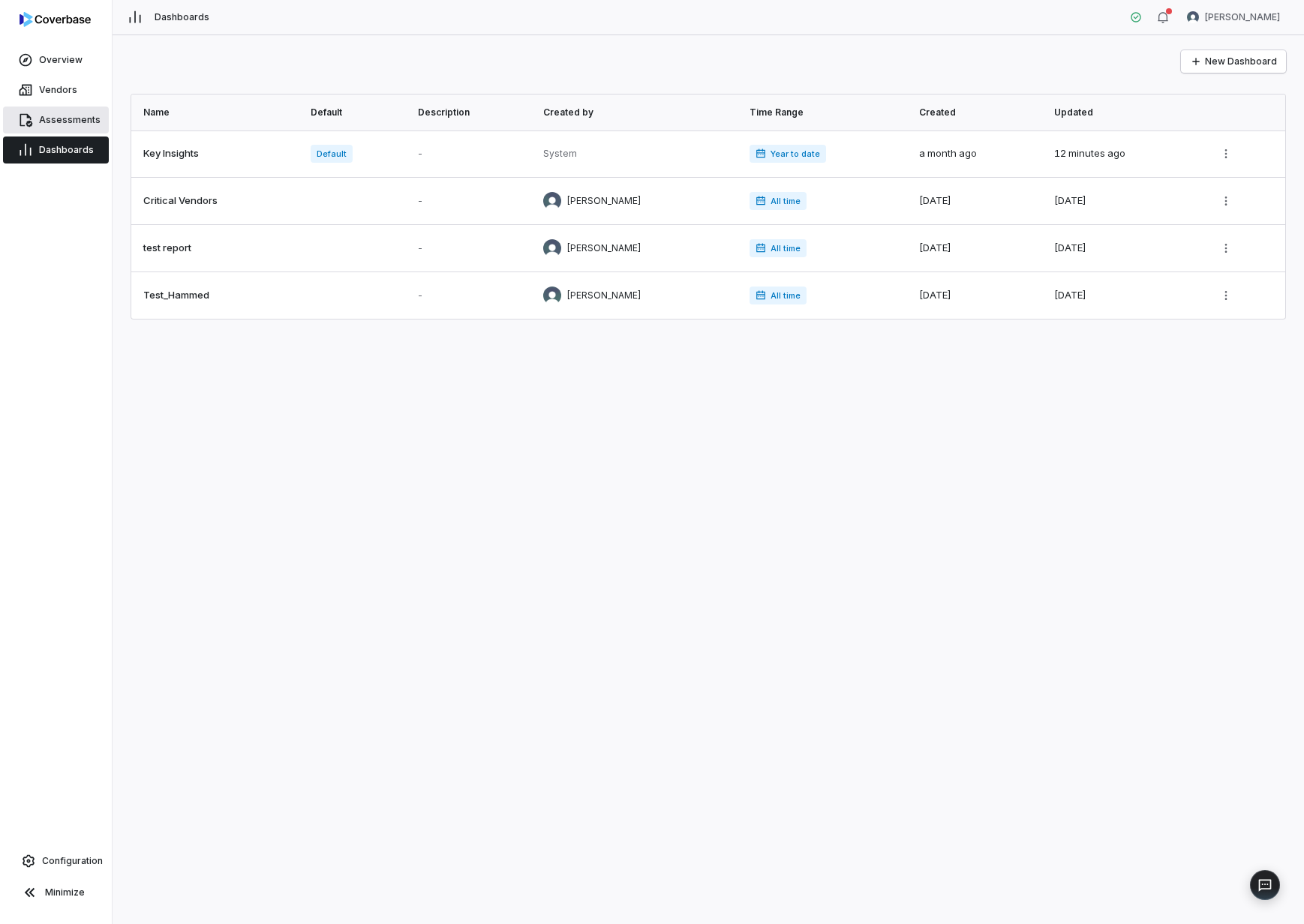
click at [60, 122] on span "Assessments" at bounding box center [69, 120] width 61 height 12
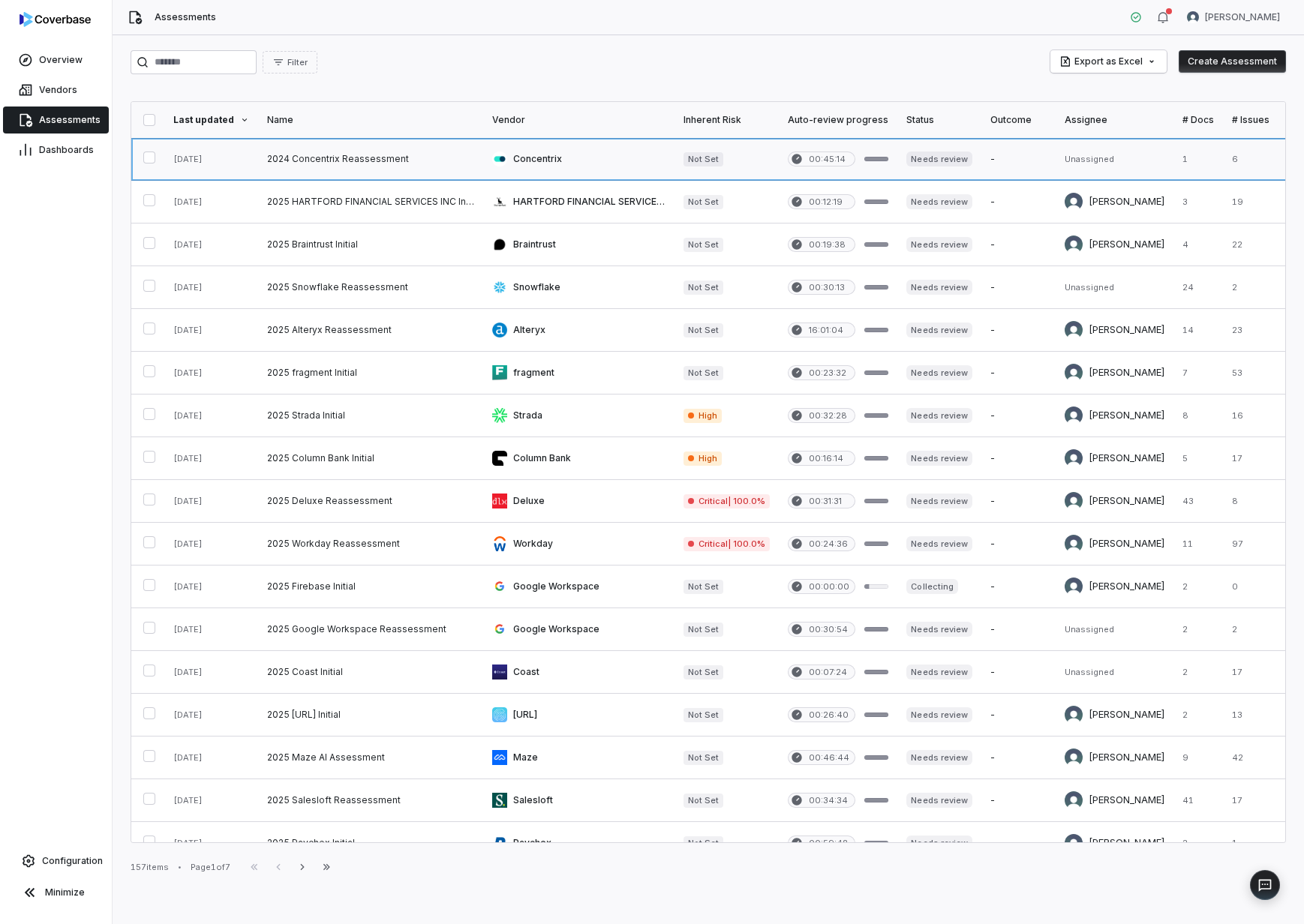
click at [200, 158] on link at bounding box center [211, 159] width 94 height 42
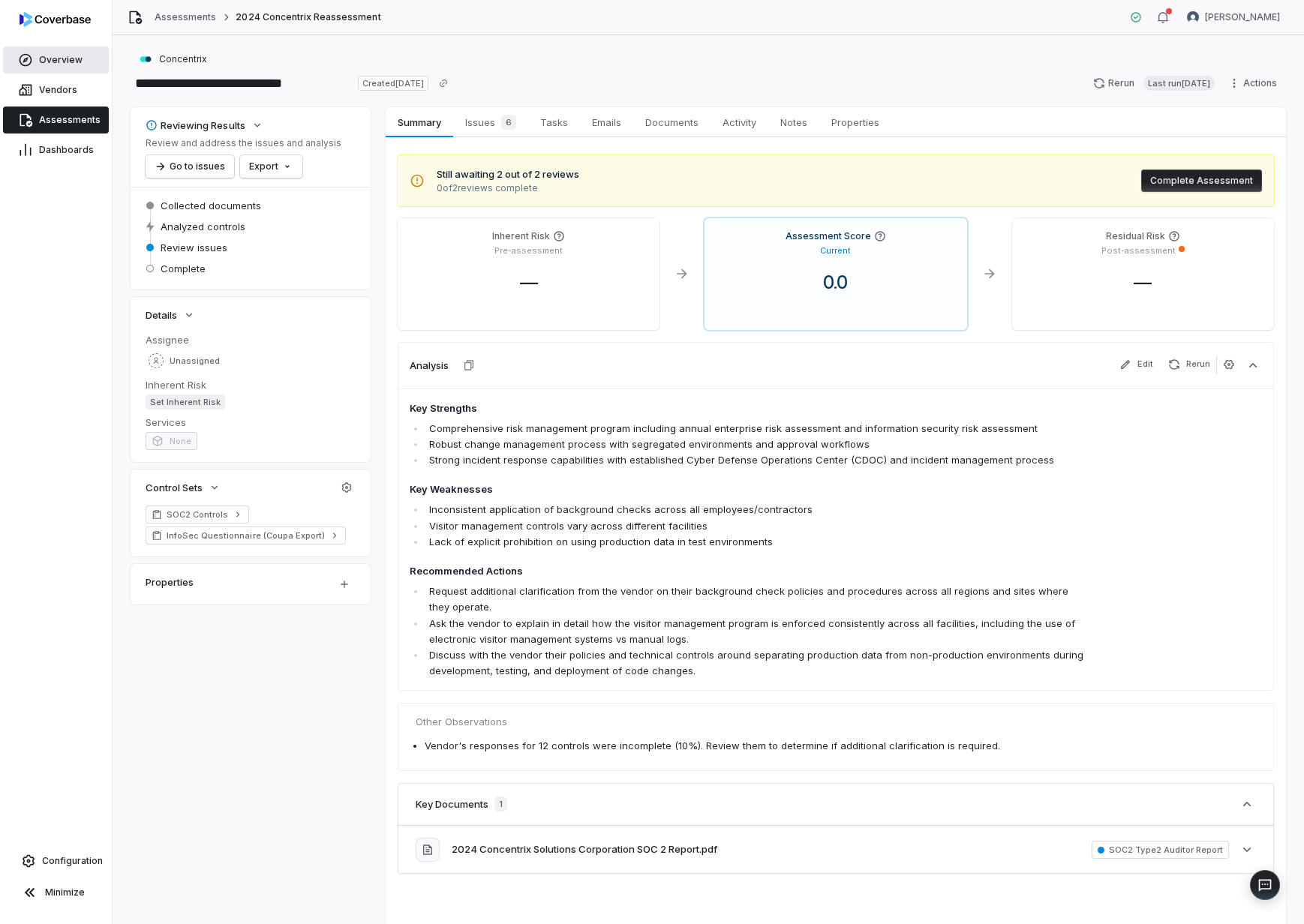
click at [81, 62] on link "Overview" at bounding box center [56, 59] width 106 height 27
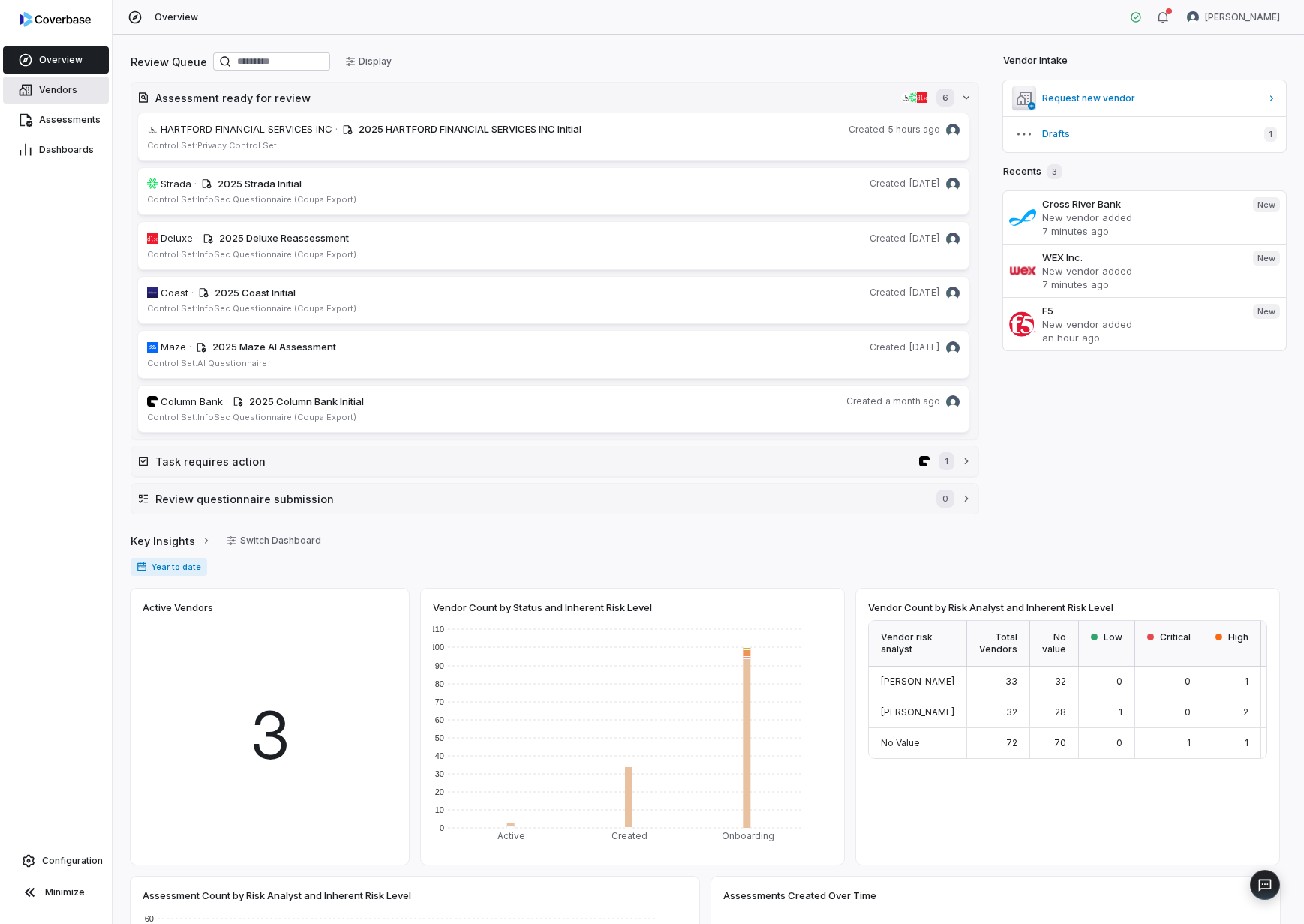
click at [72, 81] on link "Vendors" at bounding box center [56, 90] width 106 height 27
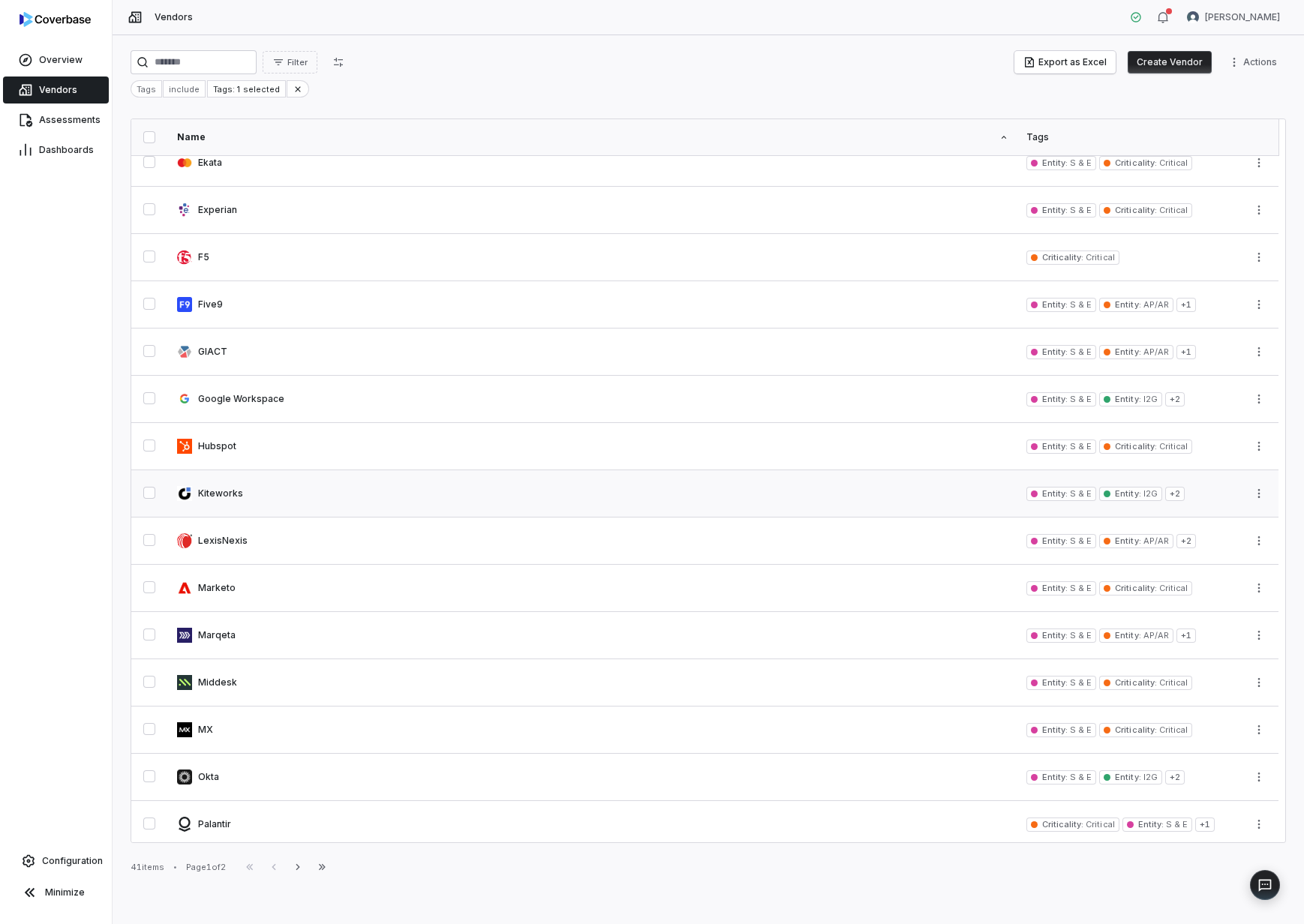
scroll to position [494, 0]
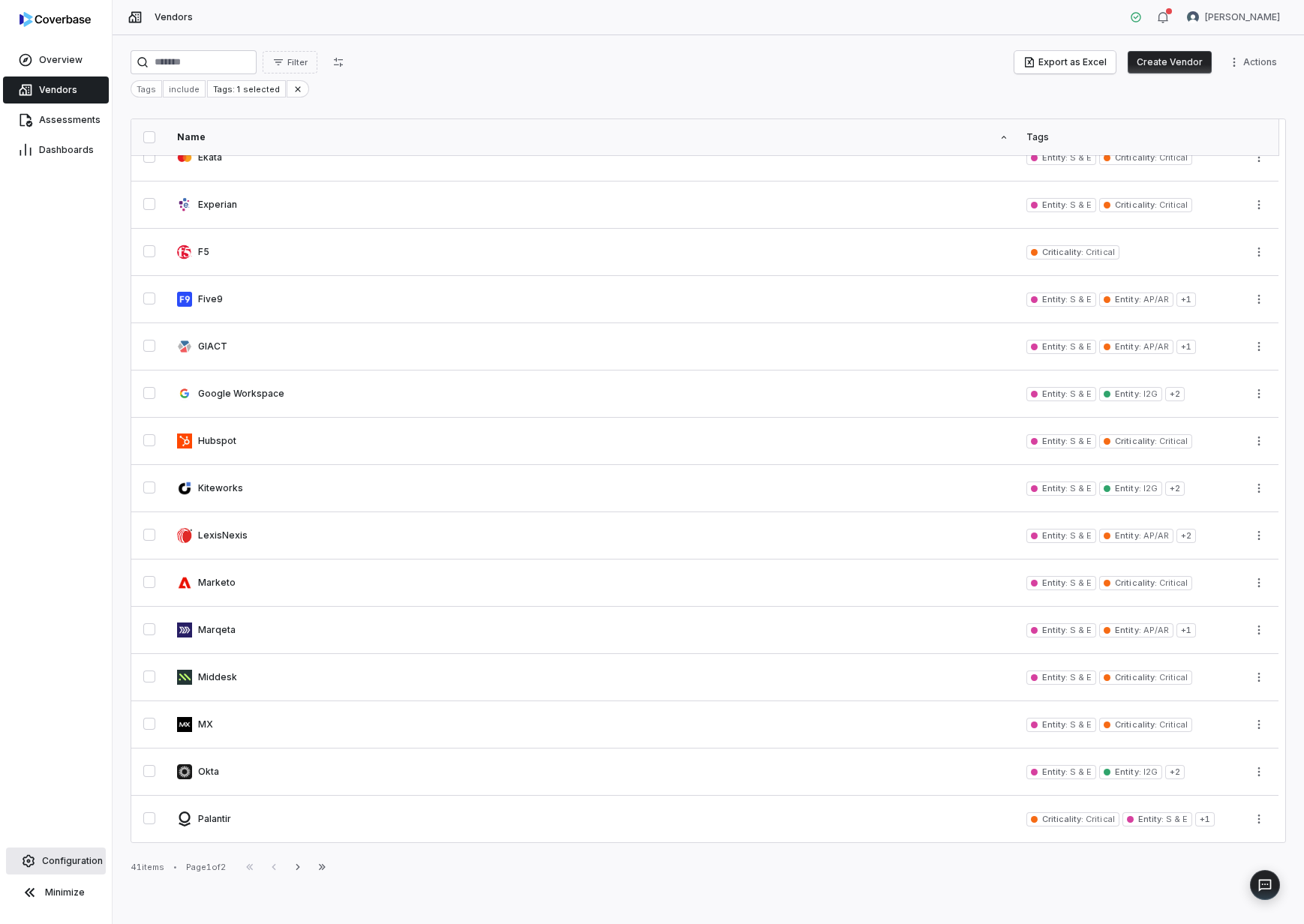
click at [71, 856] on span "Configuration" at bounding box center [73, 861] width 61 height 12
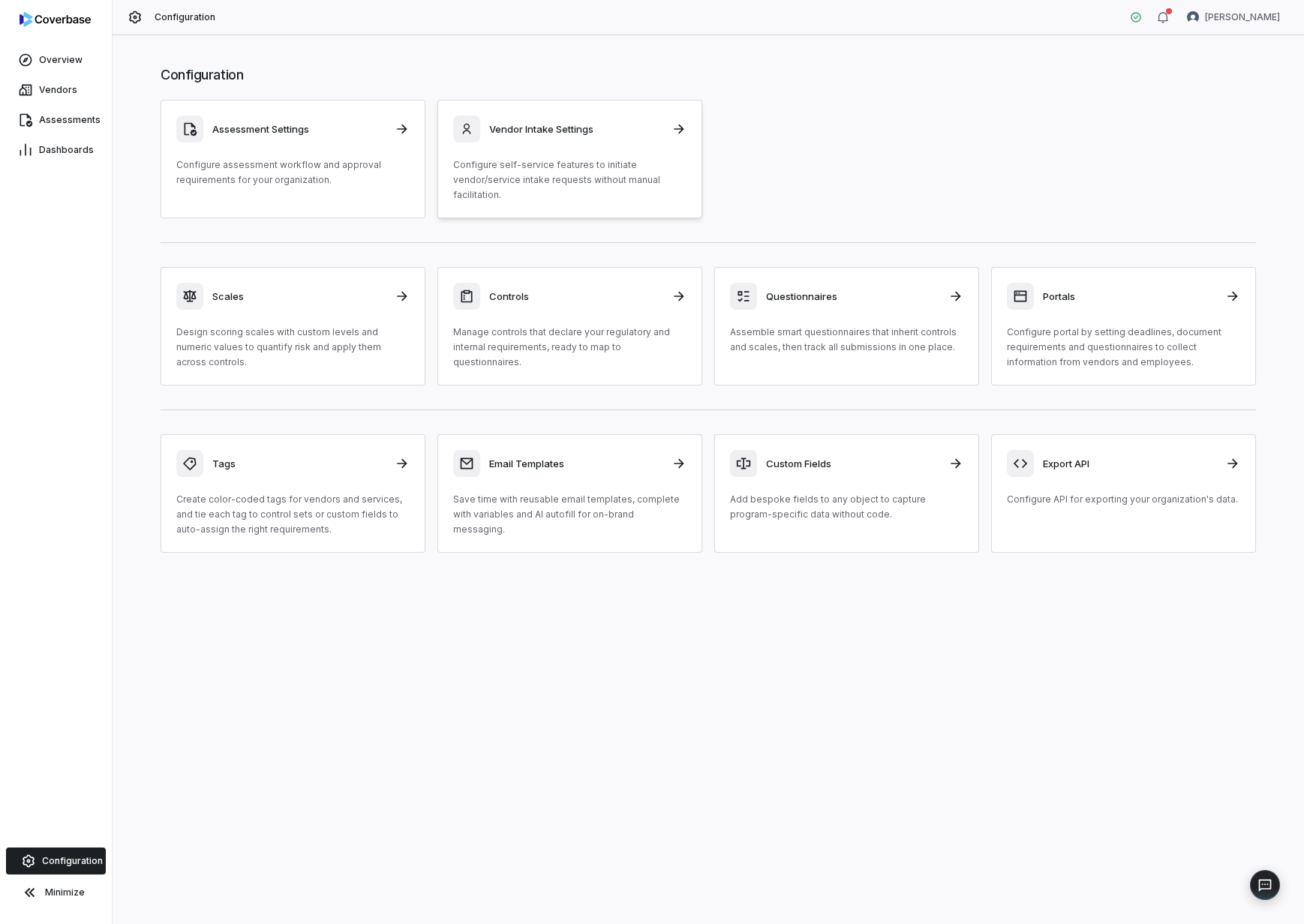
click at [553, 184] on p "Configure self-service features to initiate vendor/service intake requests with…" at bounding box center [570, 179] width 233 height 45
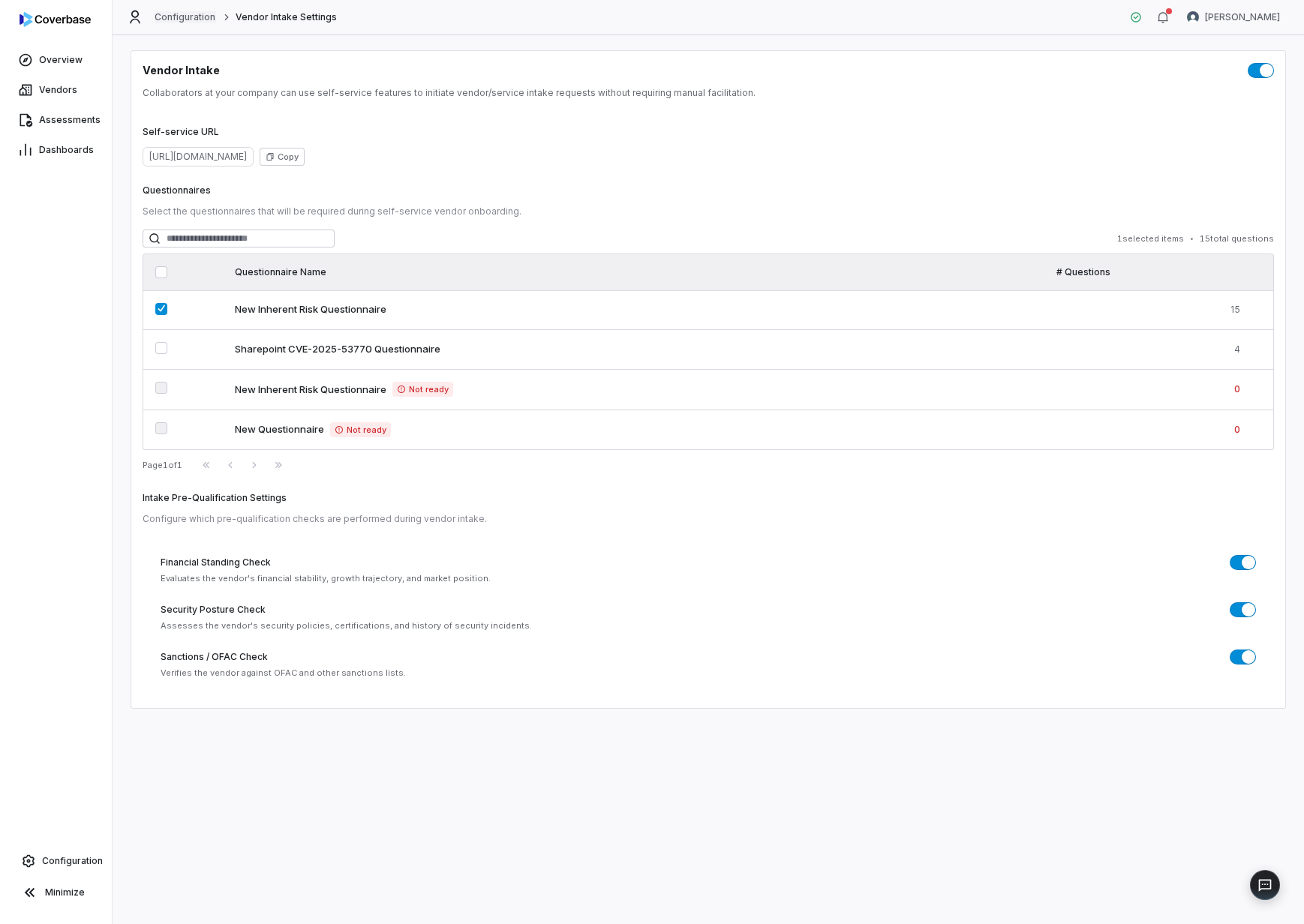
click at [174, 18] on link "Configuration" at bounding box center [185, 17] width 61 height 12
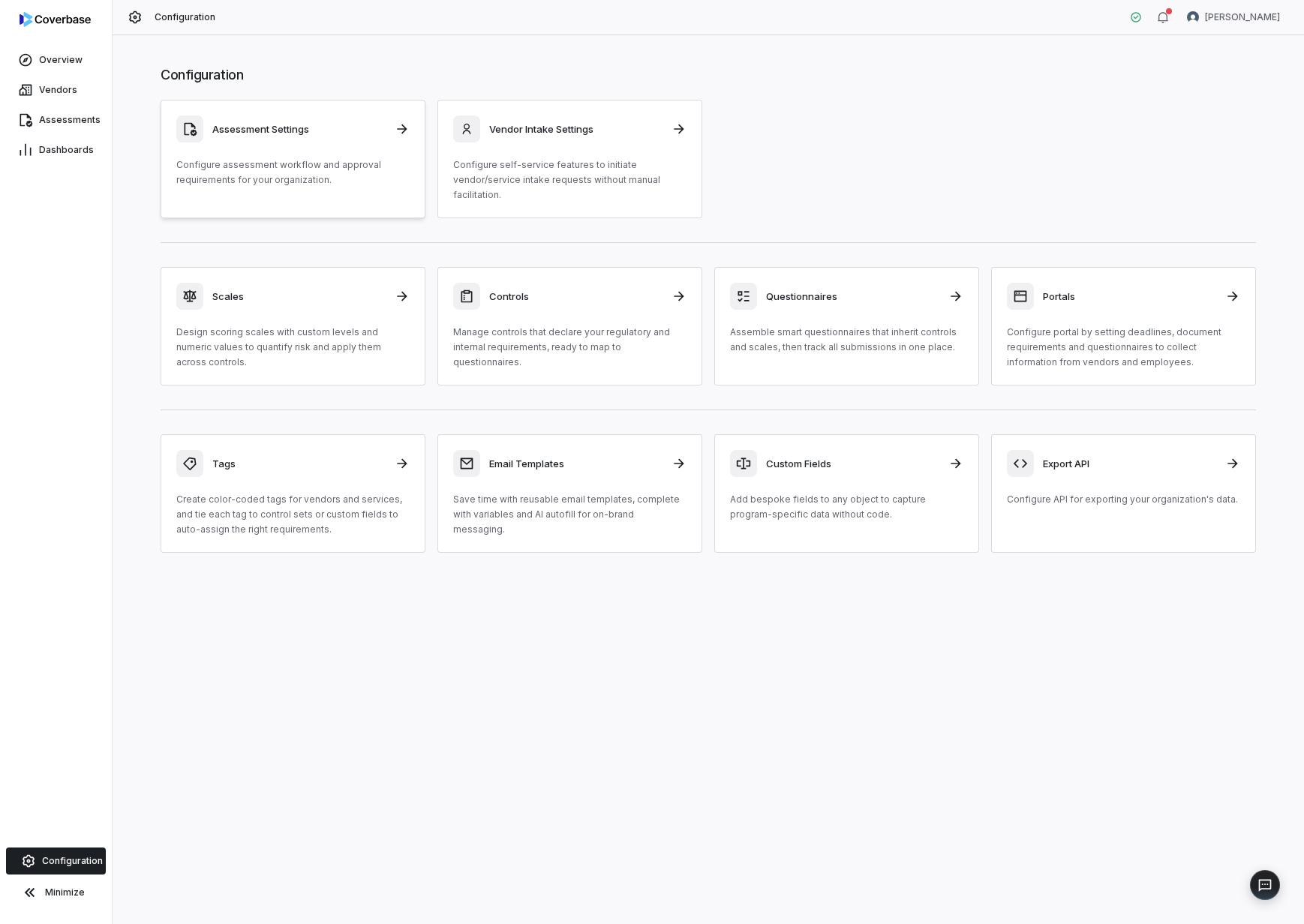
click at [290, 180] on p "Configure assessment workflow and approval requirements for your organization." at bounding box center [293, 172] width 233 height 30
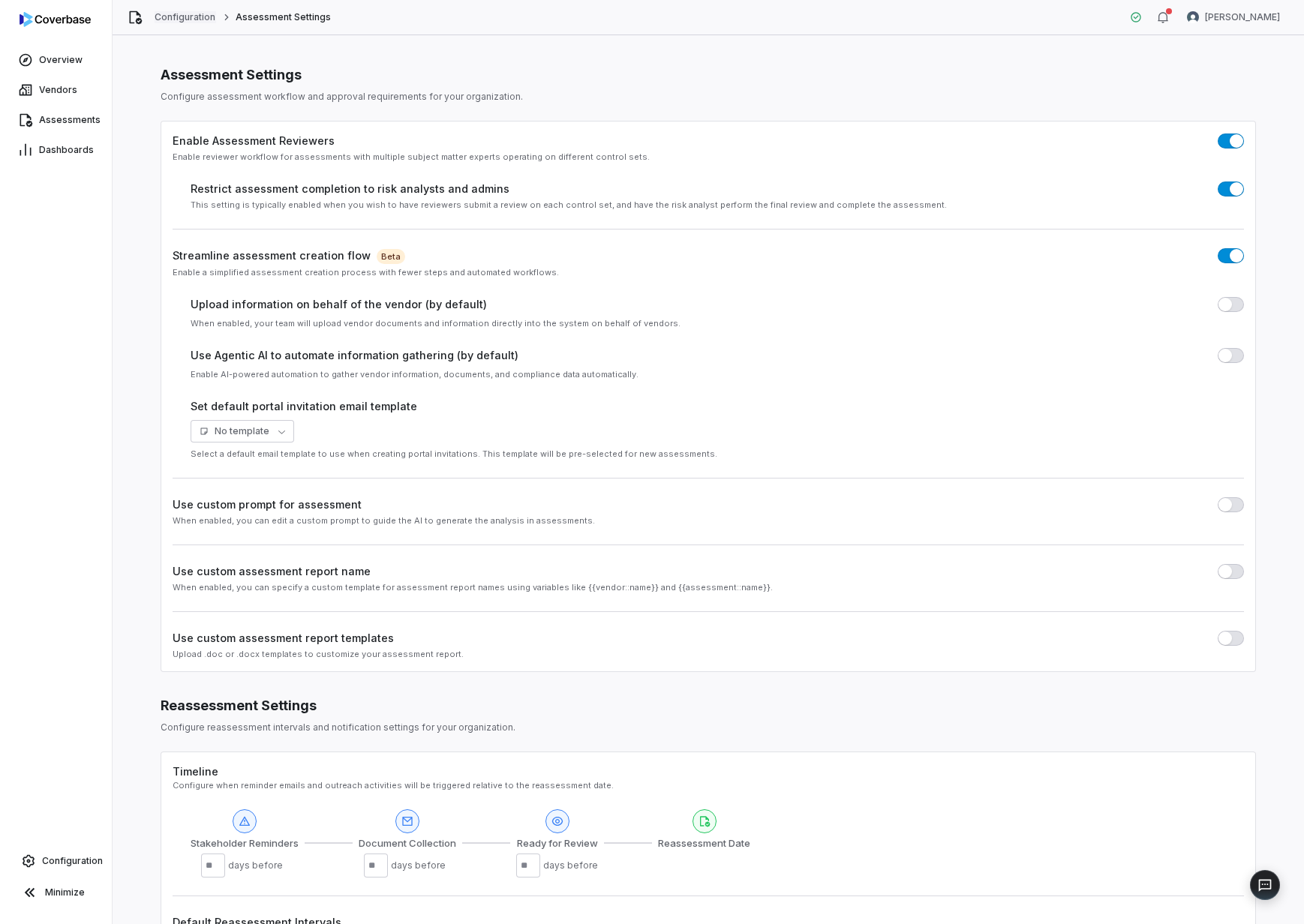
click at [193, 22] on link "Configuration" at bounding box center [185, 17] width 61 height 12
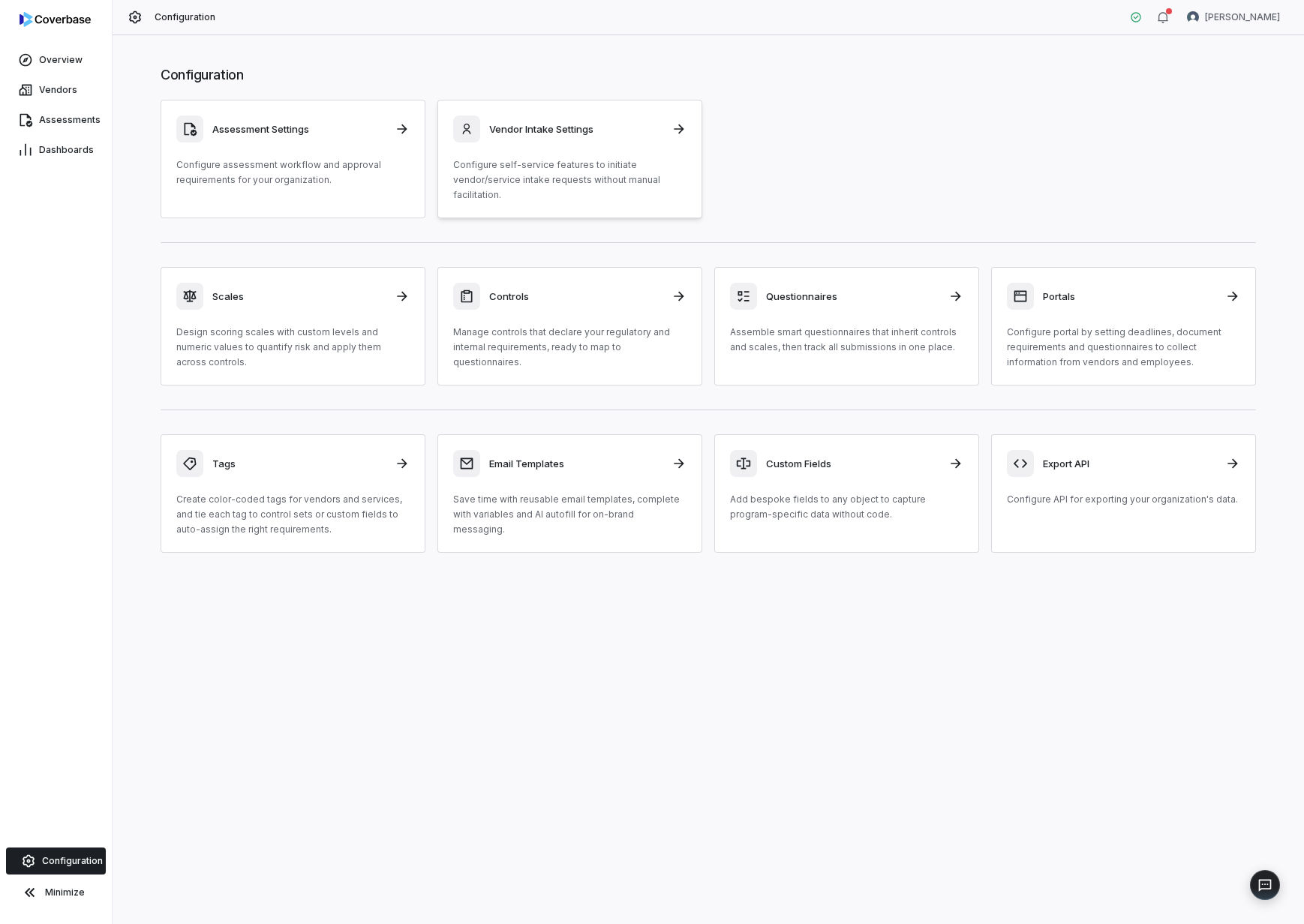
click at [539, 122] on h3 "Vendor Intake Settings" at bounding box center [575, 129] width 174 height 14
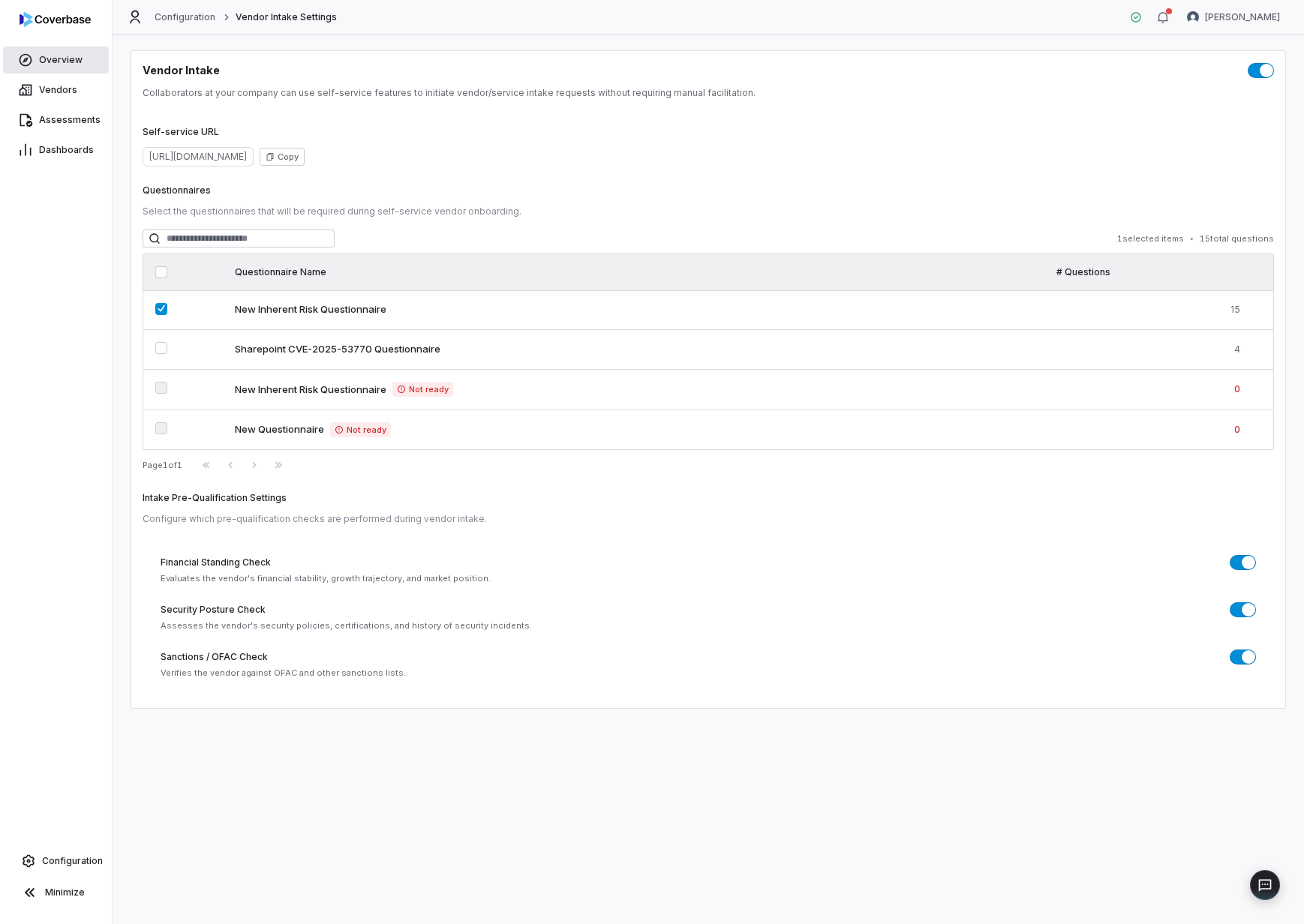
click at [61, 65] on span "Overview" at bounding box center [60, 59] width 43 height 12
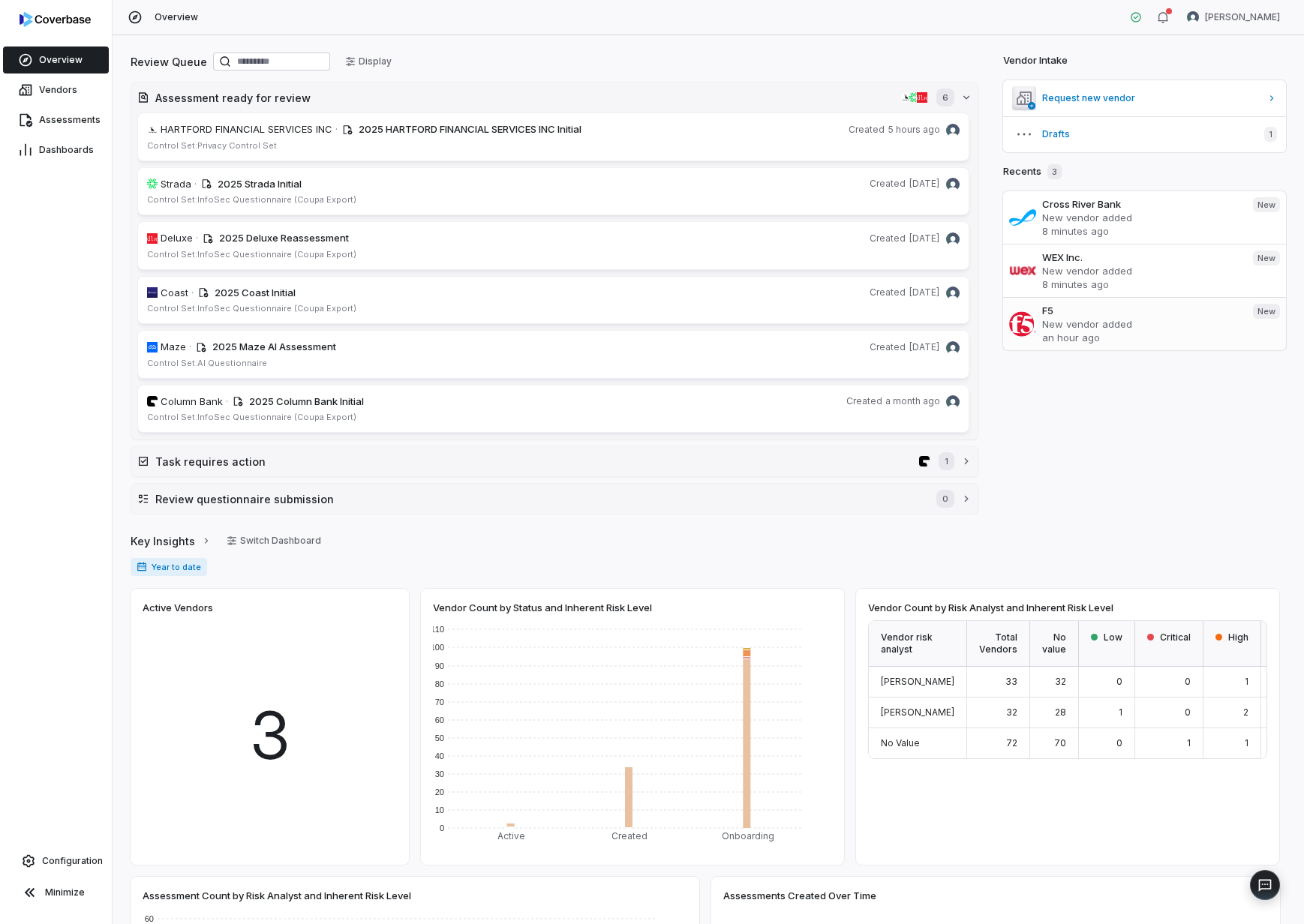
click at [1074, 327] on p "New vendor added" at bounding box center [1142, 323] width 199 height 14
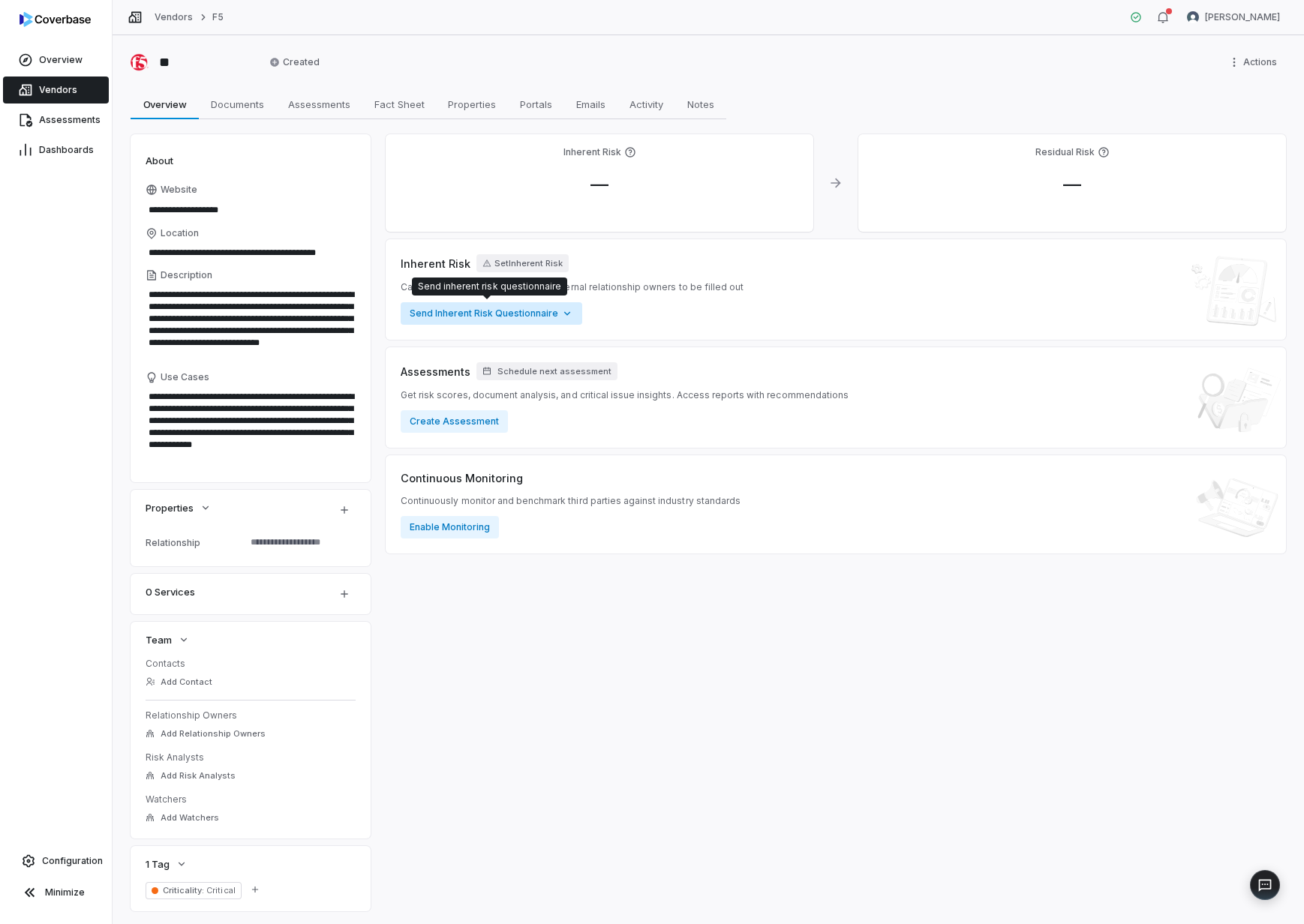
click at [490, 315] on html "**********" at bounding box center [652, 462] width 1304 height 924
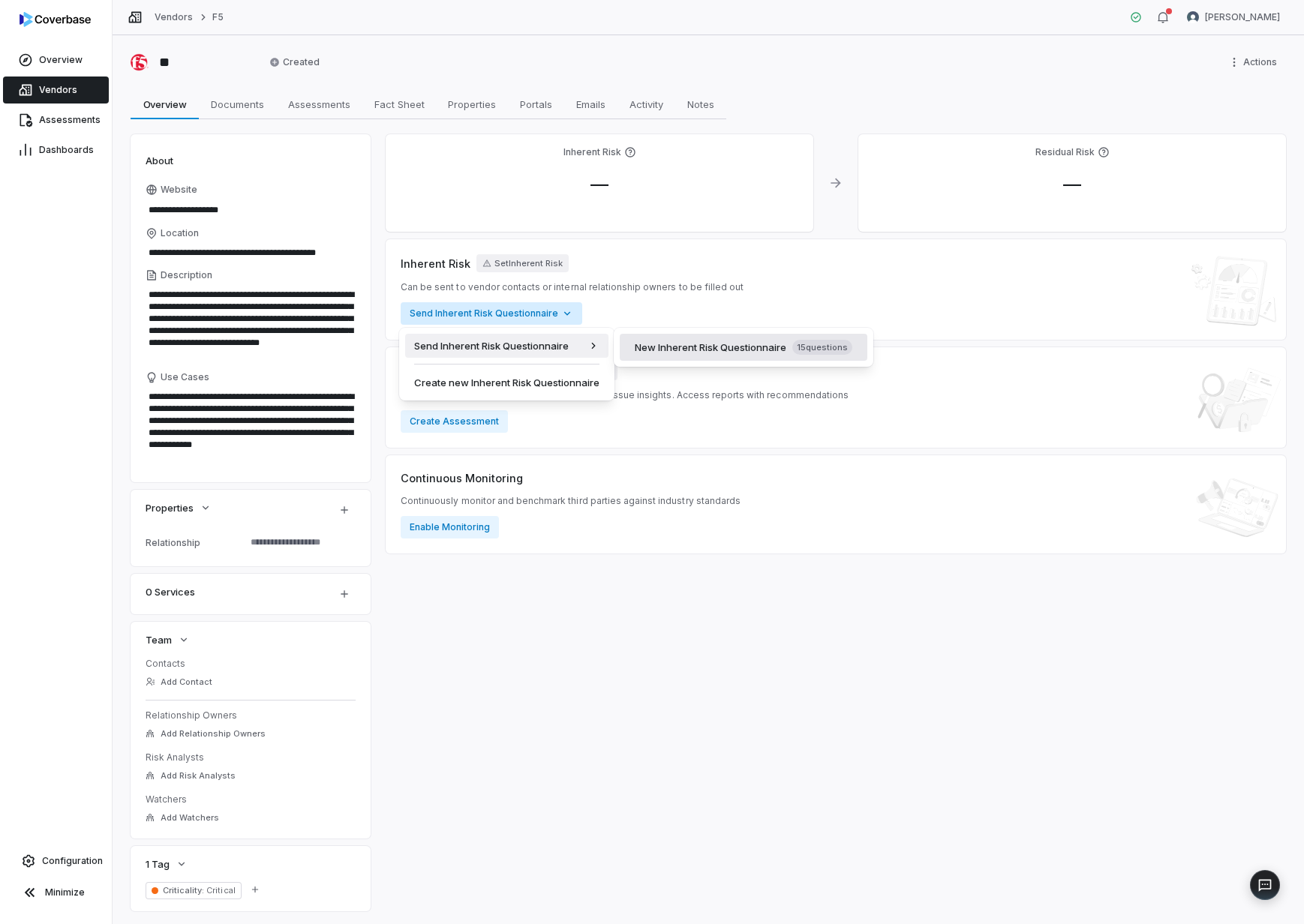
click at [727, 355] on div "New Inherent Risk Questionnaire 15 question s" at bounding box center [743, 347] width 230 height 27
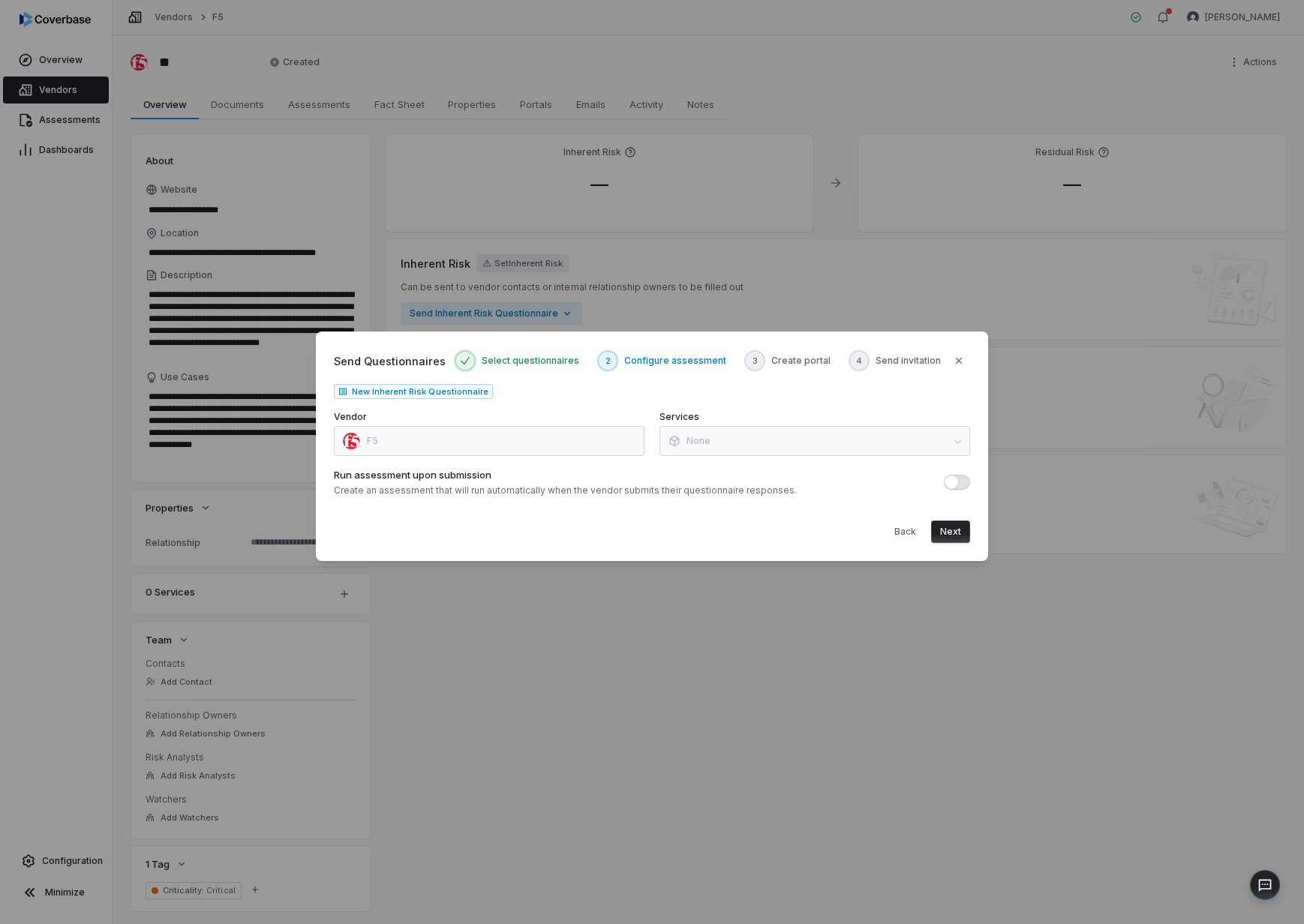
click at [952, 484] on span "button" at bounding box center [951, 482] width 14 height 14
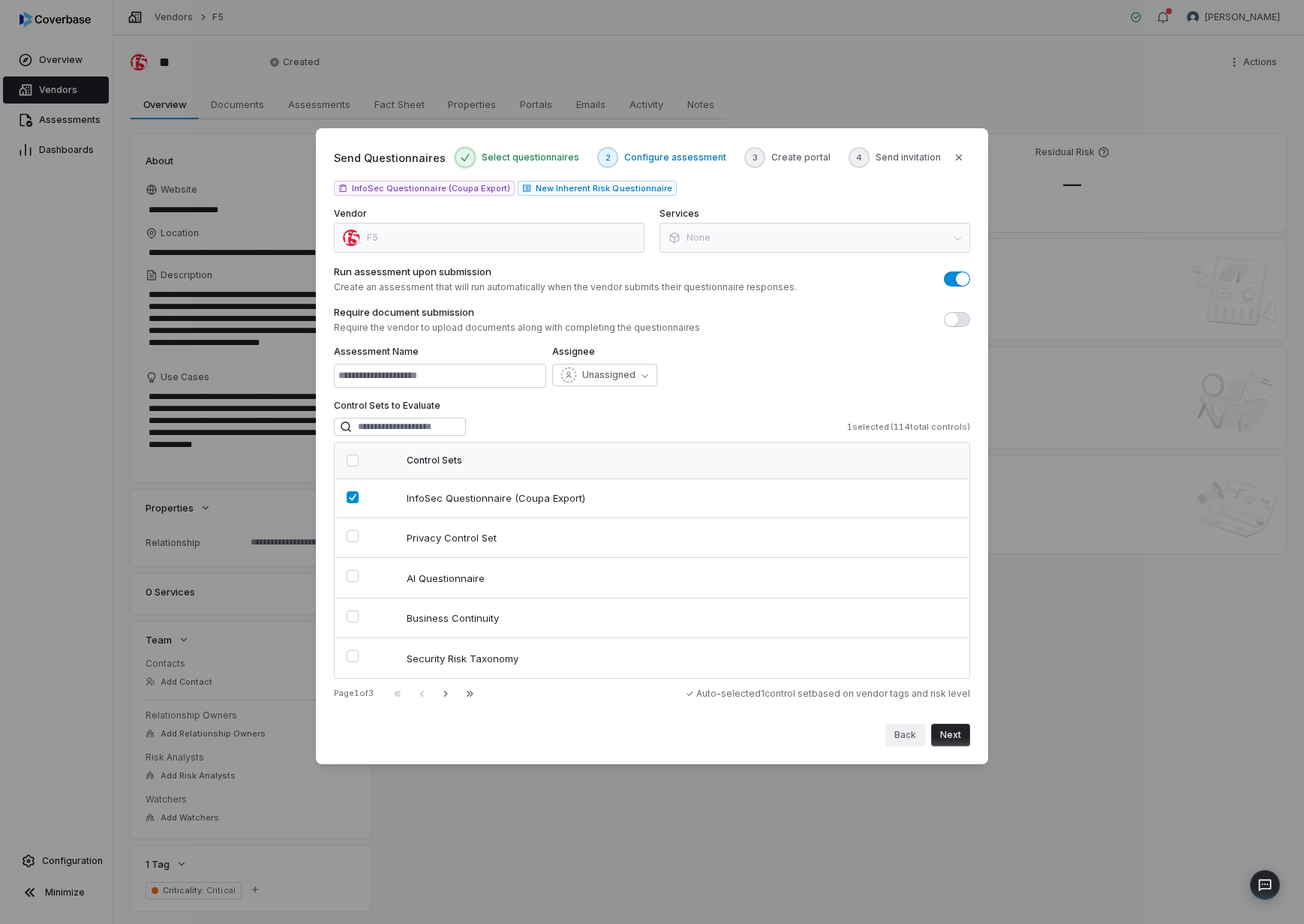
click at [900, 741] on button "Back" at bounding box center [905, 735] width 40 height 23
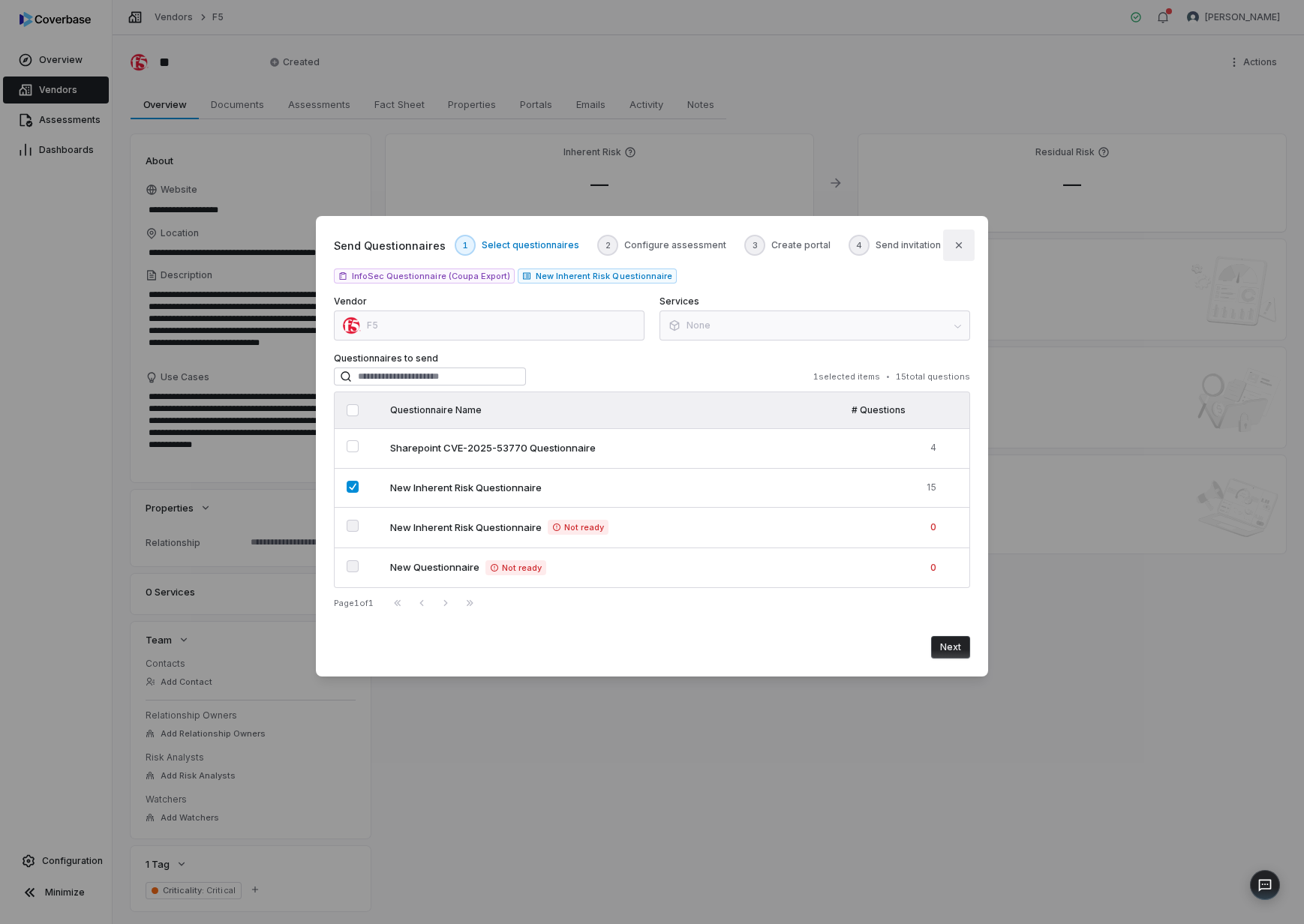
click at [954, 241] on icon "button" at bounding box center [958, 245] width 12 height 12
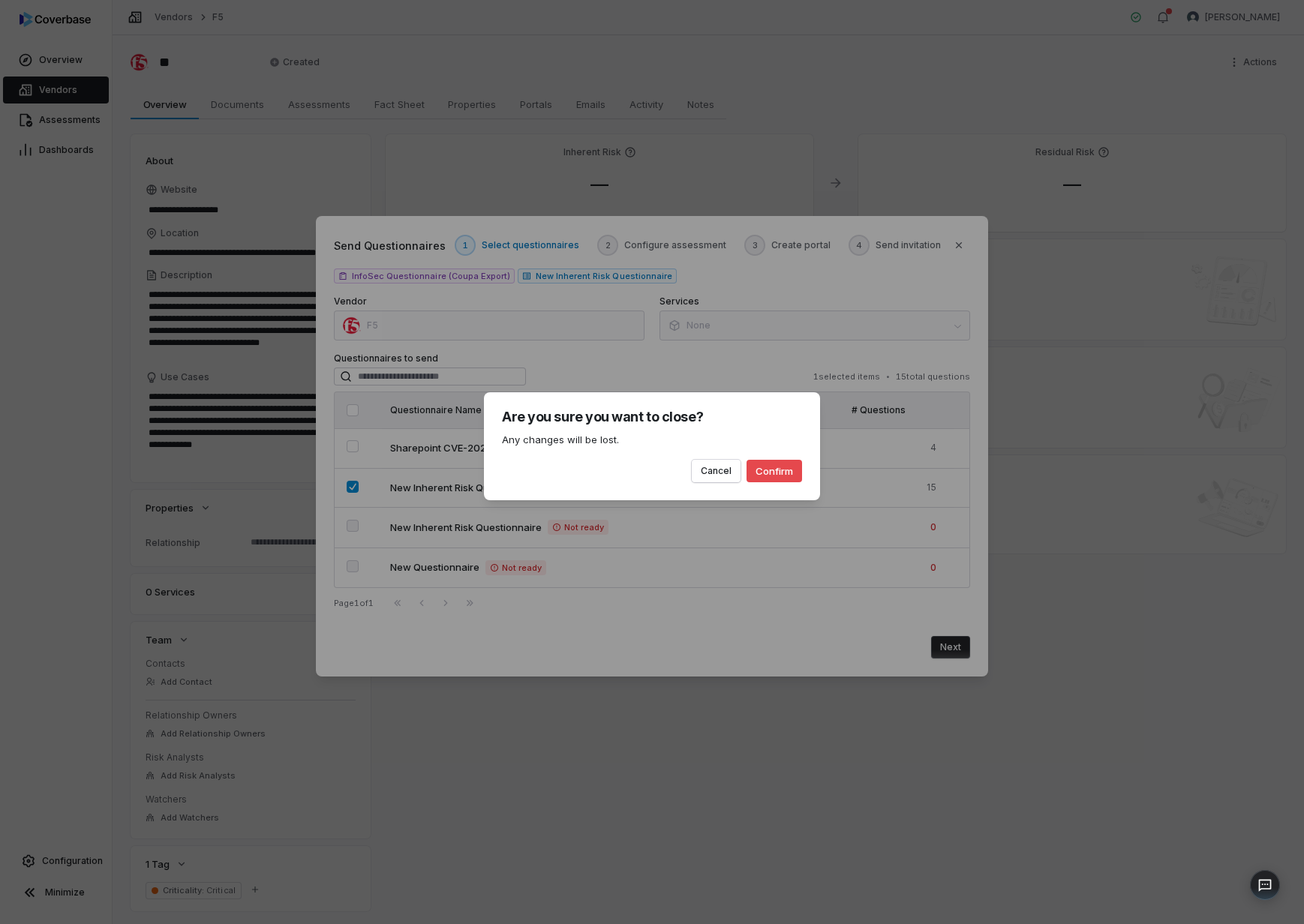
click at [773, 471] on button "Confirm" at bounding box center [774, 471] width 55 height 23
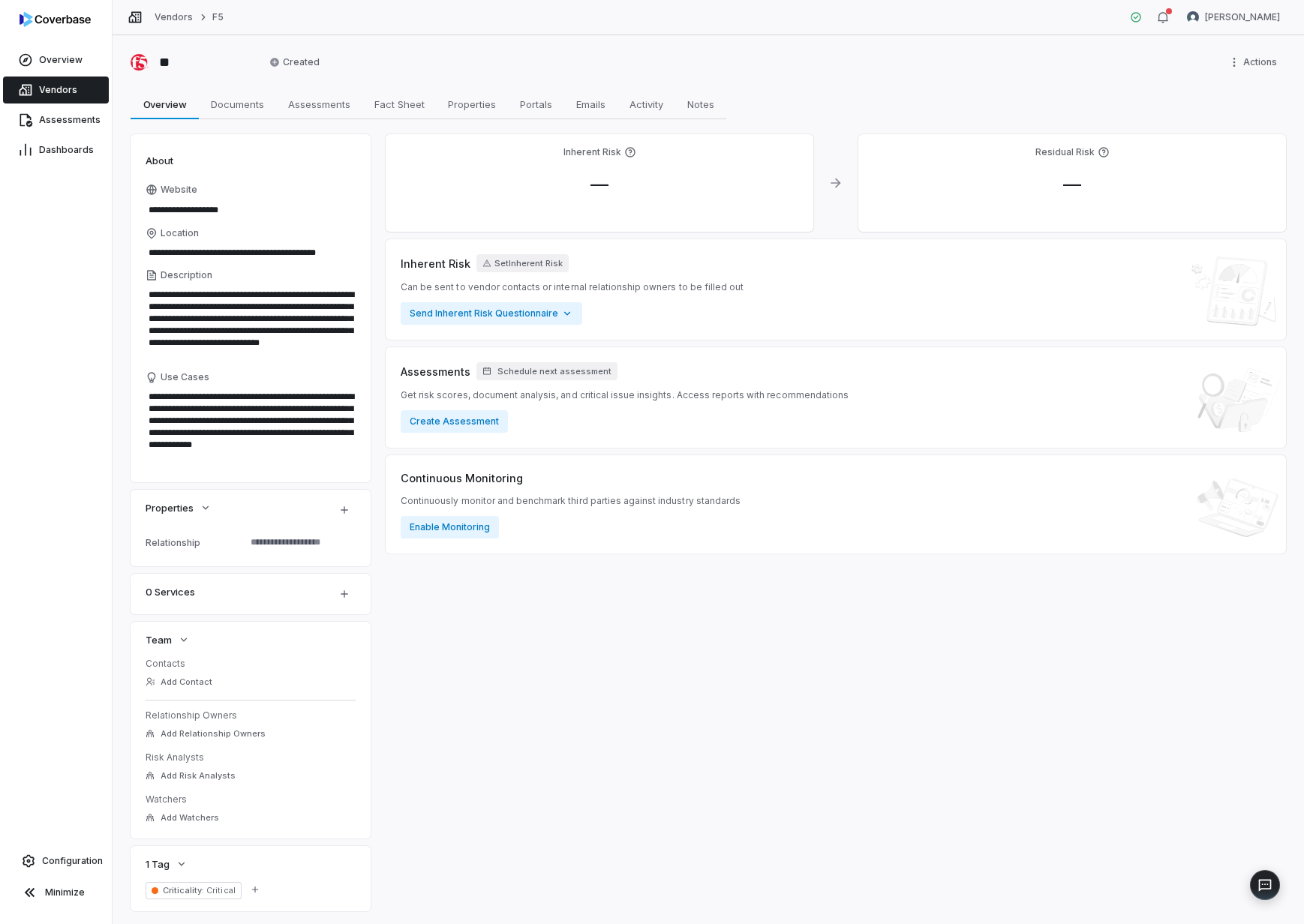
type textarea "*"
click at [60, 119] on span "Assessments" at bounding box center [69, 120] width 61 height 12
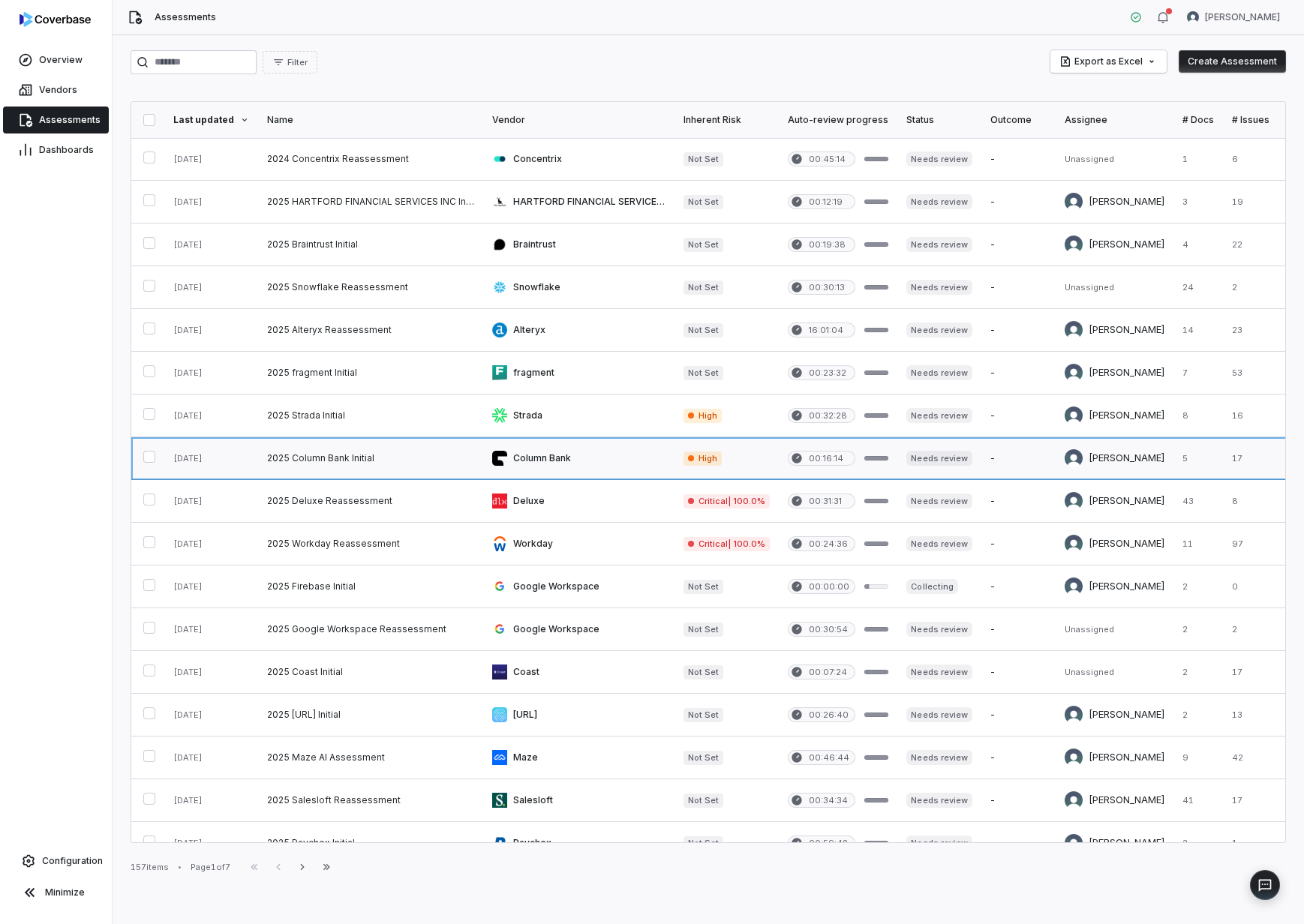
click at [325, 462] on link at bounding box center [371, 459] width 225 height 42
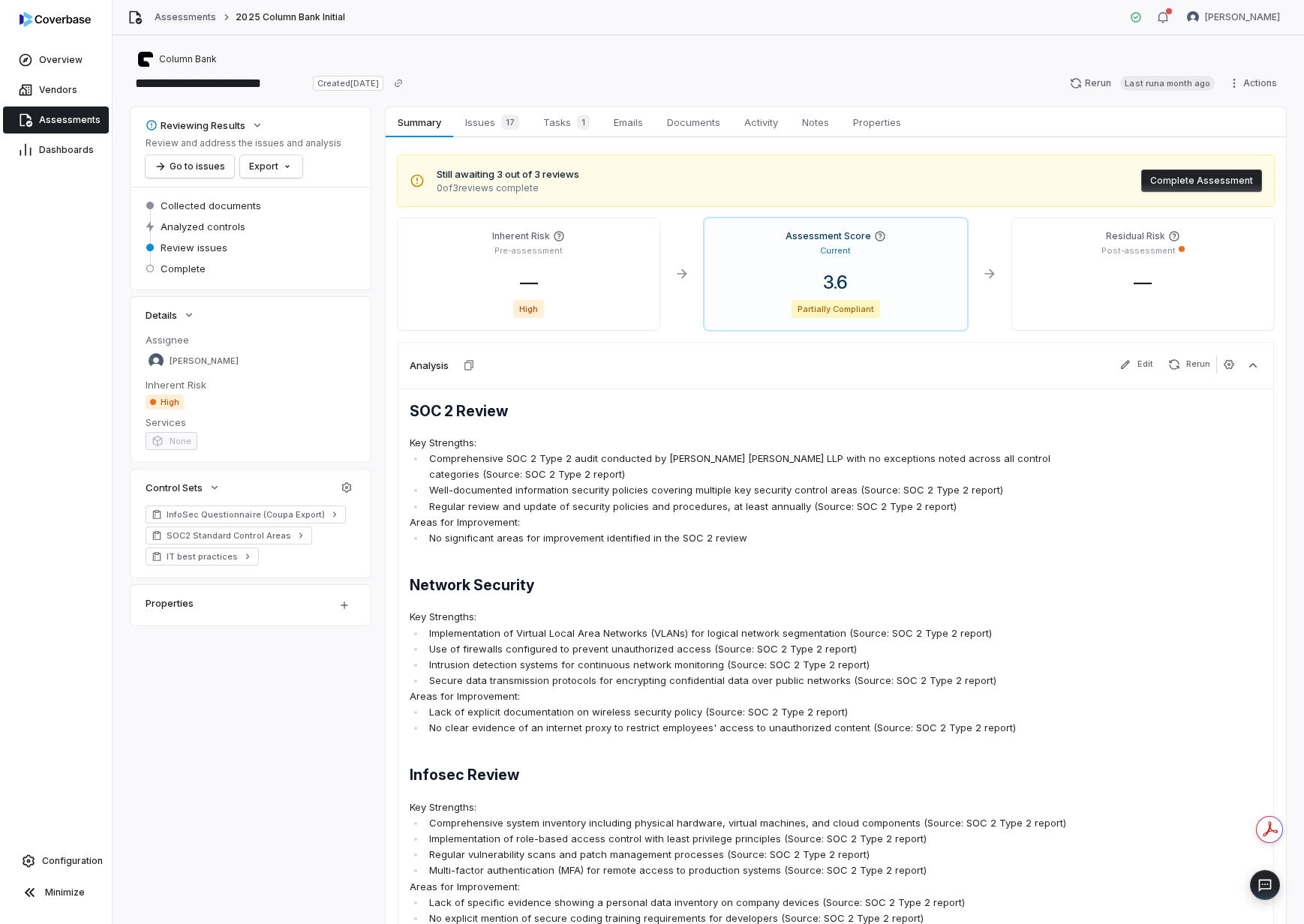
click at [171, 15] on link "Assessments" at bounding box center [185, 17] width 61 height 12
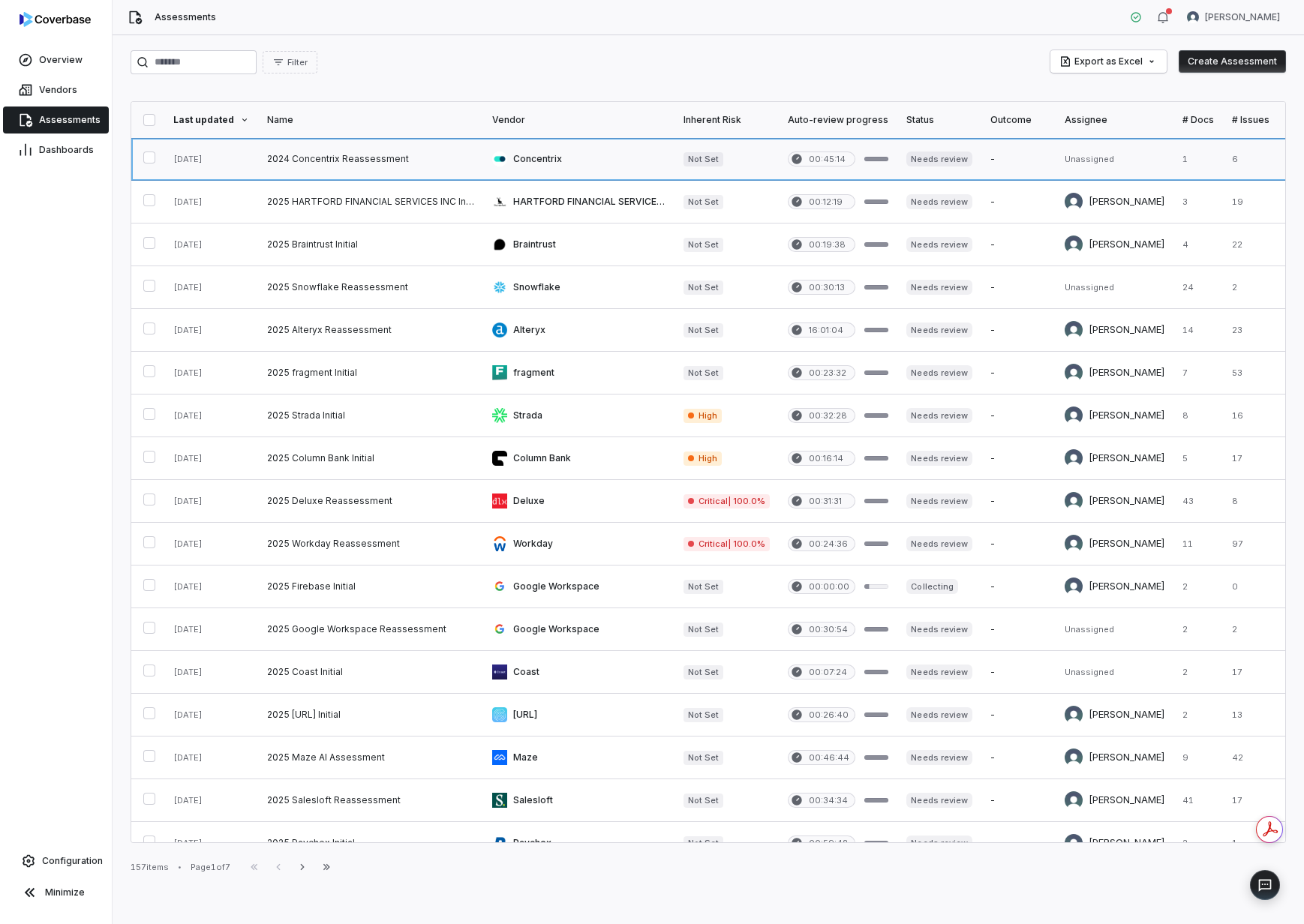
click at [322, 156] on link at bounding box center [371, 159] width 225 height 42
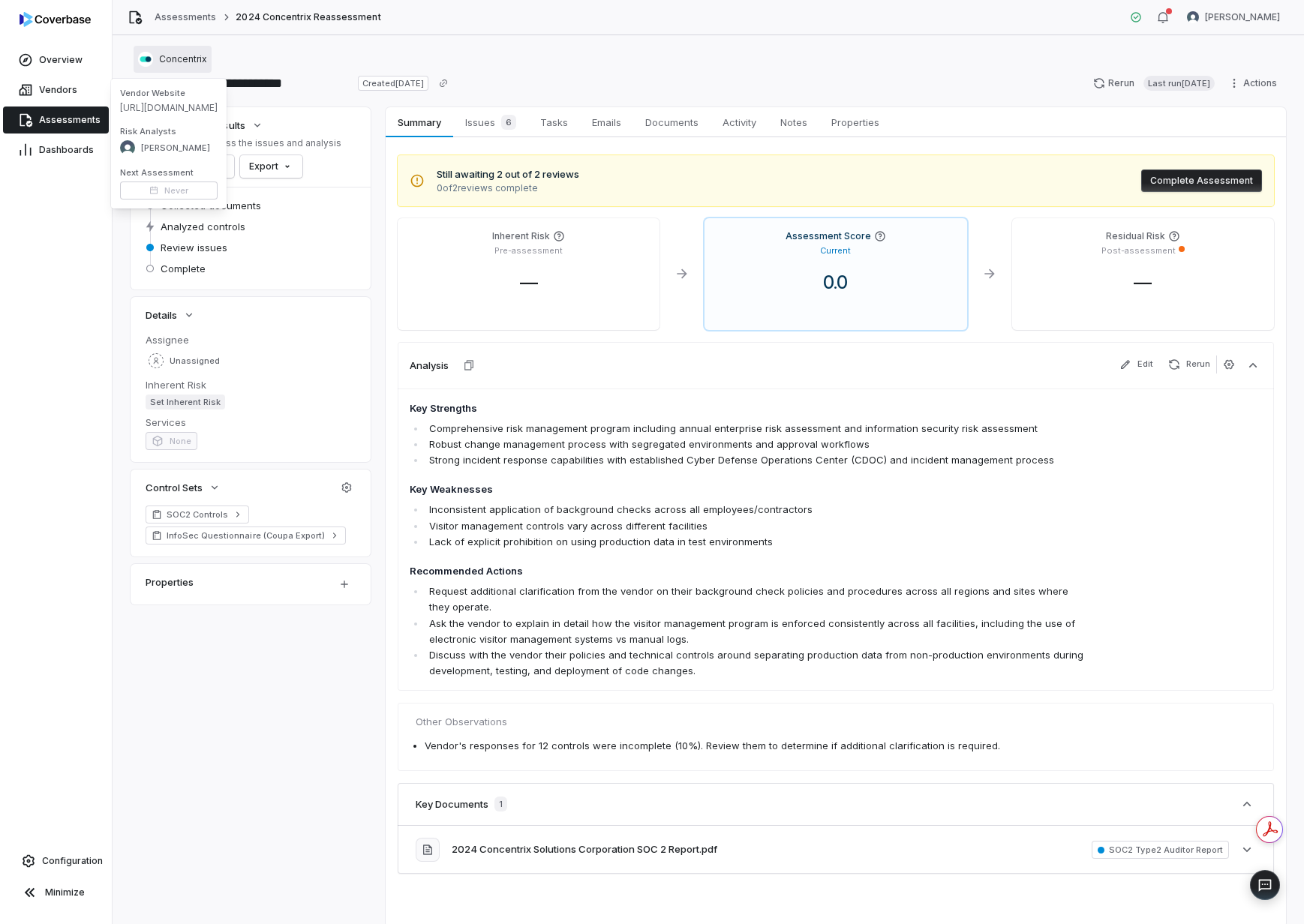
click at [188, 53] on span "Concentrix" at bounding box center [183, 59] width 48 height 12
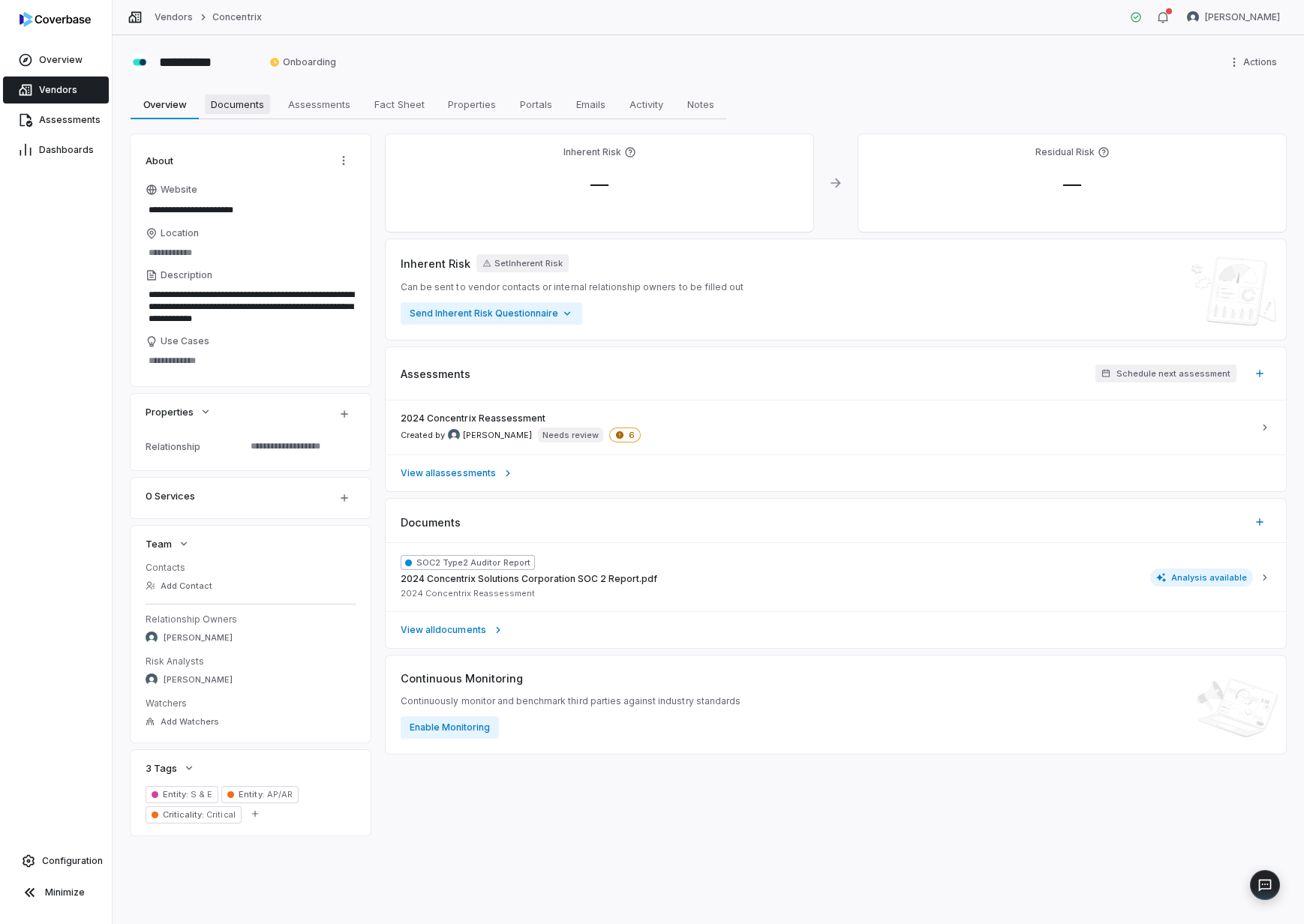
click at [250, 106] on span "Documents" at bounding box center [237, 104] width 65 height 20
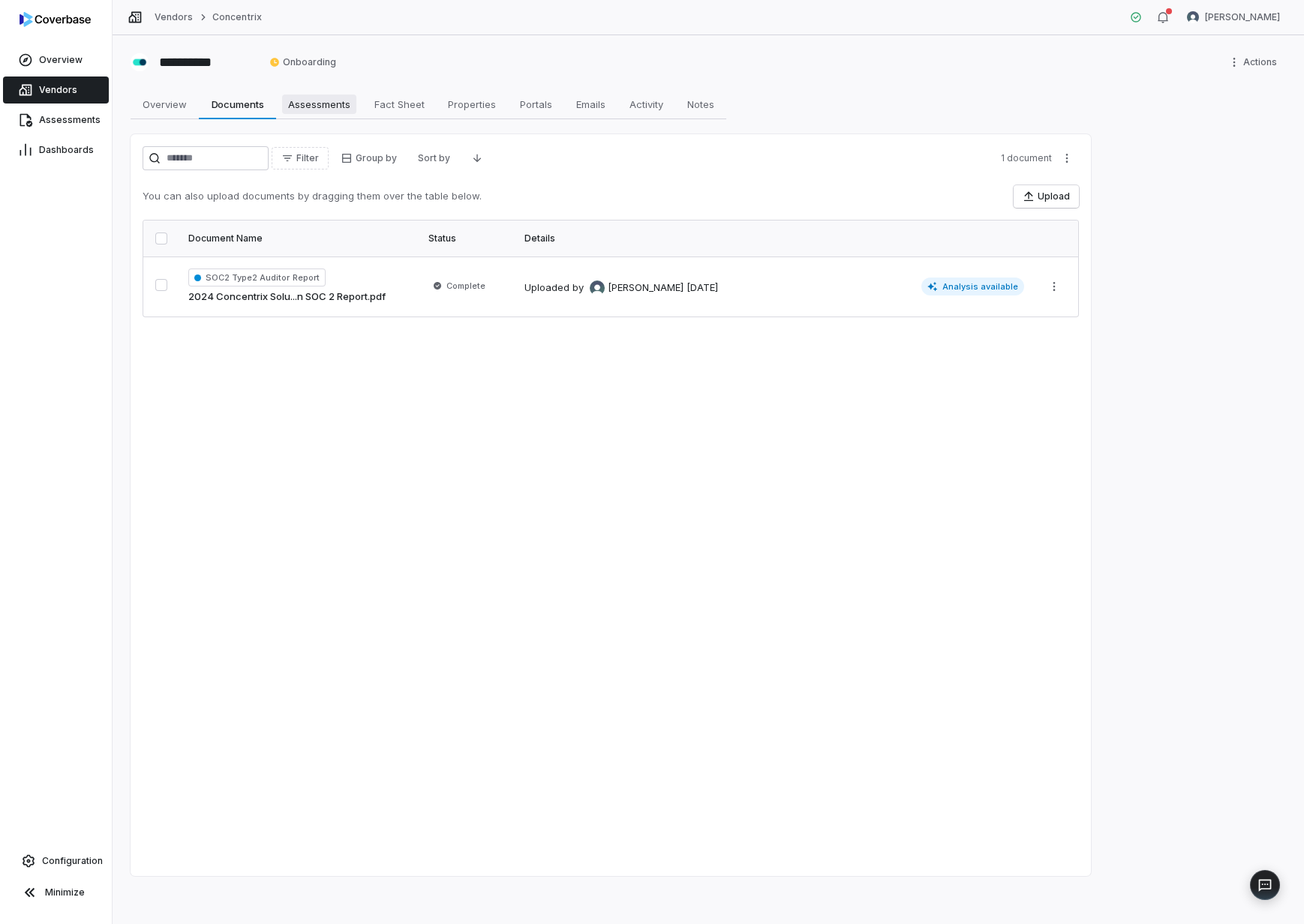
click at [297, 103] on span "Assessments" at bounding box center [319, 104] width 74 height 20
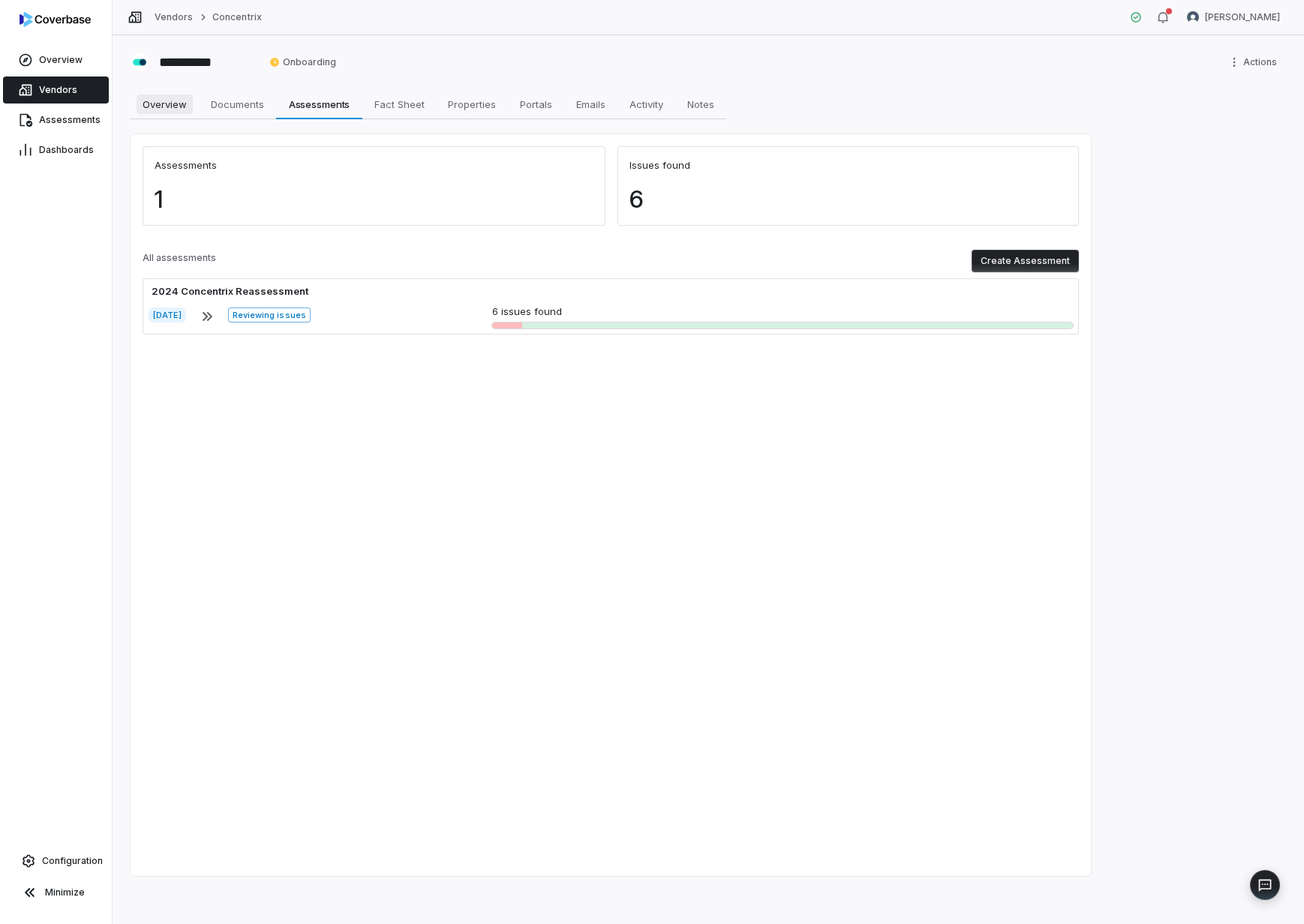
click at [184, 102] on span "Overview" at bounding box center [165, 104] width 56 height 20
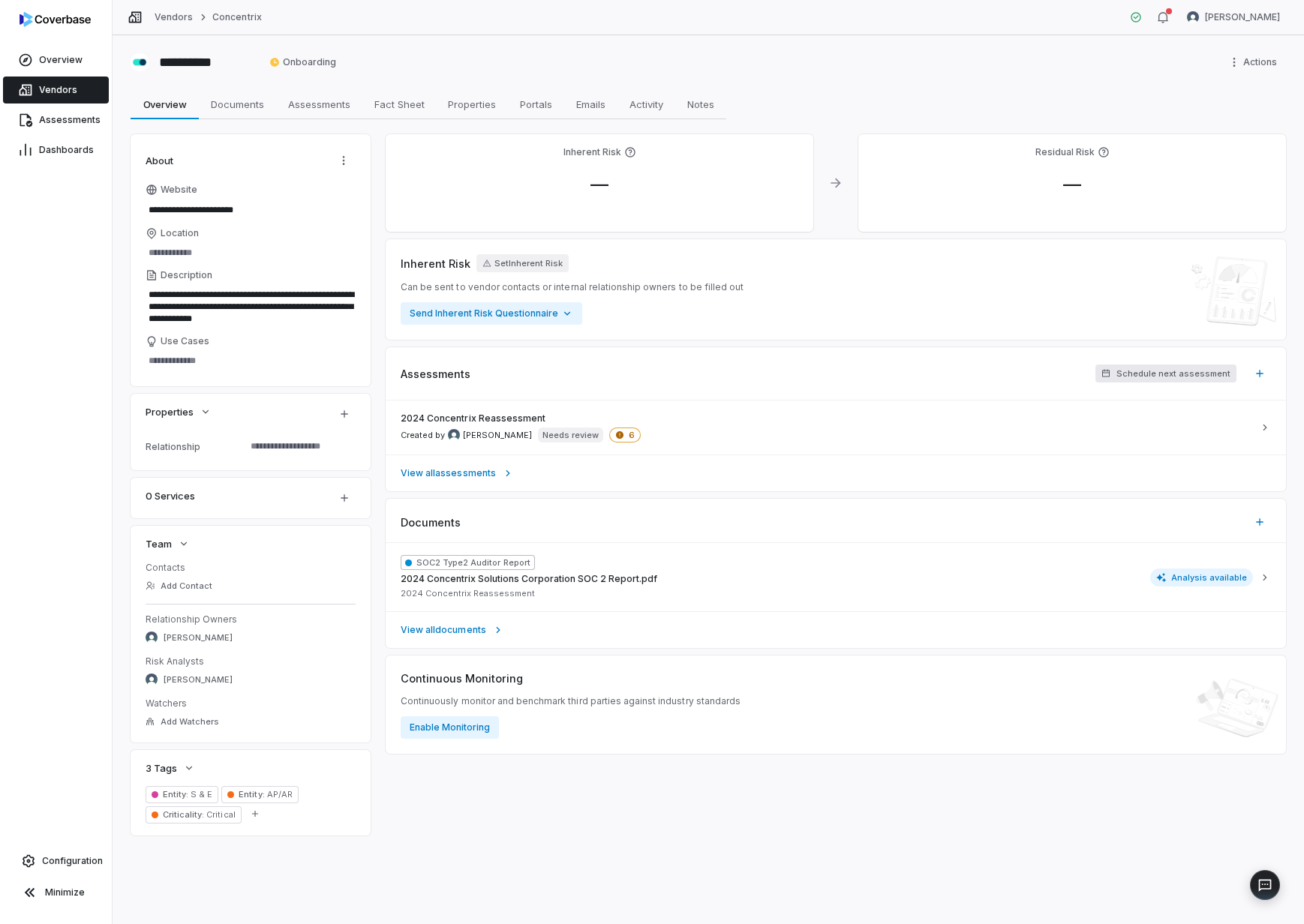
click at [1200, 373] on span "Schedule next assessment" at bounding box center [1174, 374] width 114 height 11
click at [817, 338] on div "Inherent Risk Set Inherent Risk Can be sent to vendor contacts or internal rela…" at bounding box center [835, 289] width 901 height 100
click at [481, 727] on button "Enable Monitoring" at bounding box center [450, 728] width 99 height 23
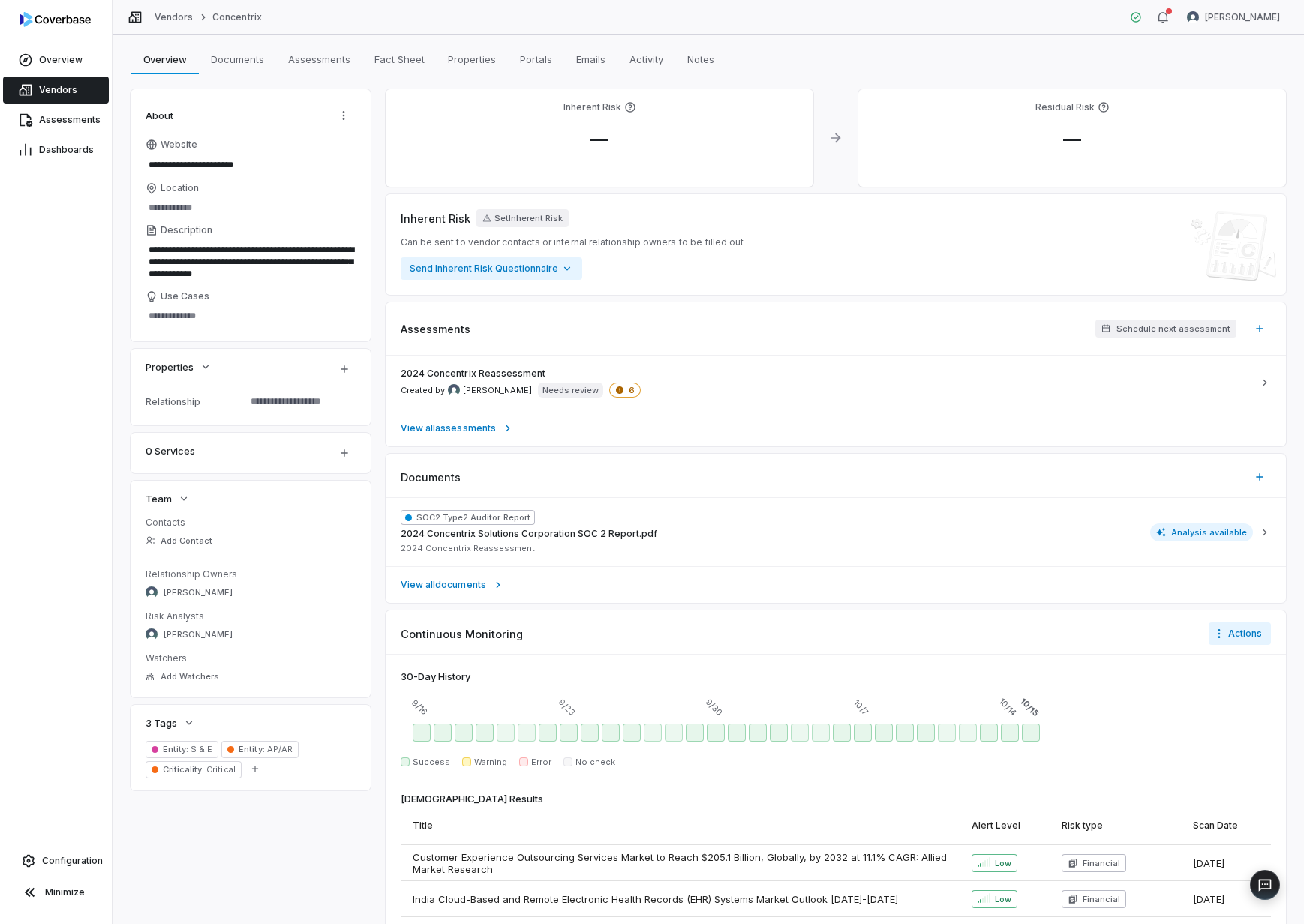
scroll to position [229, 0]
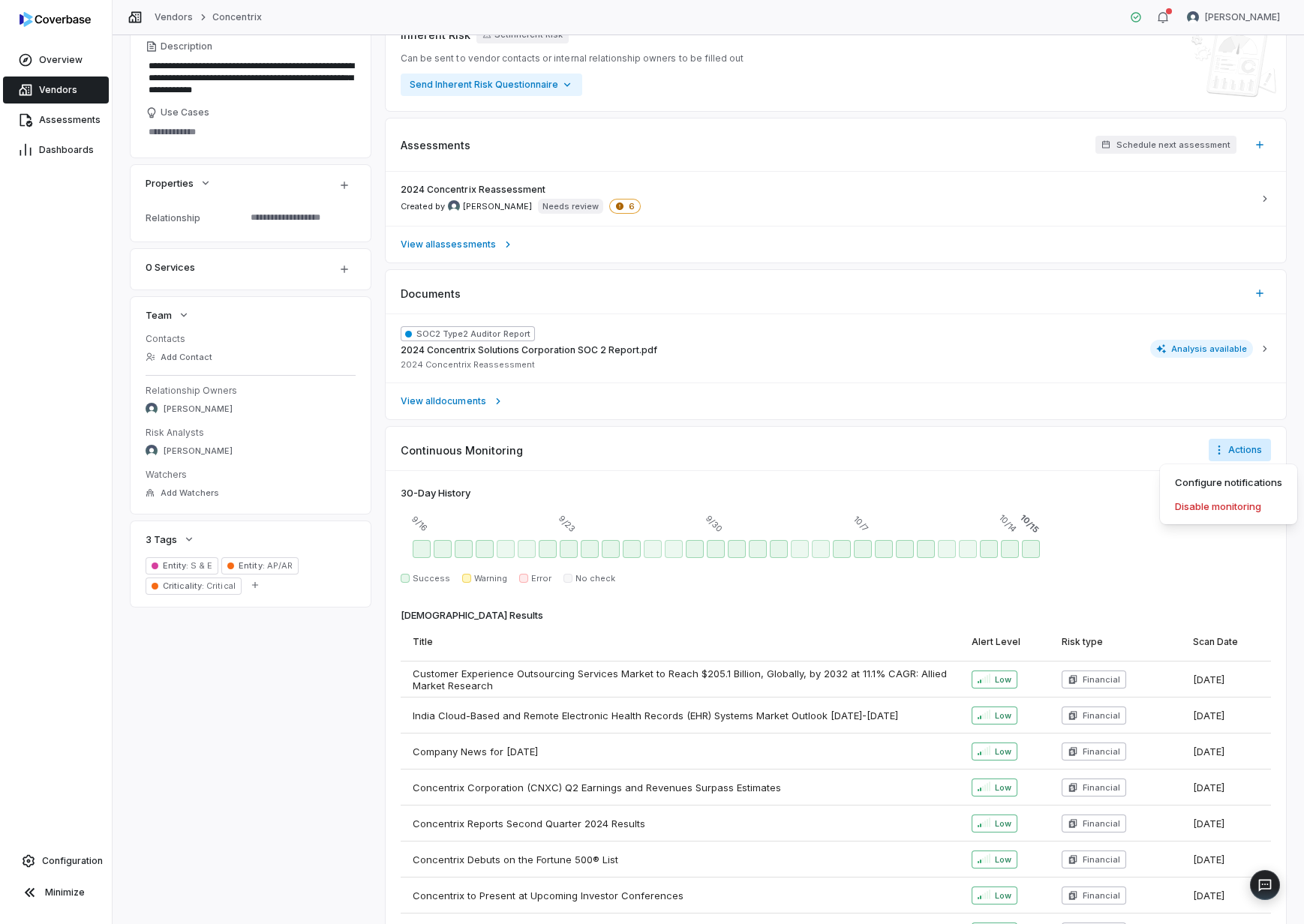
click at [1206, 449] on html "**********" at bounding box center [652, 462] width 1304 height 924
click at [1234, 482] on div "Configure notifications" at bounding box center [1229, 482] width 126 height 24
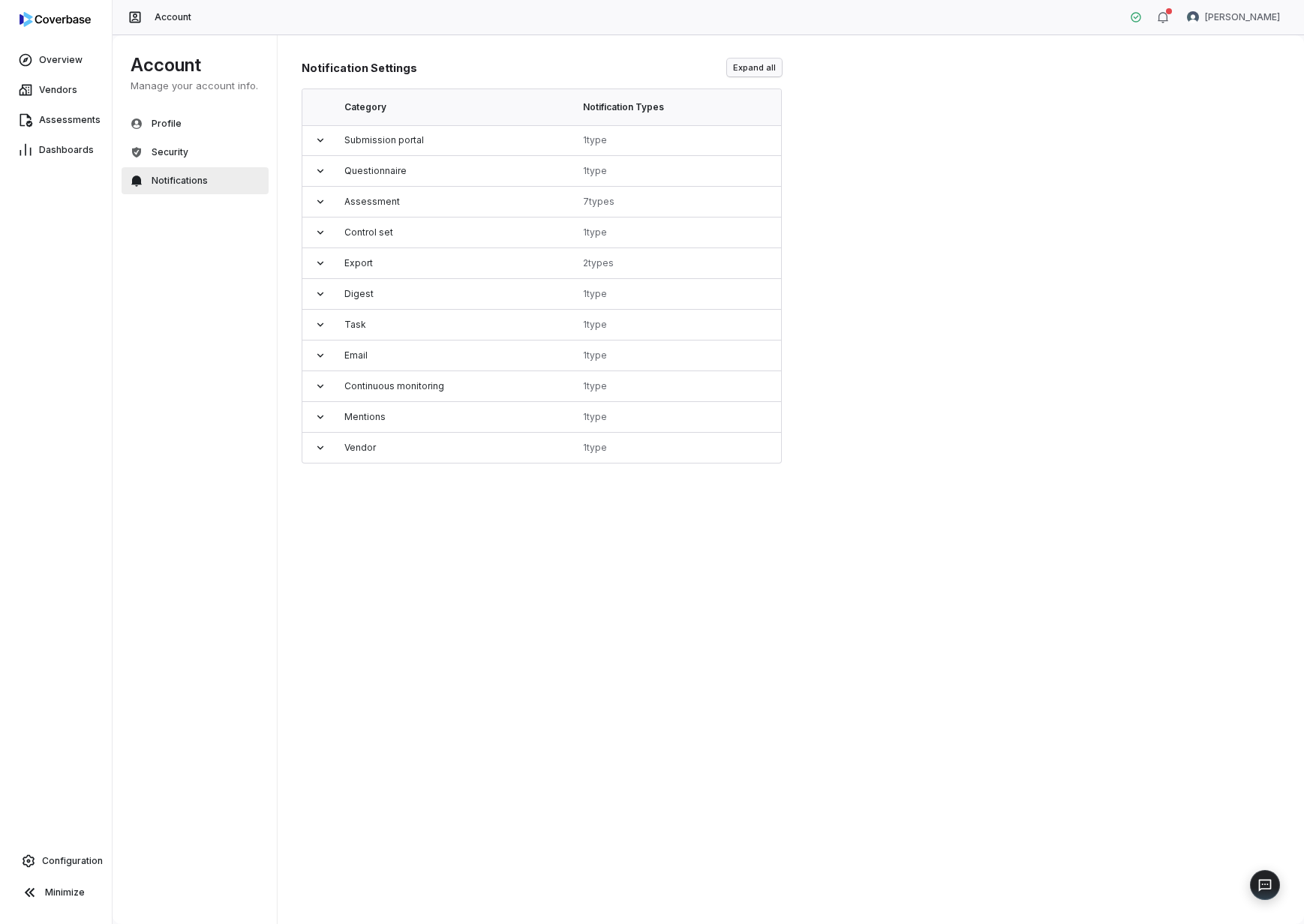
click at [756, 61] on button "Expand all" at bounding box center [754, 68] width 55 height 18
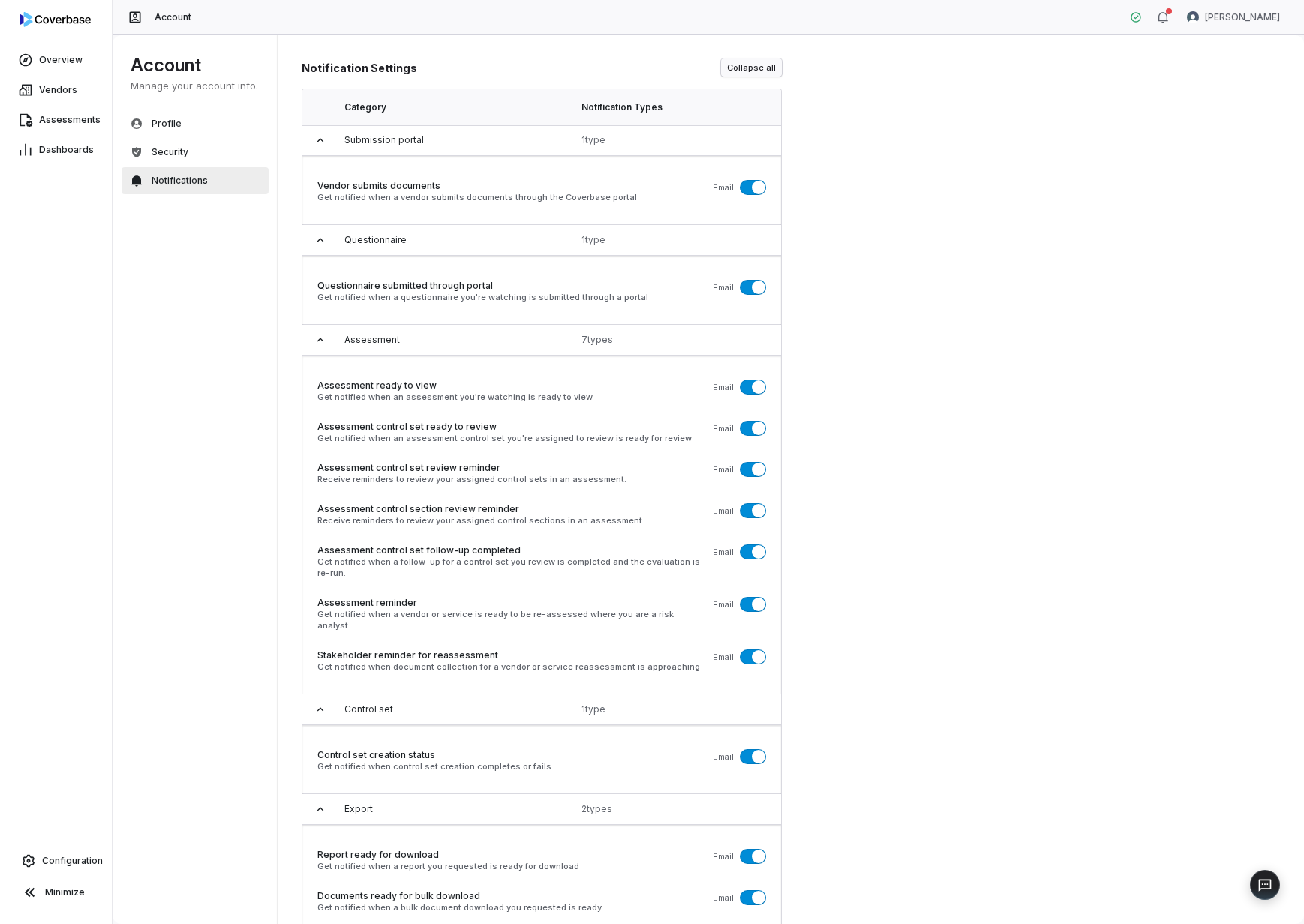
click at [760, 71] on button "Collapse all" at bounding box center [751, 68] width 61 height 18
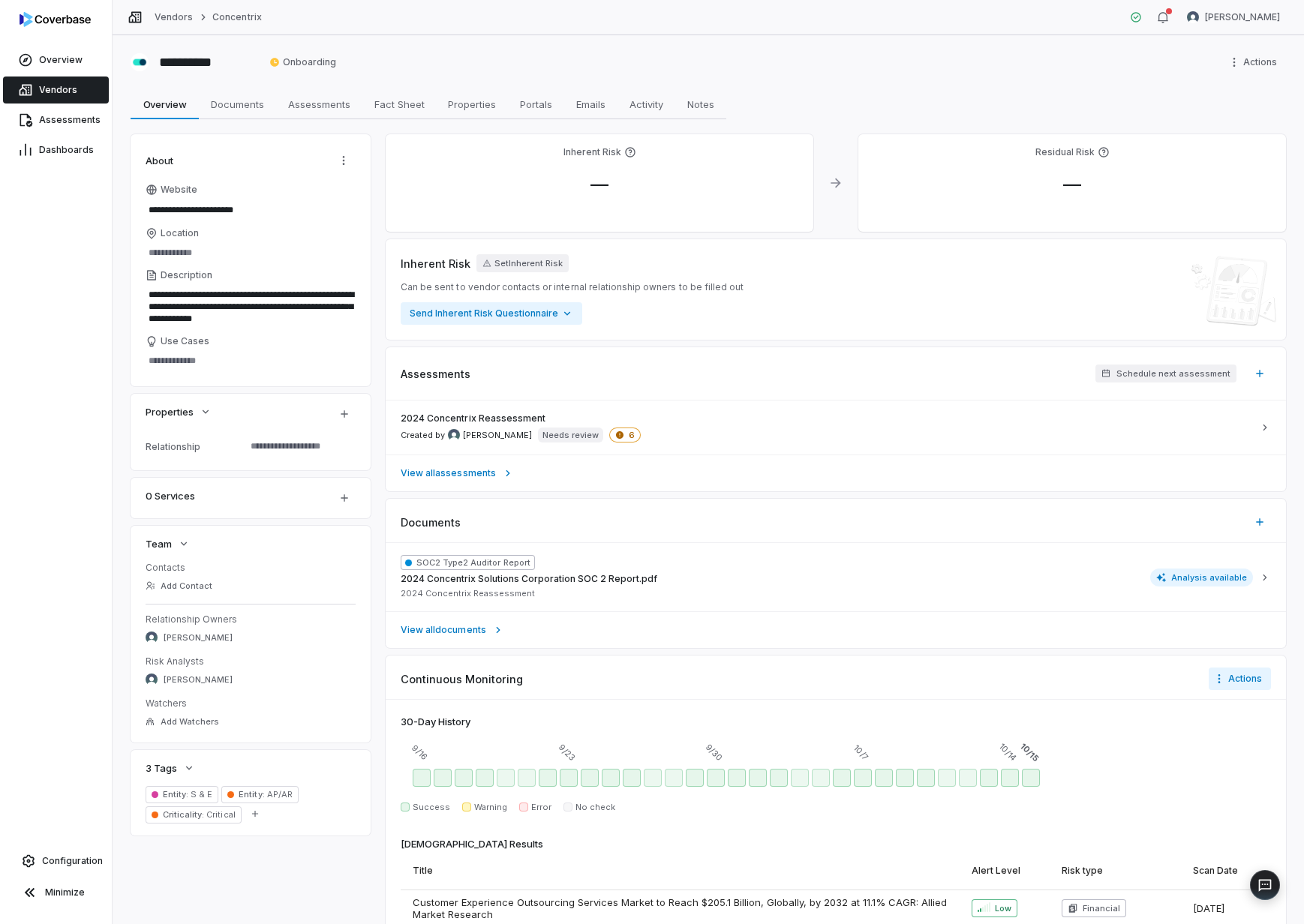
type textarea "*"
